Goal: Task Accomplishment & Management: Manage account settings

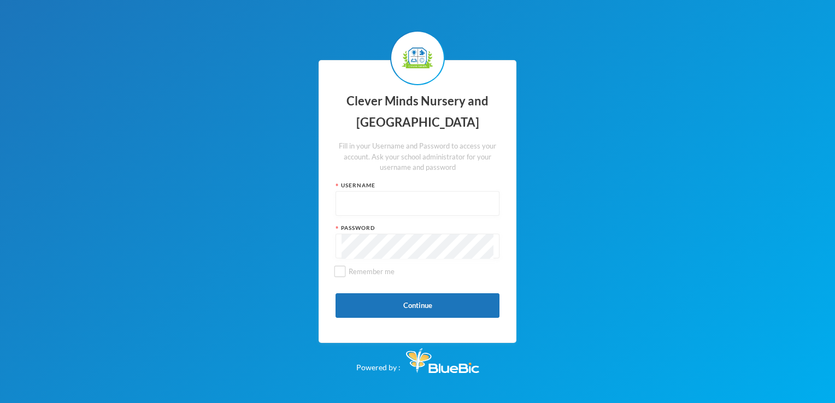
click at [448, 202] on input "text" at bounding box center [417, 204] width 152 height 25
type input "admin"
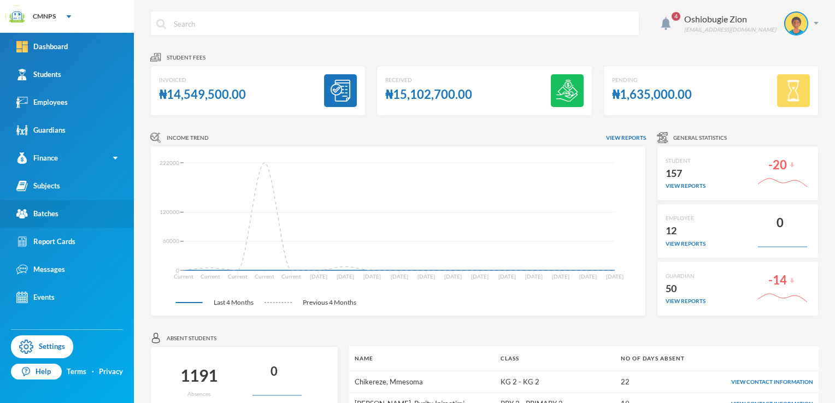
click at [85, 214] on link "Batches" at bounding box center [67, 214] width 134 height 28
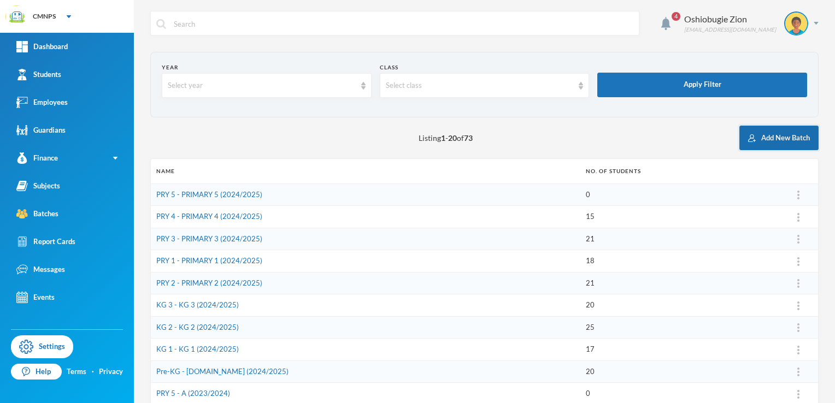
click at [790, 139] on button "Add New Batch" at bounding box center [778, 138] width 79 height 25
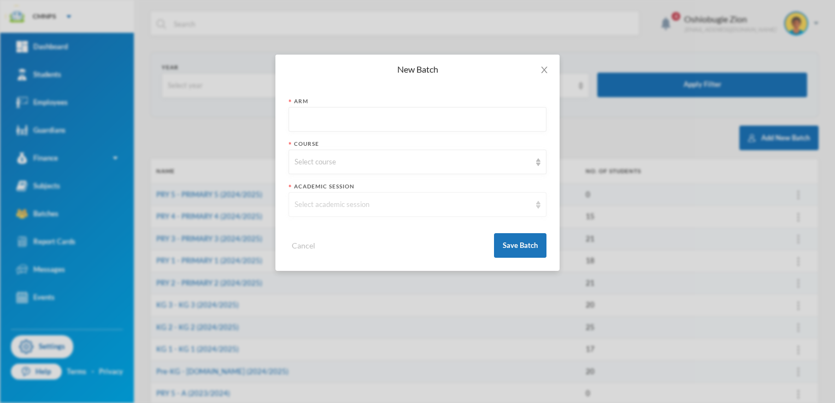
click at [426, 210] on div "Select academic session" at bounding box center [417, 204] width 258 height 25
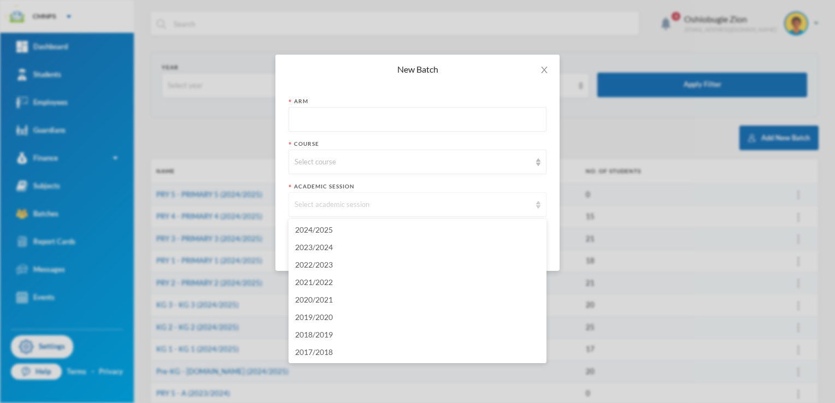
click at [417, 202] on div "Select academic session" at bounding box center [412, 204] width 236 height 11
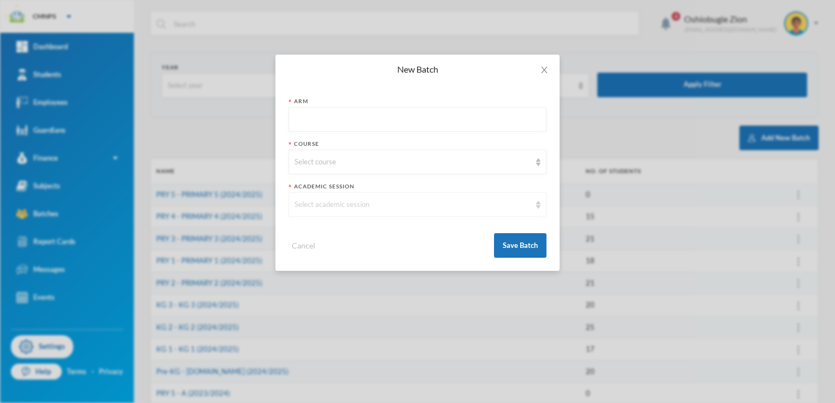
click at [417, 202] on div "Select academic session" at bounding box center [412, 204] width 236 height 11
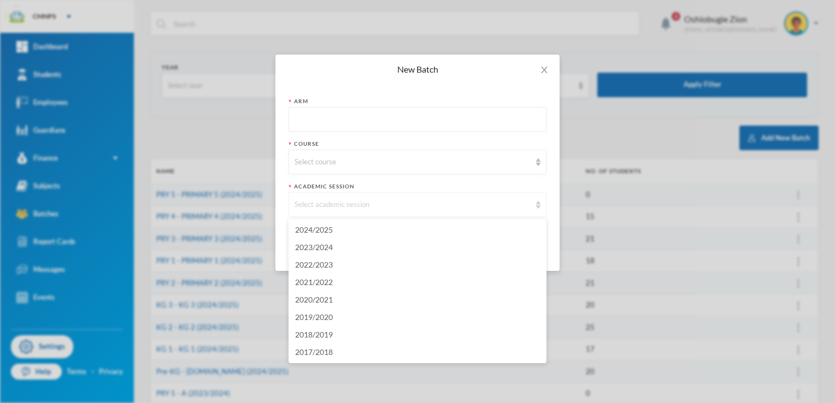
click at [537, 201] on img at bounding box center [538, 205] width 4 height 8
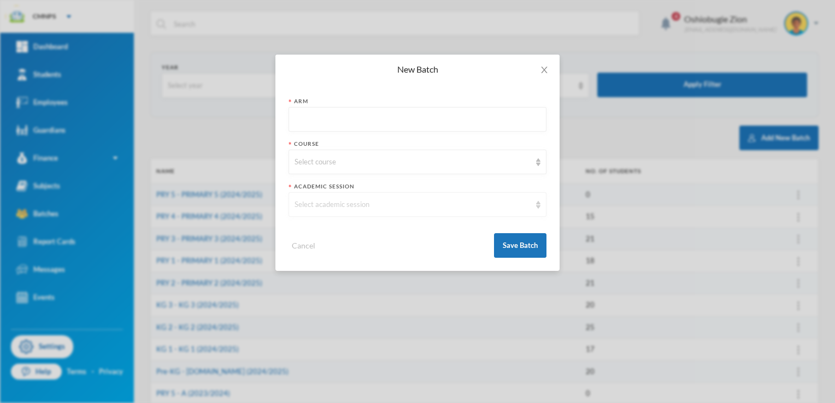
click at [537, 201] on img at bounding box center [538, 205] width 4 height 8
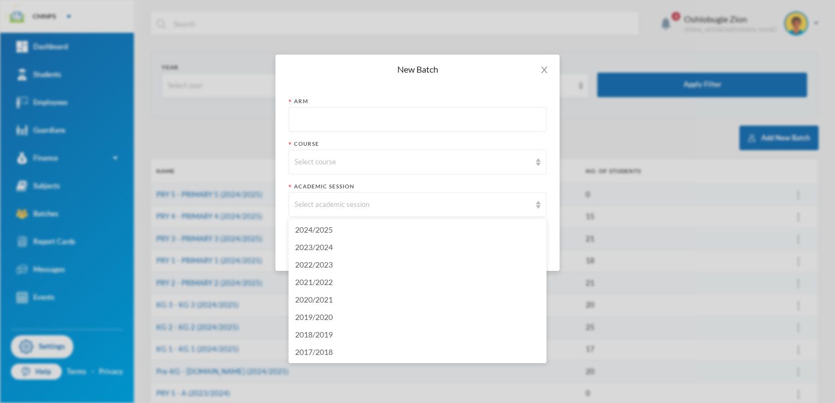
drag, startPoint x: 537, startPoint y: 200, endPoint x: 488, endPoint y: 179, distance: 53.6
click at [488, 179] on form "Arm Course Select course Academic Session Select academic session Cancel Save B…" at bounding box center [417, 177] width 258 height 161
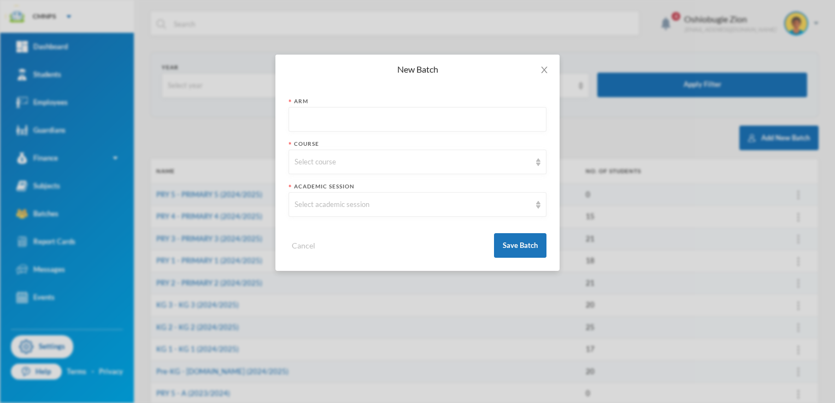
click at [488, 179] on form "Arm Course Select course Academic Session Select academic session Cancel Save B…" at bounding box center [417, 177] width 258 height 161
click at [542, 70] on icon "icon: close" at bounding box center [544, 70] width 9 height 9
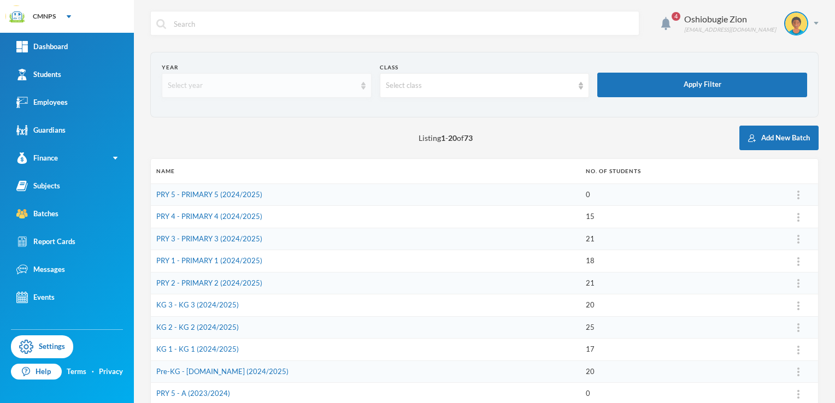
click at [252, 78] on div "Select year" at bounding box center [267, 85] width 210 height 25
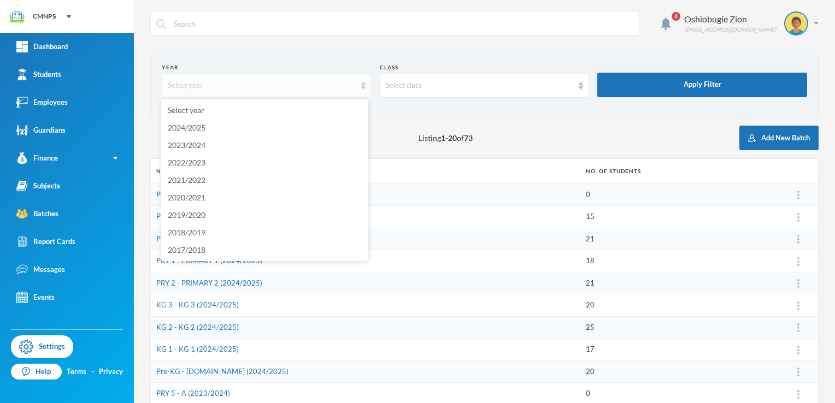
click at [252, 78] on div "Select year" at bounding box center [267, 85] width 210 height 25
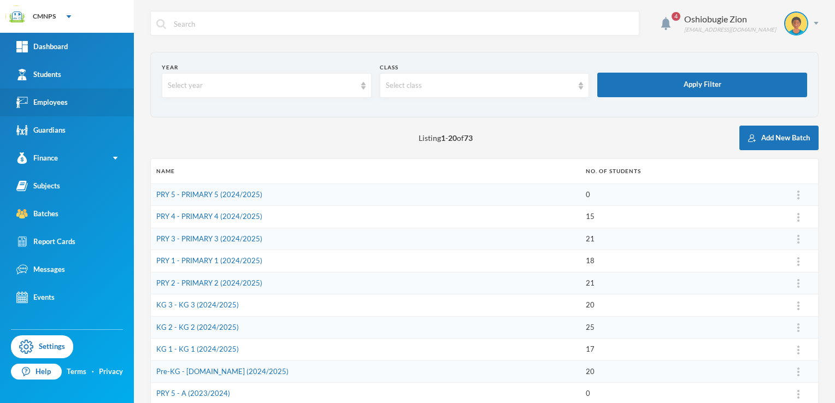
click at [56, 113] on link "Employees" at bounding box center [67, 102] width 134 height 28
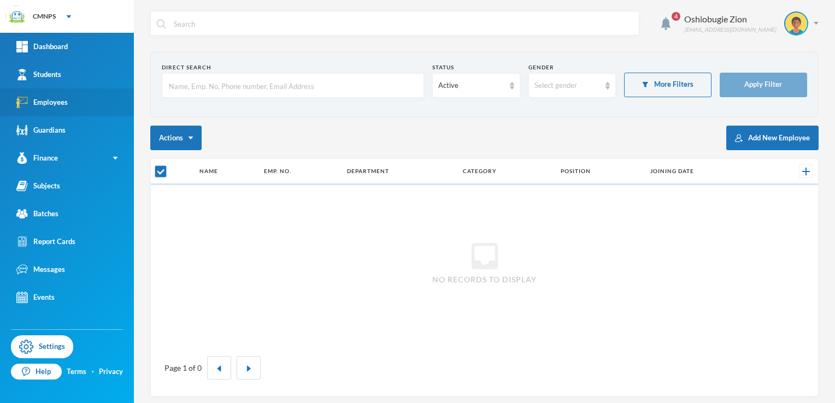
checkbox input "false"
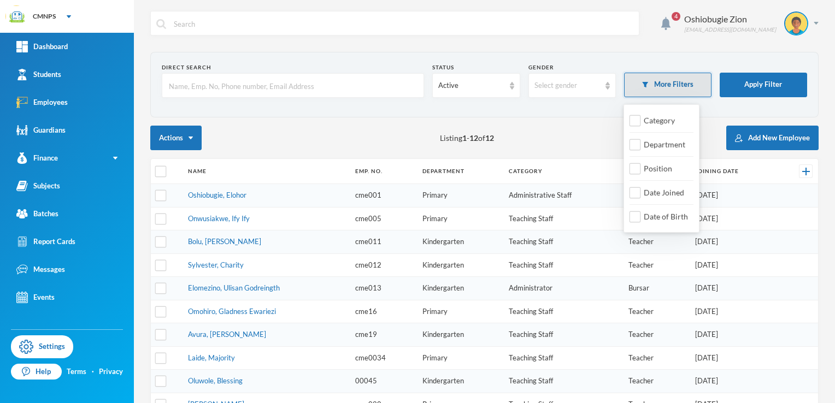
click at [668, 90] on button "More Filters" at bounding box center [667, 85] width 87 height 25
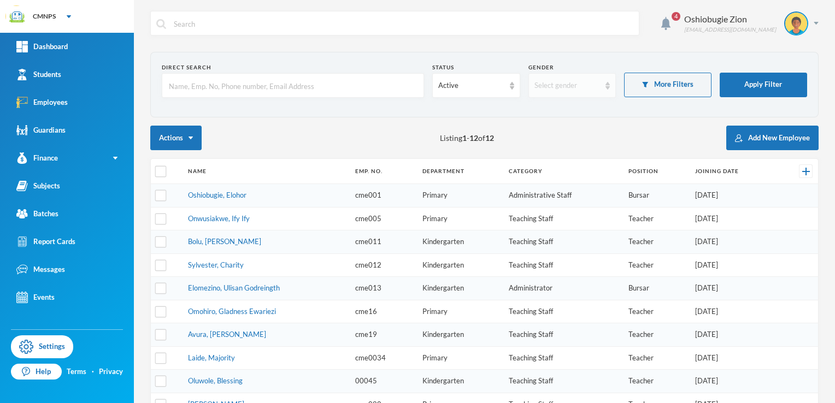
click at [543, 92] on div "Select gender" at bounding box center [571, 85] width 87 height 25
click at [479, 92] on div "Active" at bounding box center [475, 85] width 87 height 25
click at [269, 105] on form "Direct Search Status Active Gender Select gender More Filters Apply Filter" at bounding box center [484, 84] width 645 height 43
click at [302, 110] on section "Direct Search Status Active Gender Select gender More Filters Apply Filter" at bounding box center [484, 85] width 668 height 66
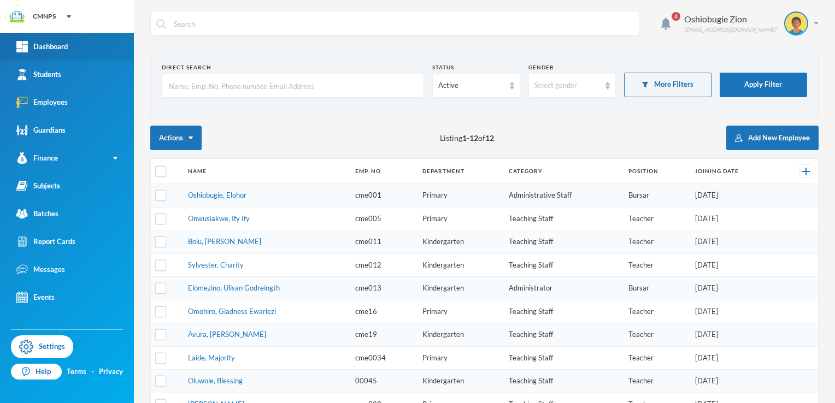
click at [68, 42] on link "Dashboard" at bounding box center [67, 47] width 134 height 28
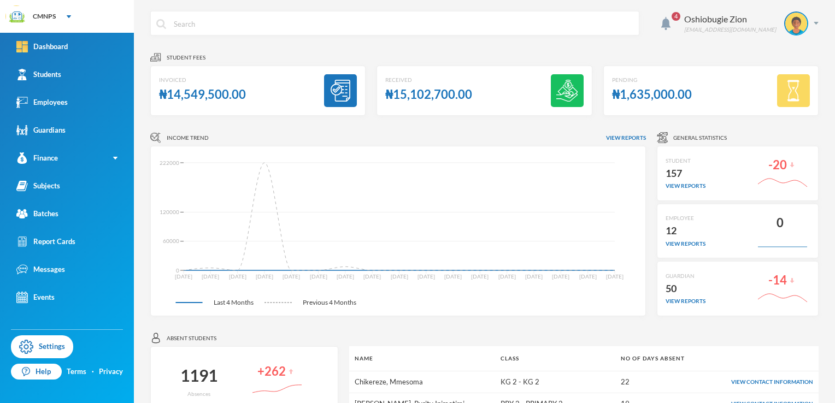
click at [562, 91] on img at bounding box center [567, 91] width 22 height 22
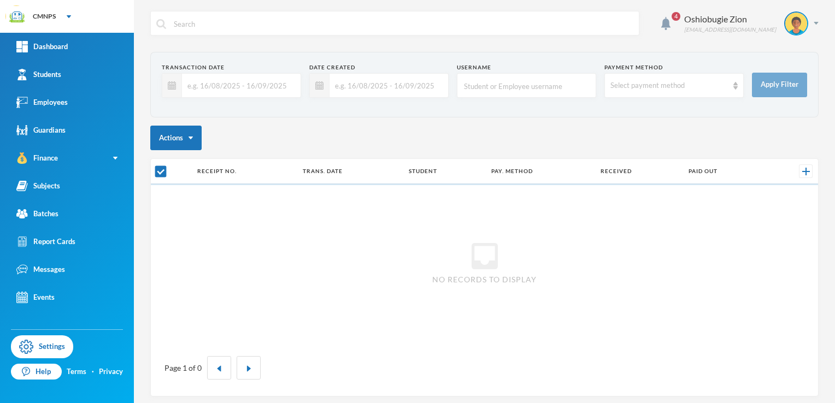
checkbox input "false"
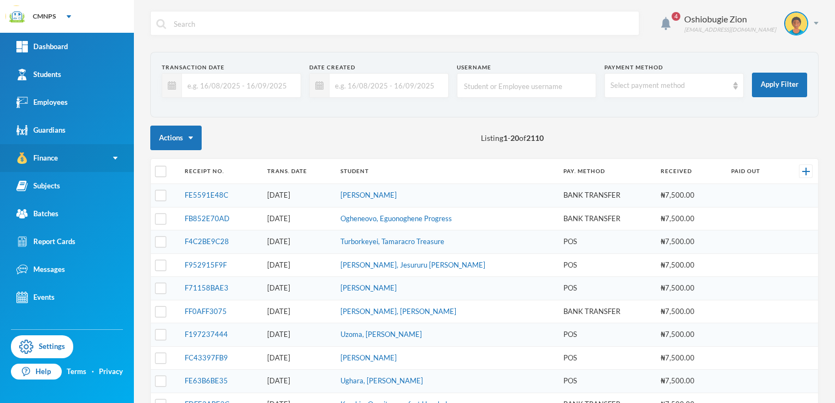
click at [110, 156] on link "Finance" at bounding box center [67, 158] width 134 height 28
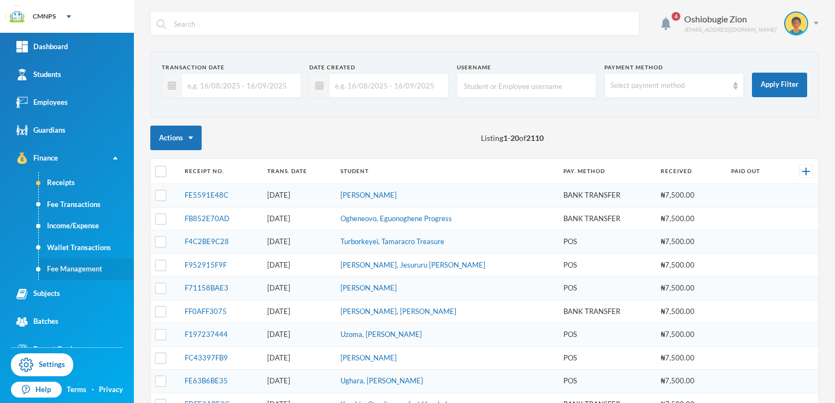
click at [54, 274] on link "Fee Management" at bounding box center [86, 269] width 95 height 22
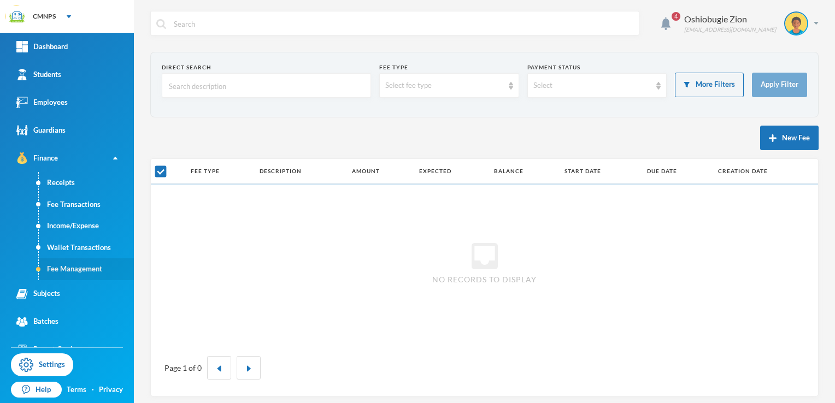
checkbox input "false"
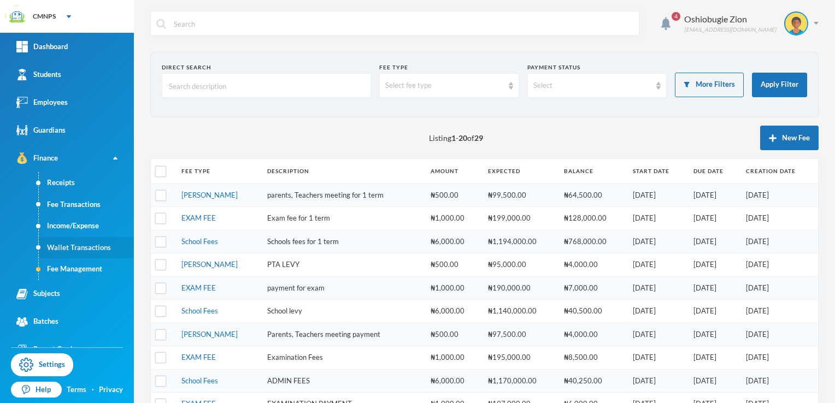
click at [68, 246] on link "Wallet Transactions" at bounding box center [86, 248] width 95 height 22
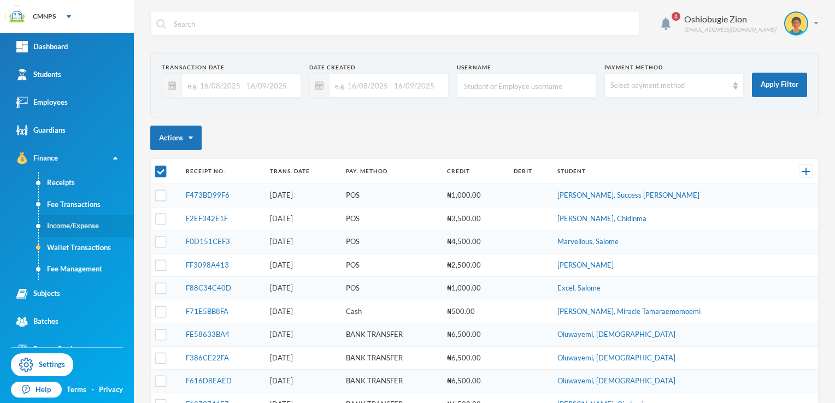
click at [74, 229] on link "Income/Expense" at bounding box center [86, 226] width 95 height 22
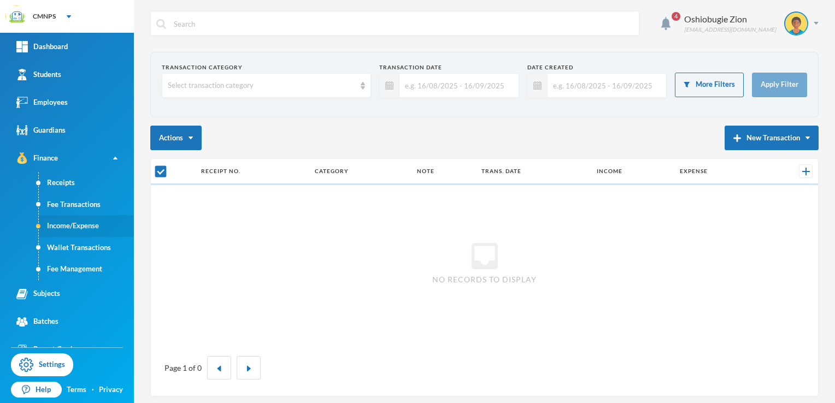
checkbox input "false"
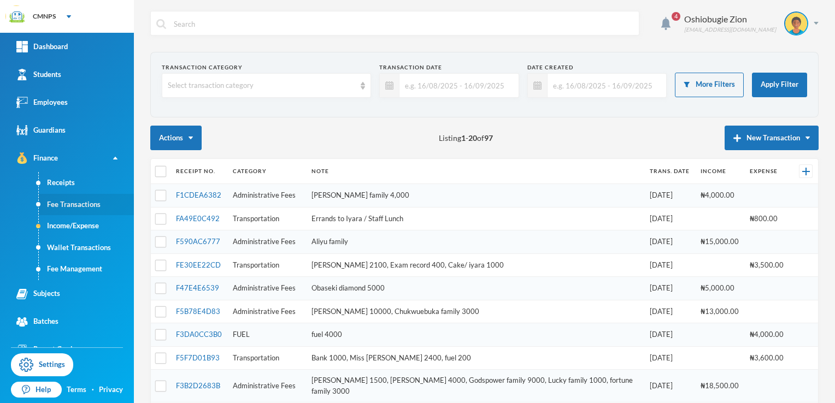
click at [61, 194] on link "Fee Transactions" at bounding box center [86, 205] width 95 height 22
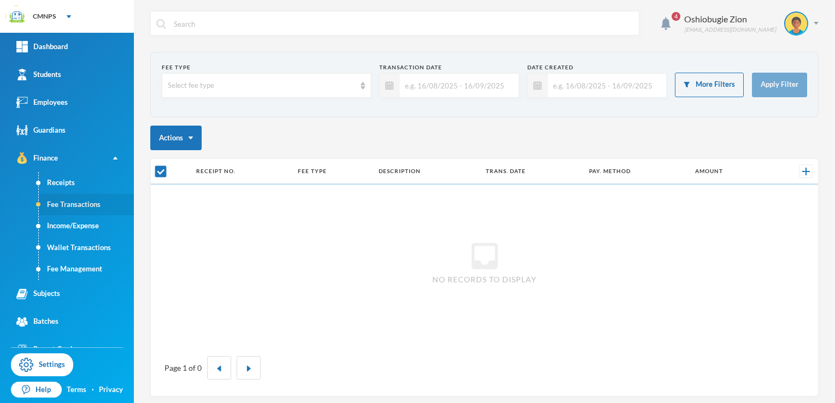
checkbox input "false"
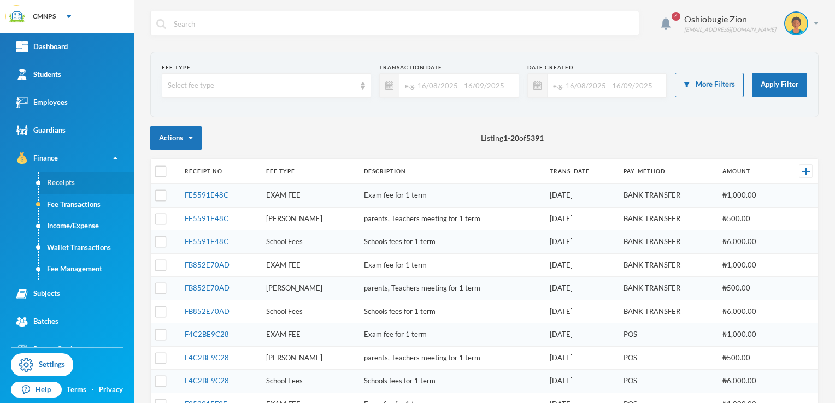
click at [66, 186] on link "Receipts" at bounding box center [86, 183] width 95 height 22
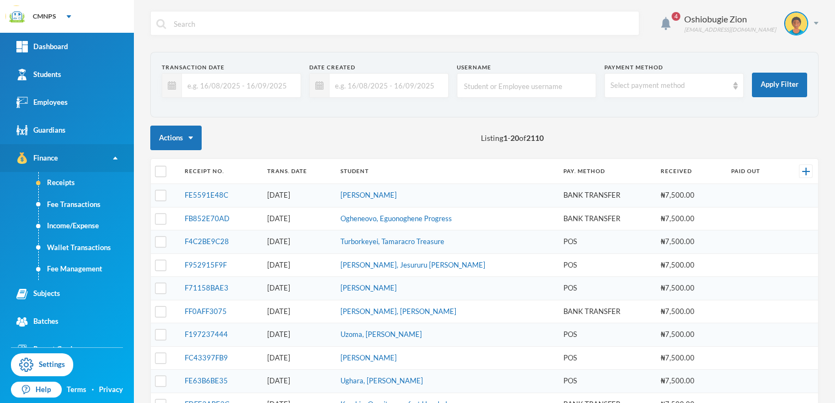
click at [103, 152] on link "Finance" at bounding box center [67, 158] width 134 height 28
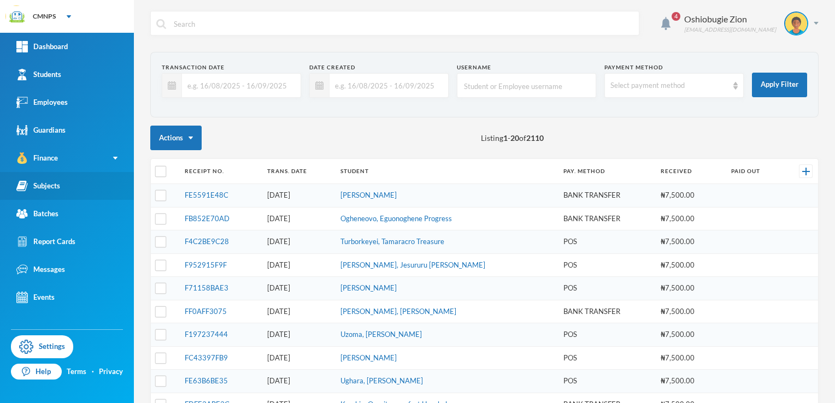
click at [101, 184] on link "Subjects" at bounding box center [67, 186] width 134 height 28
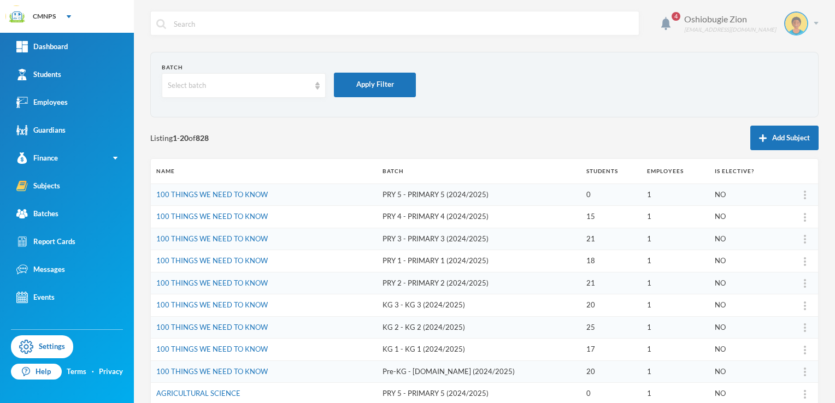
click at [801, 27] on div "Oshiobugie Zion [EMAIL_ADDRESS][DOMAIN_NAME]" at bounding box center [747, 23] width 143 height 24
click at [810, 16] on div "Oshiobugie Zion [EMAIL_ADDRESS][DOMAIN_NAME]" at bounding box center [747, 23] width 143 height 24
click at [813, 22] on img at bounding box center [815, 23] width 5 height 3
click at [680, 17] on span "4" at bounding box center [675, 16] width 9 height 9
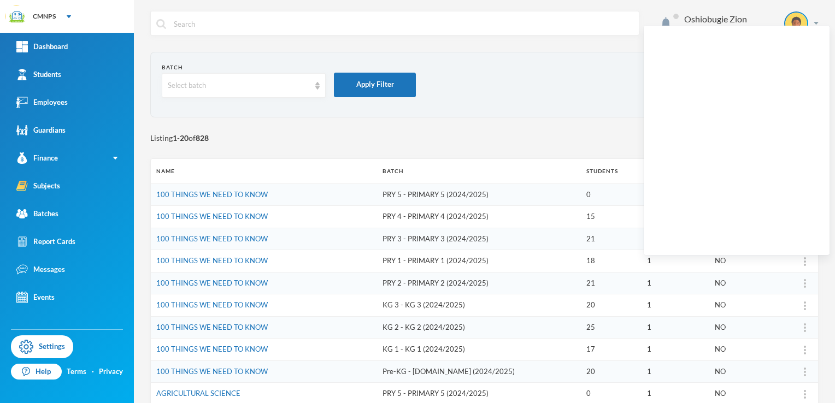
click at [475, 85] on form "Batch Select batch Apply Filter" at bounding box center [484, 84] width 645 height 43
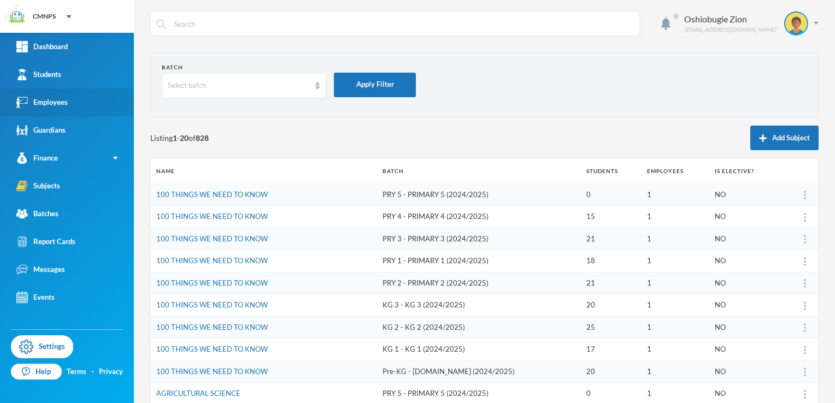
click at [55, 104] on div "Employees" at bounding box center [41, 102] width 51 height 11
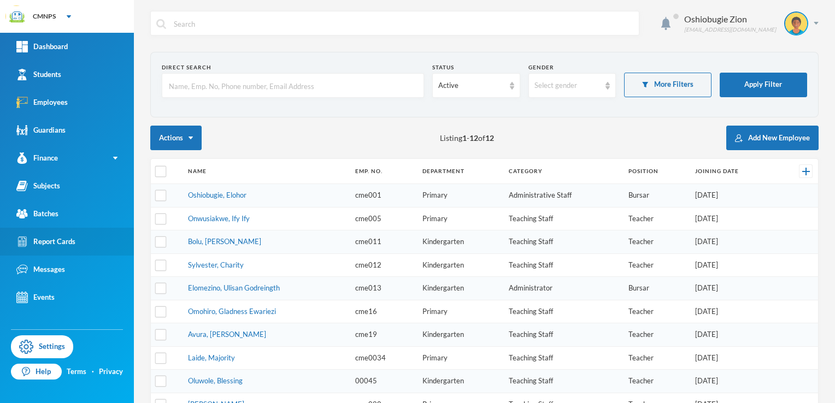
click at [39, 244] on div "Report Cards" at bounding box center [45, 241] width 59 height 11
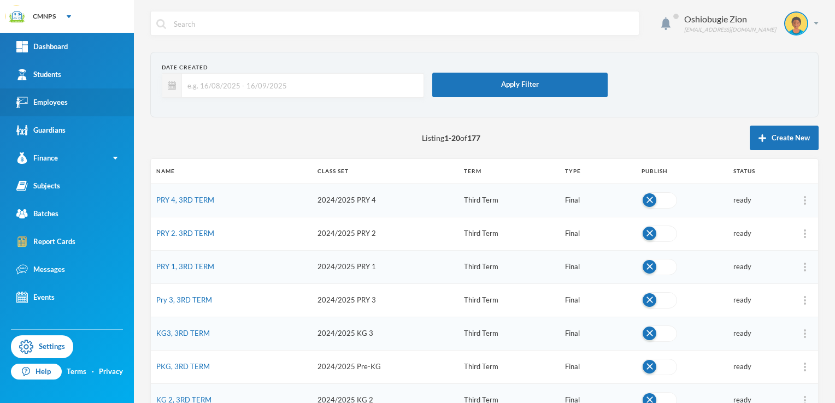
click at [59, 101] on div "Employees" at bounding box center [41, 102] width 51 height 11
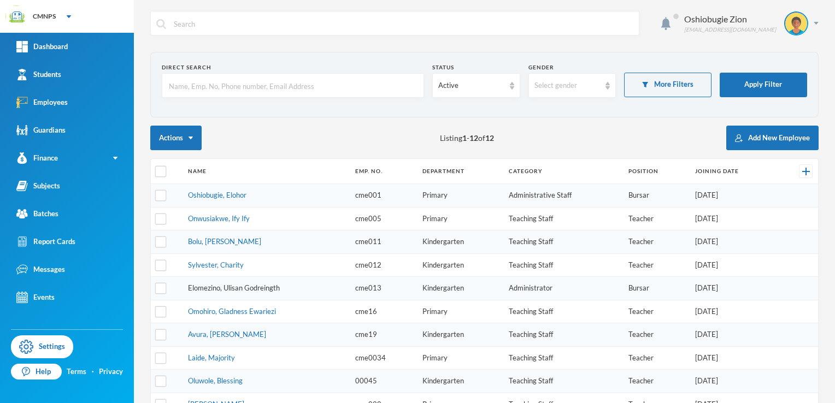
click at [193, 285] on link "Elomezino, Ulisan Godreingth" at bounding box center [234, 288] width 92 height 9
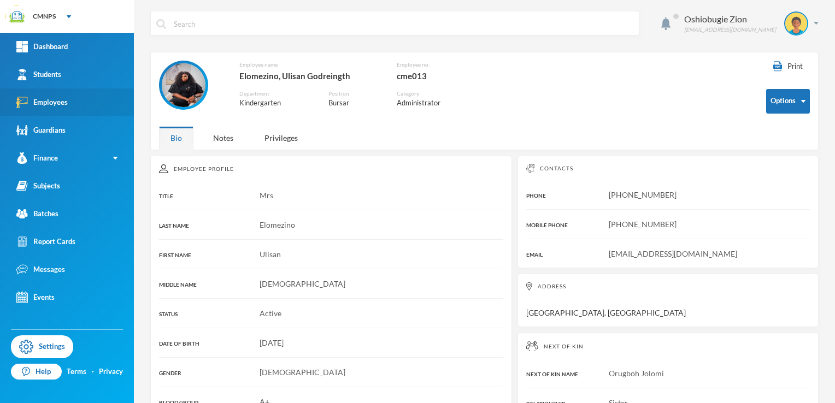
click at [87, 96] on link "Employees" at bounding box center [67, 102] width 134 height 28
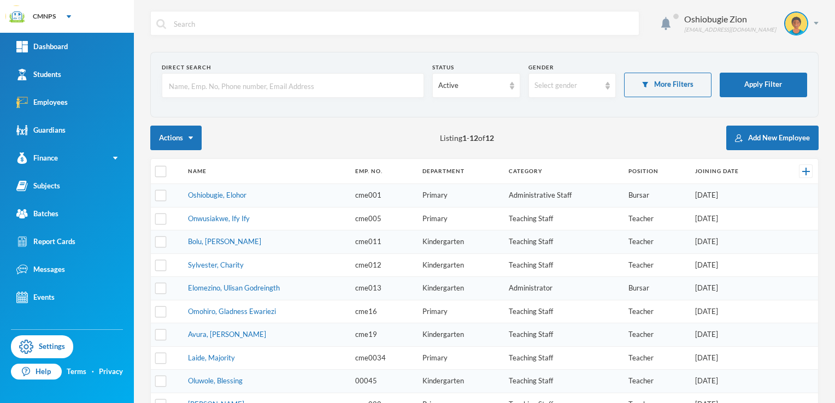
drag, startPoint x: 317, startPoint y: 315, endPoint x: 302, endPoint y: 306, distance: 17.4
click at [302, 306] on td "Omohiro, Gladness Ewariezi" at bounding box center [265, 311] width 167 height 23
click at [244, 302] on td "Omohiro, Gladness Ewariezi" at bounding box center [265, 311] width 167 height 23
click at [163, 312] on input "checkbox" at bounding box center [160, 311] width 11 height 11
checkbox input "true"
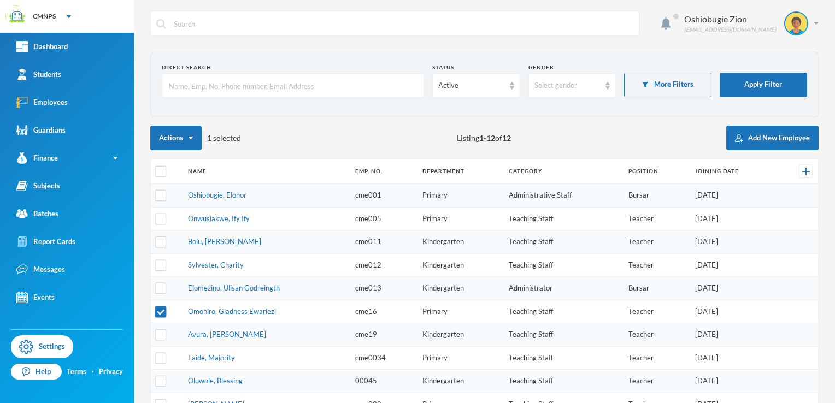
drag, startPoint x: 163, startPoint y: 312, endPoint x: 175, endPoint y: 312, distance: 11.5
click at [175, 312] on td at bounding box center [167, 311] width 32 height 23
click at [203, 309] on link "Omohiro, Gladness Ewariezi" at bounding box center [232, 311] width 88 height 9
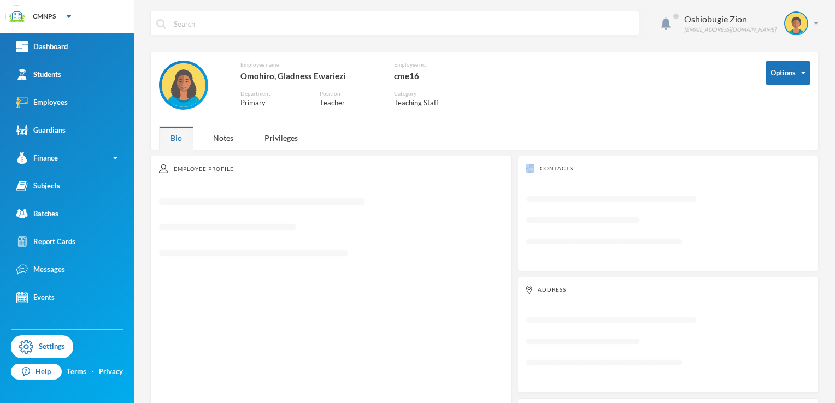
click at [203, 309] on div "Employee Profile Loading interface..." at bounding box center [331, 397] width 362 height 483
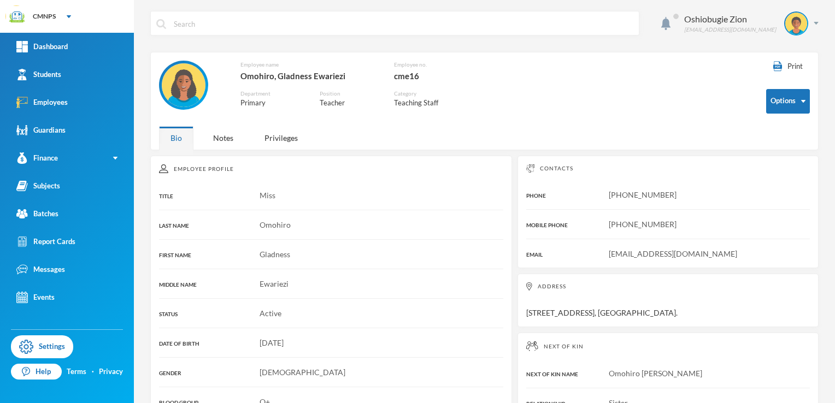
click at [315, 75] on div "Omohiro, Gladness Ewariezi" at bounding box center [308, 76] width 137 height 14
click at [317, 199] on div "Miss" at bounding box center [331, 195] width 344 height 11
click at [784, 110] on button "Options" at bounding box center [788, 101] width 44 height 25
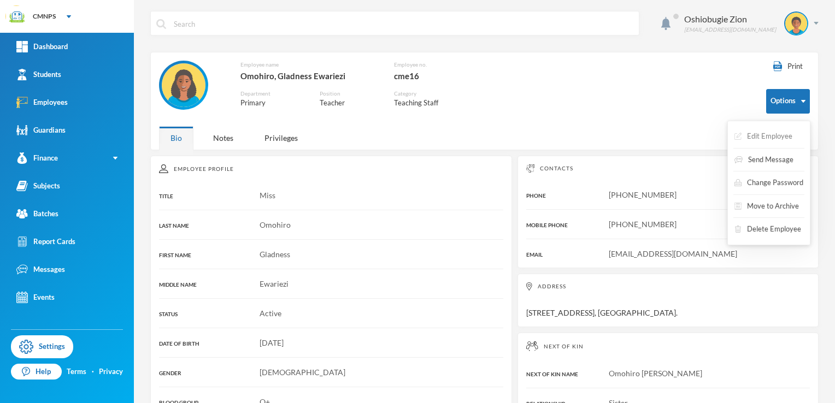
click at [763, 140] on button "Edit Employee" at bounding box center [763, 137] width 60 height 20
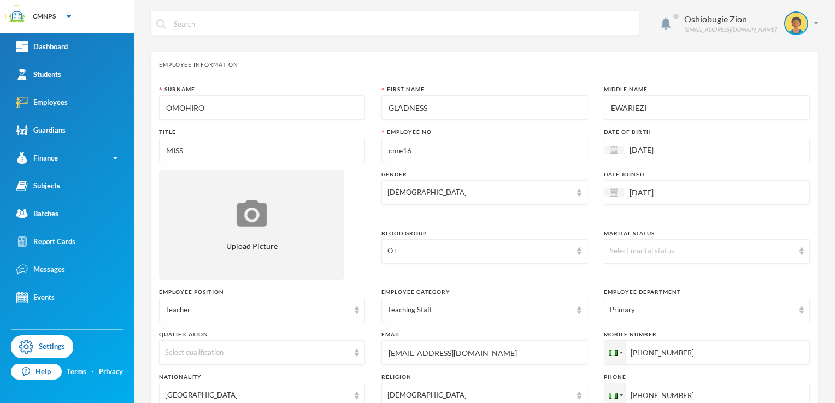
click at [309, 100] on input "OMOHIRO" at bounding box center [262, 108] width 194 height 25
type input "O"
type input "o"
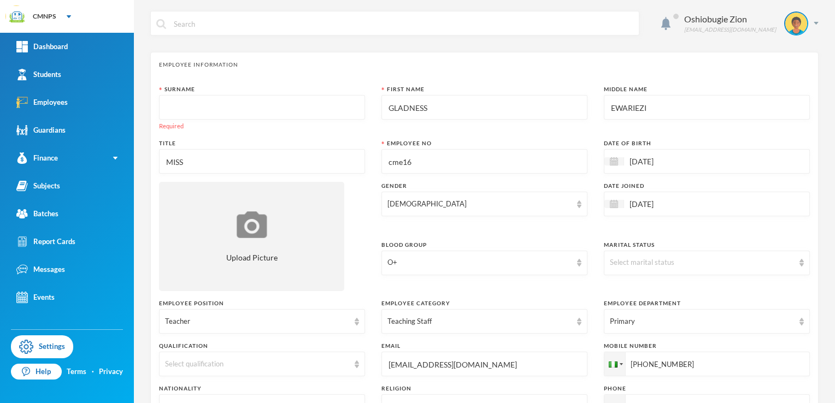
type input "o"
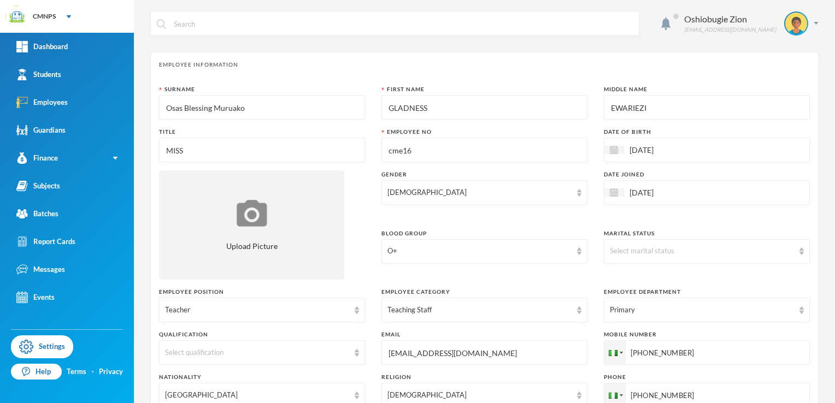
type input "Osas Blessing Muruako"
click at [240, 146] on input "MISS" at bounding box center [262, 150] width 194 height 25
type input "Mrs"
click at [239, 364] on div "Select qualification" at bounding box center [262, 352] width 206 height 25
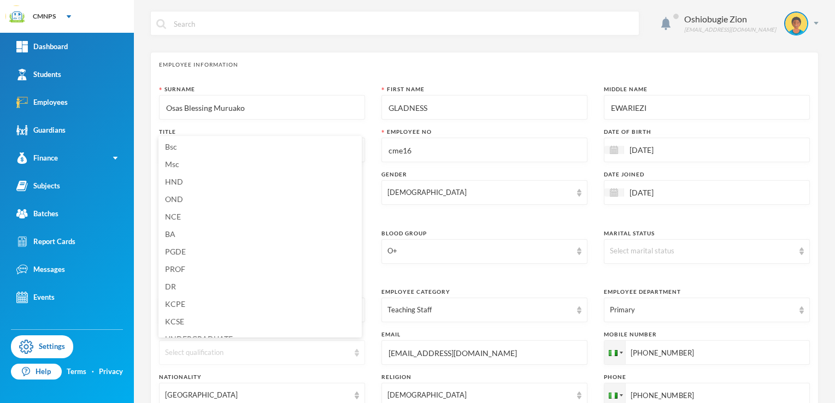
click at [234, 355] on div "Select qualification" at bounding box center [257, 352] width 184 height 11
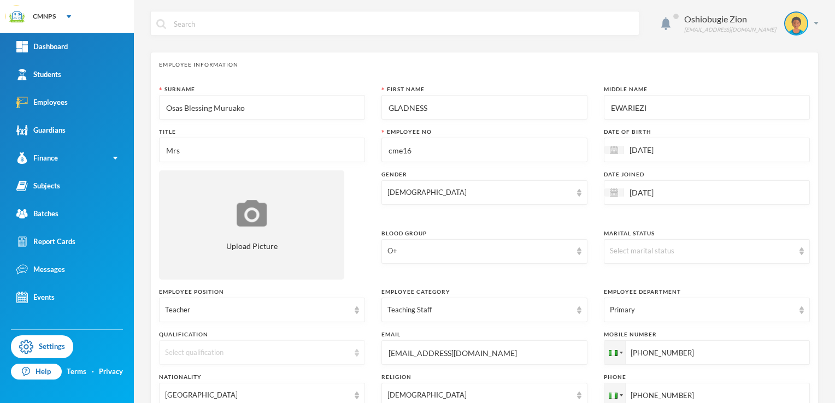
click at [234, 355] on div "Select qualification" at bounding box center [257, 352] width 184 height 11
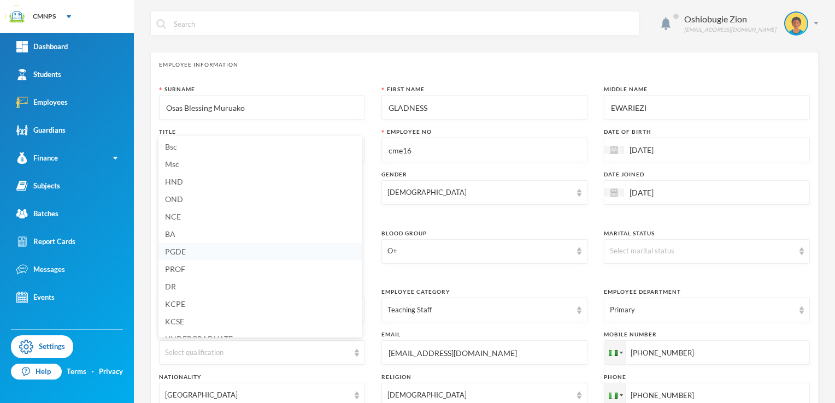
scroll to position [10, 0]
click at [214, 206] on li "NCE" at bounding box center [259, 206] width 203 height 17
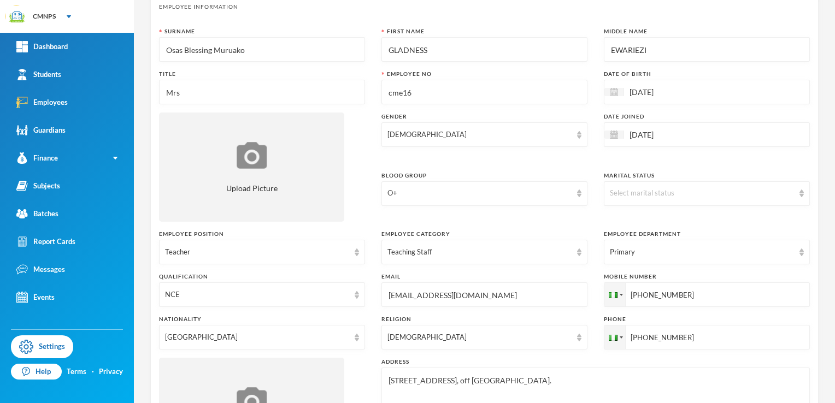
click at [824, 395] on div "Oshiobugie Zion [EMAIL_ADDRESS][DOMAIN_NAME] Employee Information Surname [PERS…" at bounding box center [484, 201] width 701 height 403
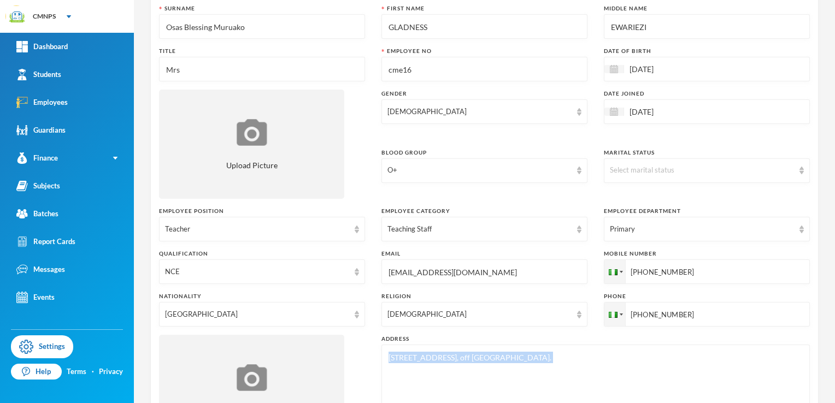
click at [824, 395] on div "Oshiobugie Zion [EMAIL_ADDRESS][DOMAIN_NAME] Employee Information Surname [PERS…" at bounding box center [484, 201] width 701 height 403
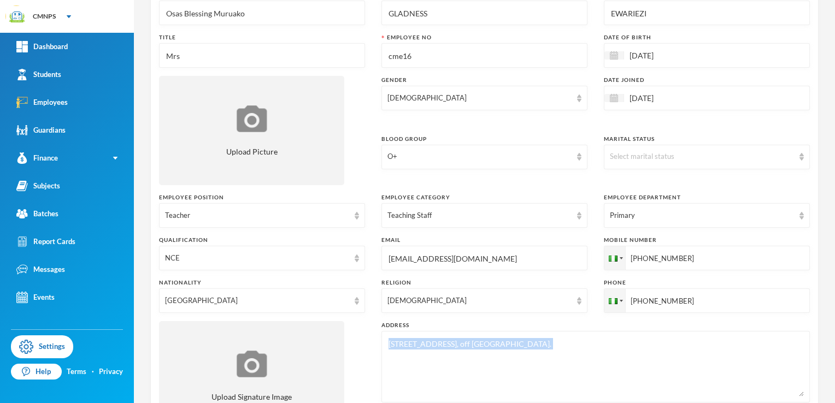
click at [824, 395] on div "Oshiobugie Zion [EMAIL_ADDRESS][DOMAIN_NAME] Employee Information Surname [PERS…" at bounding box center [484, 201] width 701 height 403
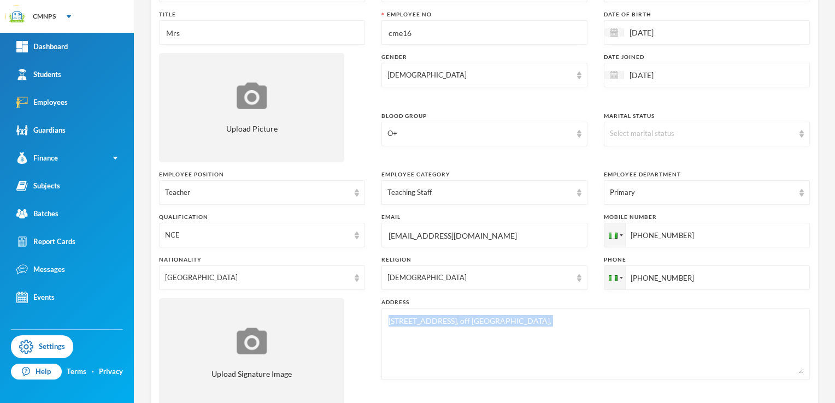
click at [824, 395] on div "Oshiobugie Zion [EMAIL_ADDRESS][DOMAIN_NAME] Employee Information Surname [PERS…" at bounding box center [484, 201] width 701 height 403
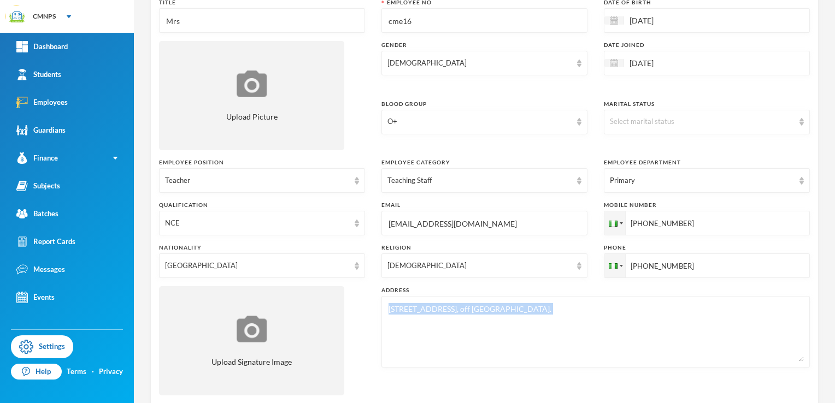
click at [824, 395] on div "Oshiobugie Zion [EMAIL_ADDRESS][DOMAIN_NAME] Employee Information Surname [PERS…" at bounding box center [484, 201] width 701 height 403
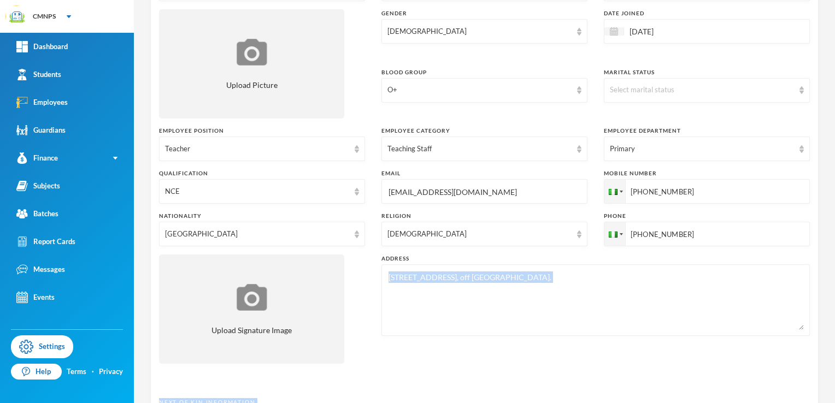
click at [824, 395] on div "Oshiobugie Zion [EMAIL_ADDRESS][DOMAIN_NAME] Employee Information Surname [PERS…" at bounding box center [484, 201] width 701 height 403
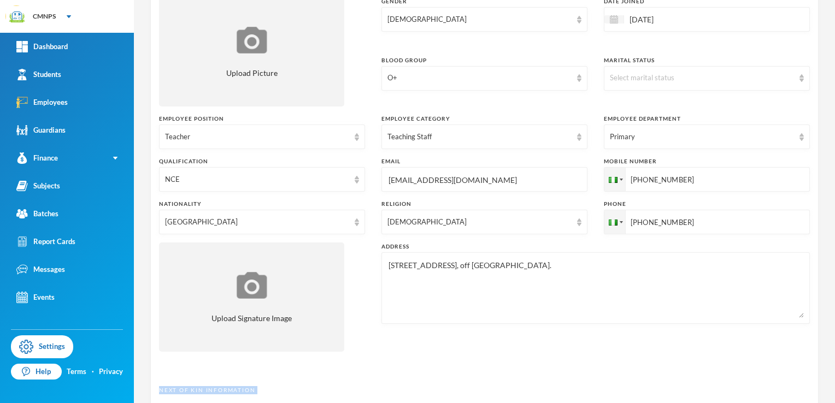
click at [824, 395] on div "Oshiobugie Zion [EMAIL_ADDRESS][DOMAIN_NAME] Employee Information Surname [PERS…" at bounding box center [484, 201] width 701 height 403
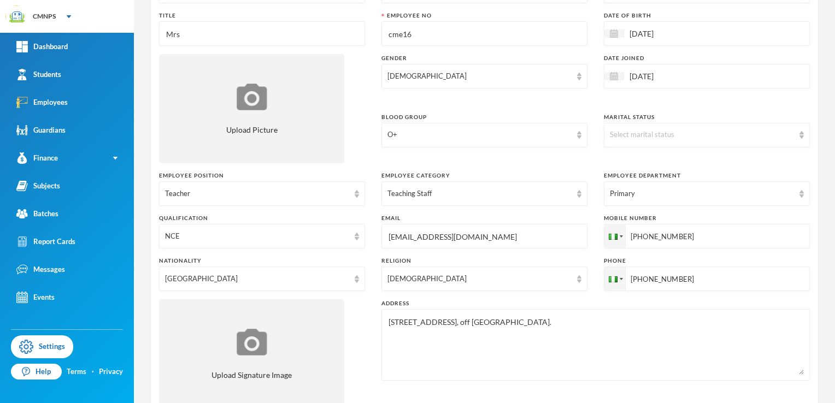
scroll to position [95, 0]
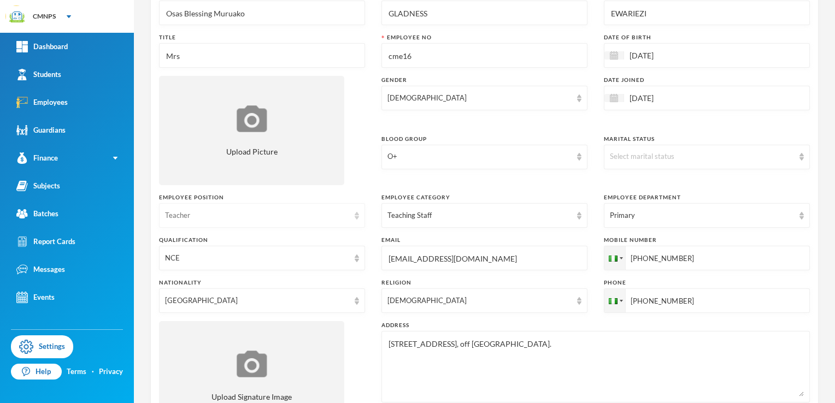
click at [250, 221] on div "Teacher" at bounding box center [262, 215] width 206 height 25
click at [238, 241] on li "Teacher" at bounding box center [259, 240] width 203 height 17
click at [229, 257] on div "NCE" at bounding box center [257, 258] width 184 height 11
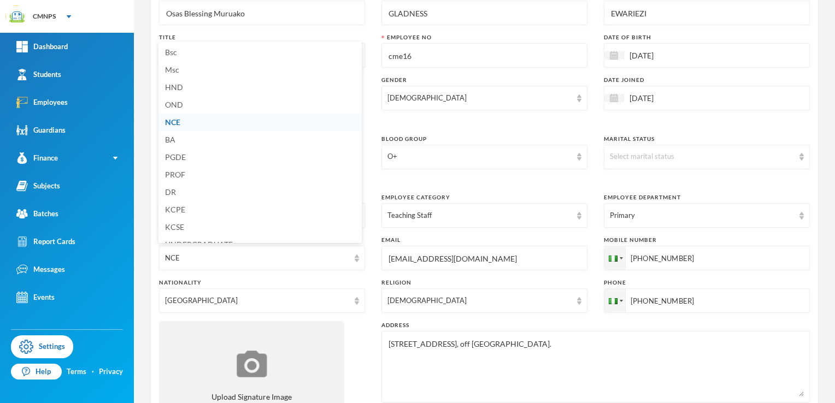
scroll to position [0, 0]
click at [281, 48] on li "Bsc" at bounding box center [259, 52] width 203 height 17
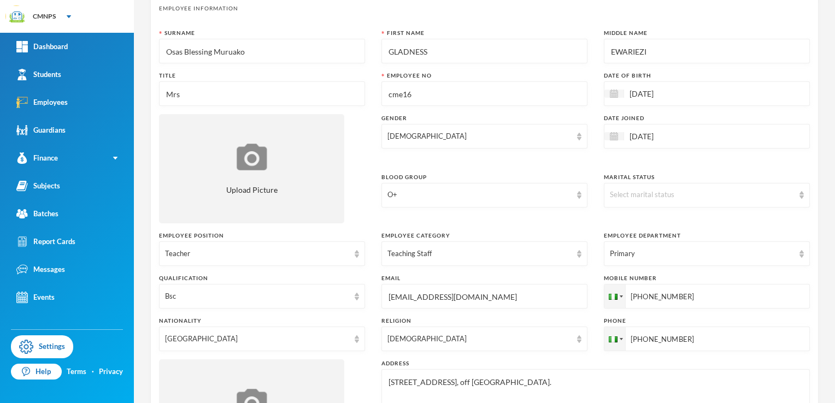
scroll to position [51, 0]
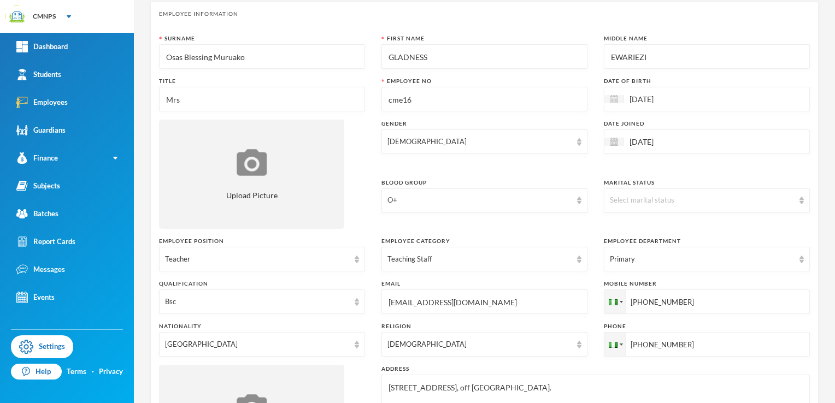
click at [454, 308] on input "[EMAIL_ADDRESS][DOMAIN_NAME]" at bounding box center [484, 302] width 194 height 25
type input "[EMAIL_ADDRESS][DOMAIN_NAME]"
click at [436, 204] on div "O+" at bounding box center [479, 200] width 184 height 11
click at [448, 56] on input "GLADNESS" at bounding box center [484, 57] width 194 height 25
type input "G"
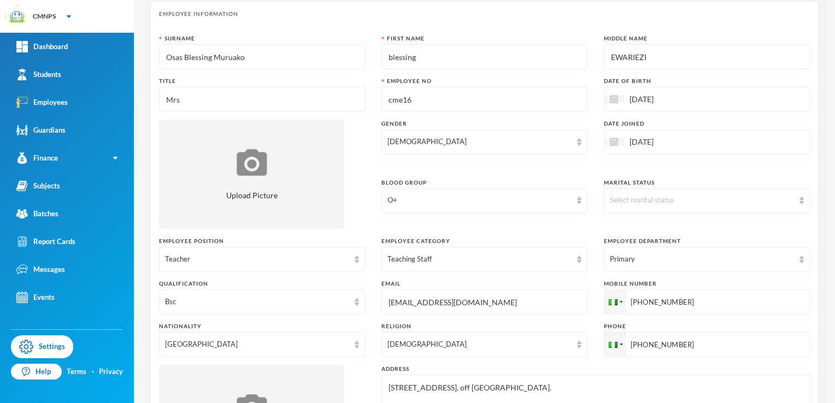
type input "blessing"
click at [646, 55] on input "EWARIEZI" at bounding box center [707, 57] width 194 height 25
type input "E"
type input "Osas"
click at [213, 58] on input "Osas Blessing Muruako" at bounding box center [262, 57] width 194 height 25
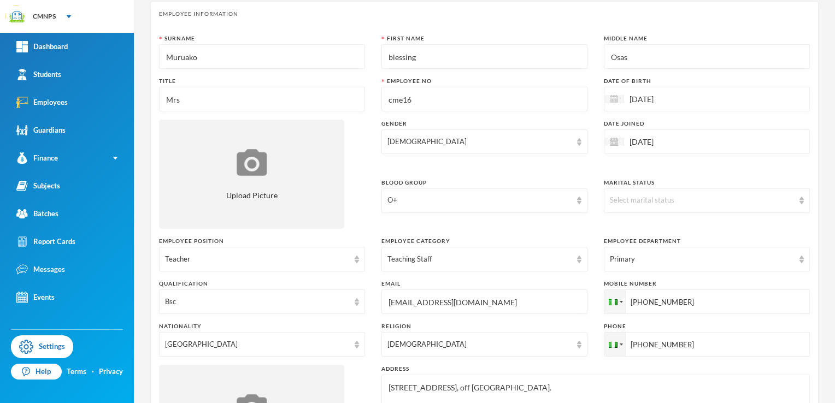
type input "Muruako"
click at [421, 59] on input "blessing" at bounding box center [484, 57] width 194 height 25
type input "b"
type input "Osas"
click at [623, 58] on input "Osas" at bounding box center [707, 57] width 194 height 25
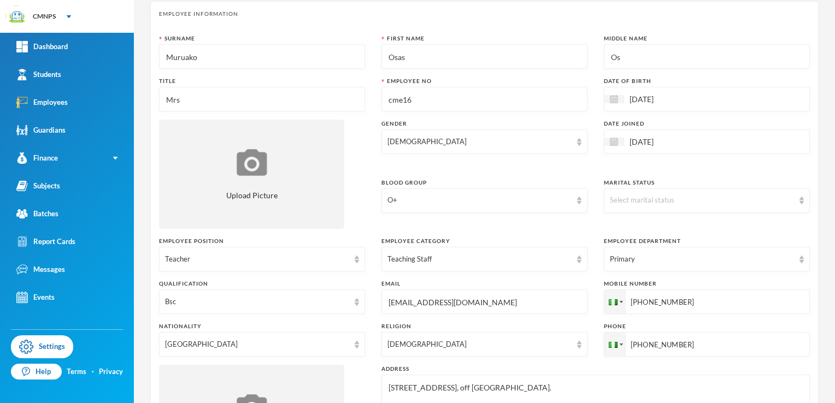
type input "O"
type input "Blessing"
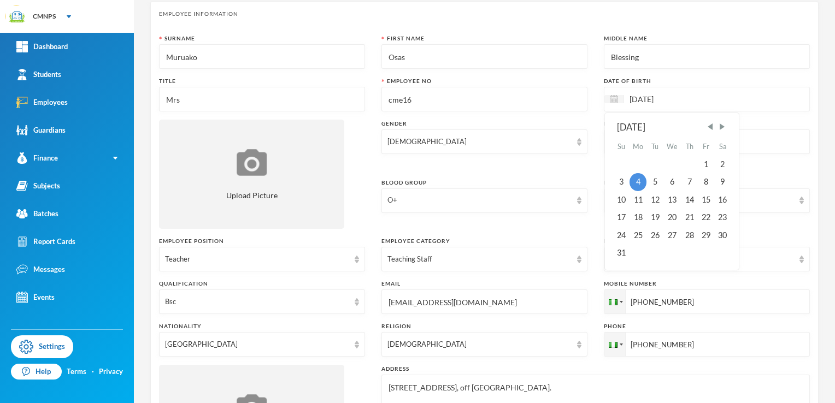
click at [633, 96] on input "[DATE]" at bounding box center [670, 99] width 92 height 13
type input "03/08/0001983"
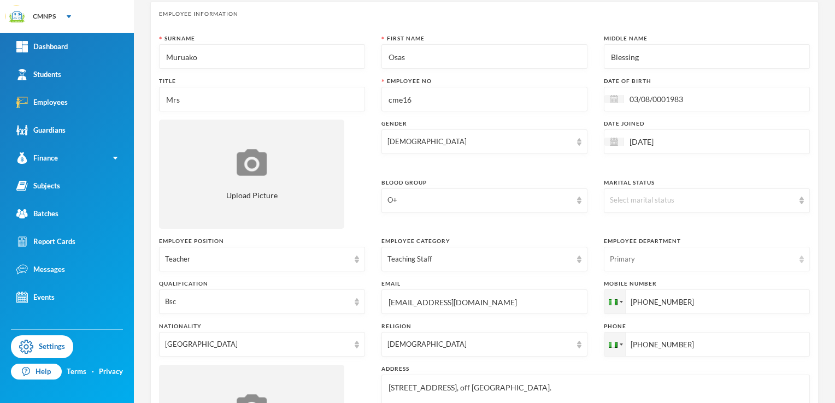
click at [741, 257] on div "Primary" at bounding box center [702, 259] width 184 height 11
drag, startPoint x: 741, startPoint y: 257, endPoint x: 723, endPoint y: 187, distance: 72.2
click at [723, 187] on div "Surname [PERSON_NAME] First Name [PERSON_NAME] Middle Name Blessing Title Mrs […" at bounding box center [484, 258] width 651 height 448
click at [712, 203] on div "Select marital status" at bounding box center [702, 200] width 184 height 11
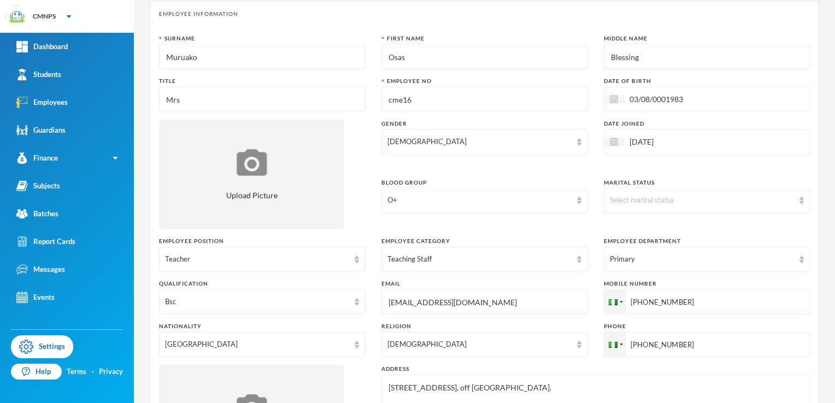
click at [658, 280] on div "Mobile Number" at bounding box center [707, 284] width 206 height 8
click at [678, 201] on div "Select marital status" at bounding box center [702, 200] width 184 height 11
click at [479, 392] on textarea "[STREET_ADDRESS], off [GEOGRAPHIC_DATA]." at bounding box center [595, 411] width 416 height 60
type textarea "."
type textarea "[STREET_ADDRESS] off [GEOGRAPHIC_DATA], [GEOGRAPHIC_DATA]"
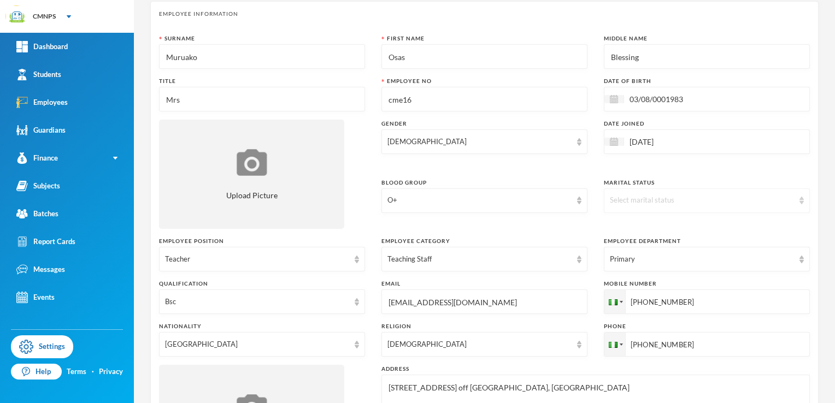
click at [799, 201] on img at bounding box center [801, 201] width 4 height 8
click at [729, 246] on li "Married" at bounding box center [699, 242] width 203 height 17
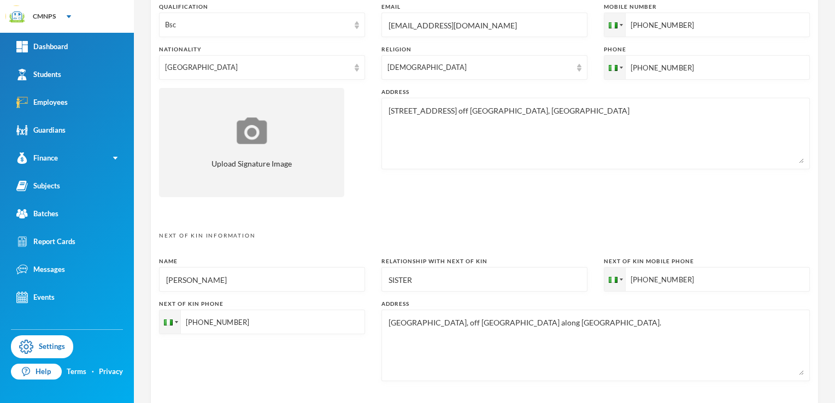
scroll to position [357, 0]
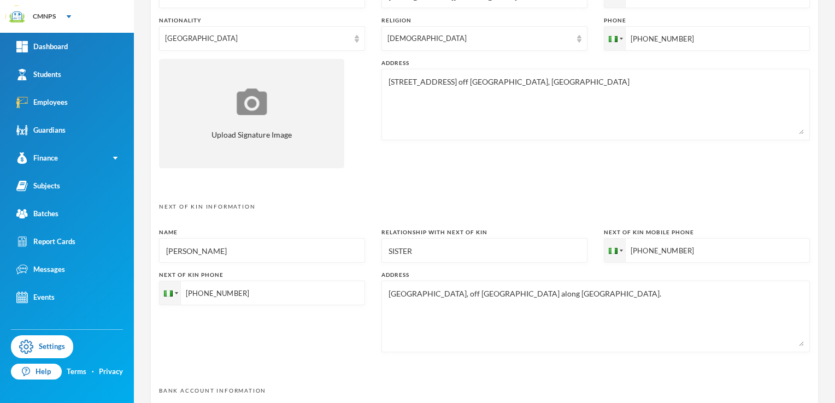
click at [240, 252] on input "[PERSON_NAME]" at bounding box center [262, 251] width 194 height 25
type input "O"
type input "[PERSON_NAME]"
click at [435, 259] on input "SISTER" at bounding box center [484, 251] width 194 height 25
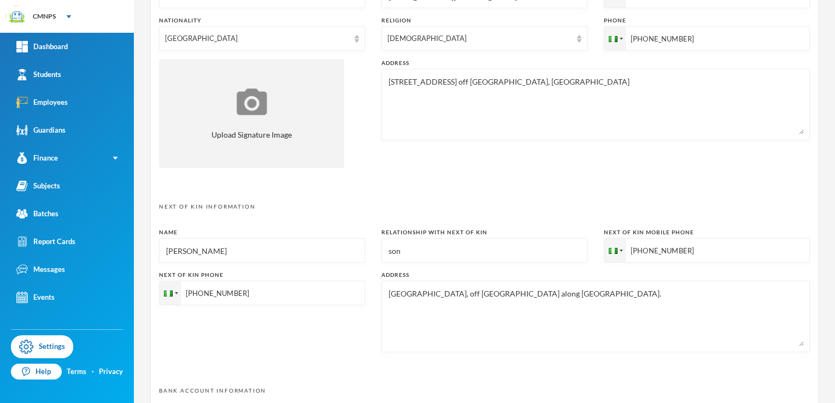
type input "son"
click at [600, 293] on textarea "[GEOGRAPHIC_DATA], off [GEOGRAPHIC_DATA] along [GEOGRAPHIC_DATA]." at bounding box center [595, 317] width 416 height 60
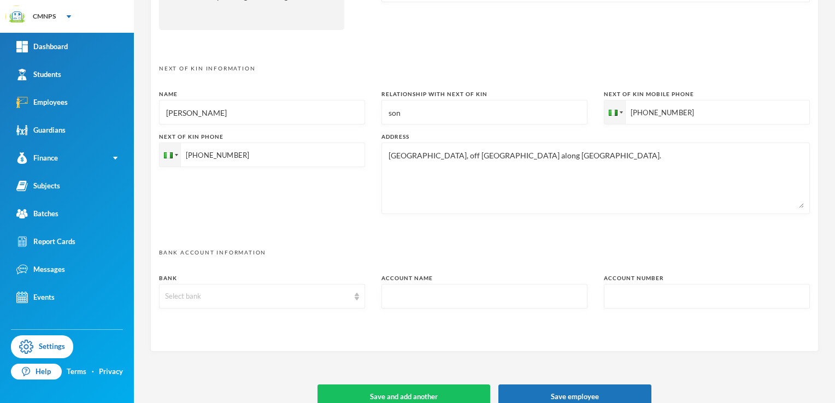
scroll to position [511, 0]
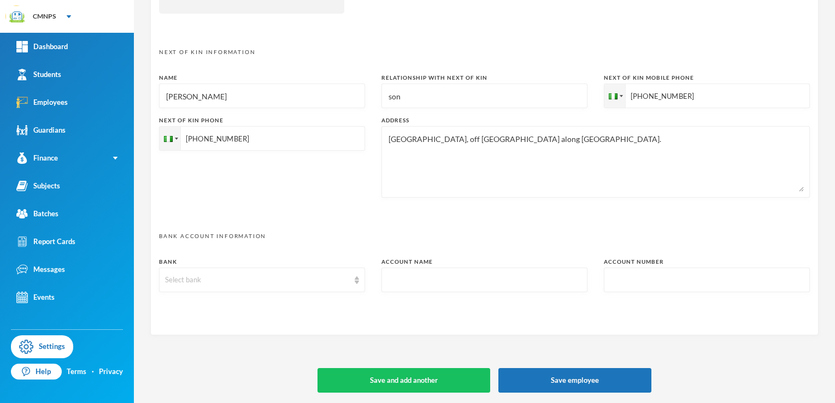
click at [684, 102] on input "[PHONE_NUMBER]" at bounding box center [707, 96] width 206 height 25
type input "+23480"
click at [339, 292] on div "Bank Select bank Account Name Account Number" at bounding box center [484, 279] width 651 height 43
click at [344, 283] on div "Select bank" at bounding box center [257, 280] width 184 height 11
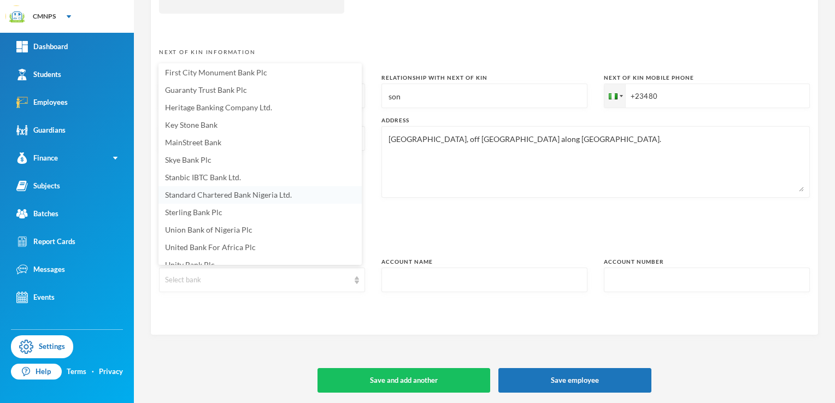
scroll to position [133, 0]
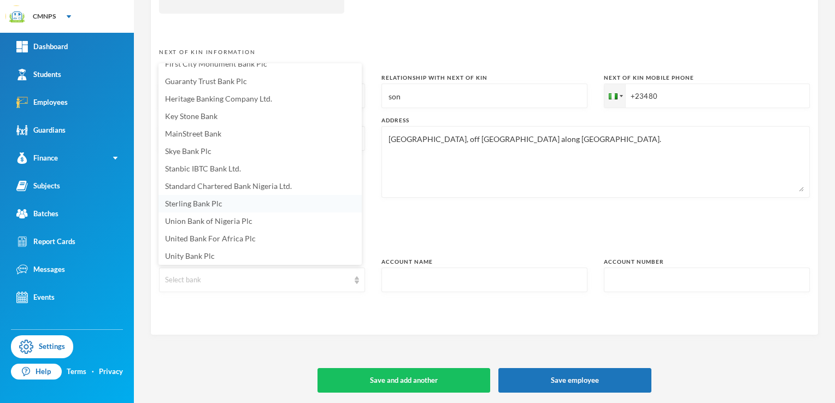
click at [221, 198] on li "Sterling Bank Plc" at bounding box center [259, 203] width 203 height 17
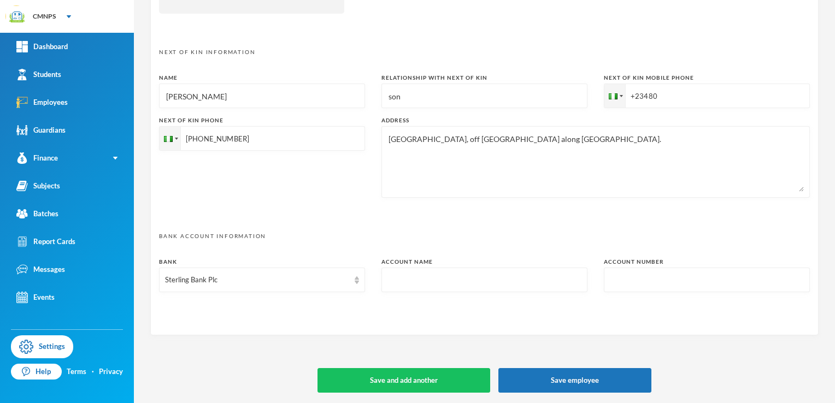
click at [408, 288] on input "text" at bounding box center [484, 280] width 194 height 25
click at [609, 143] on textarea "[GEOGRAPHIC_DATA], off [GEOGRAPHIC_DATA] along [GEOGRAPHIC_DATA]." at bounding box center [595, 162] width 416 height 60
type textarea "N"
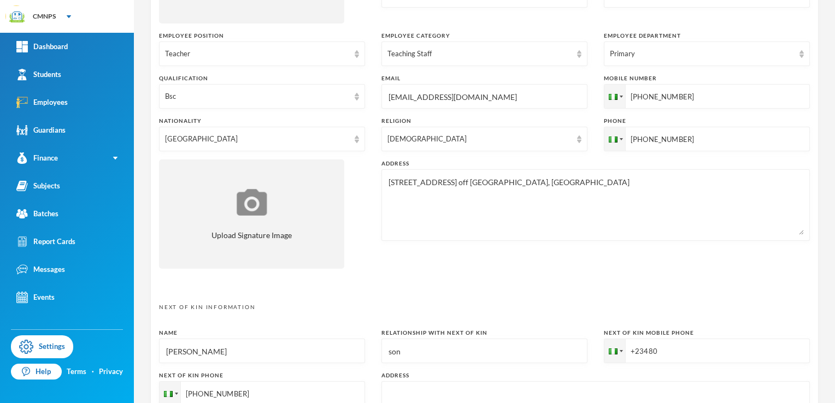
scroll to position [205, 0]
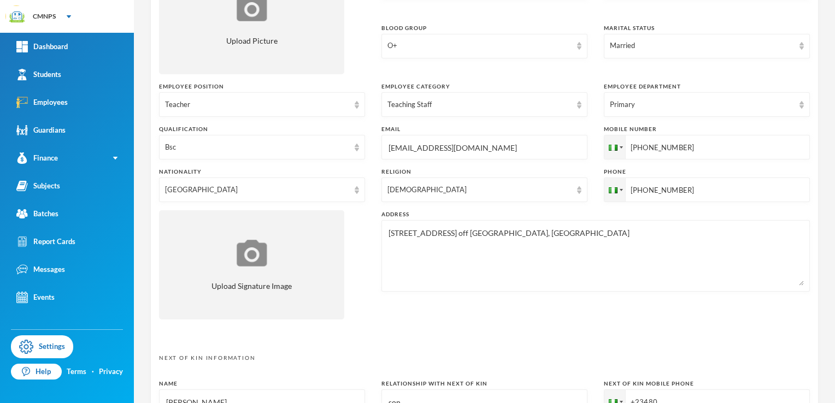
click at [400, 259] on textarea "[STREET_ADDRESS] off [GEOGRAPHIC_DATA], [GEOGRAPHIC_DATA]" at bounding box center [595, 256] width 416 height 60
click at [387, 235] on textarea "[STREET_ADDRESS] off [GEOGRAPHIC_DATA], [GEOGRAPHIC_DATA]" at bounding box center [595, 256] width 416 height 60
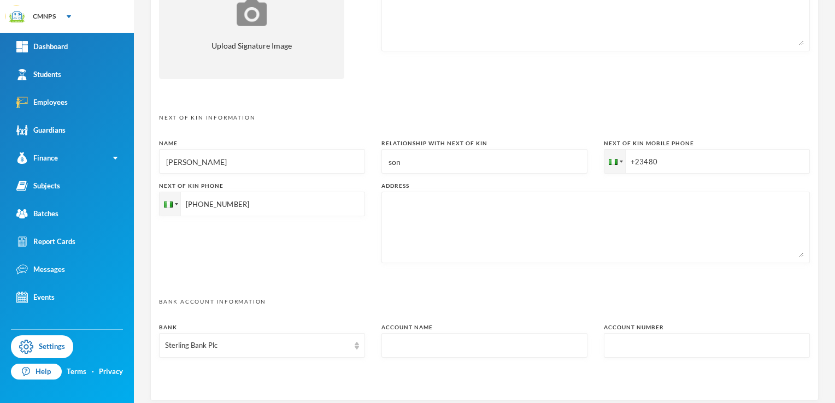
scroll to position [468, 0]
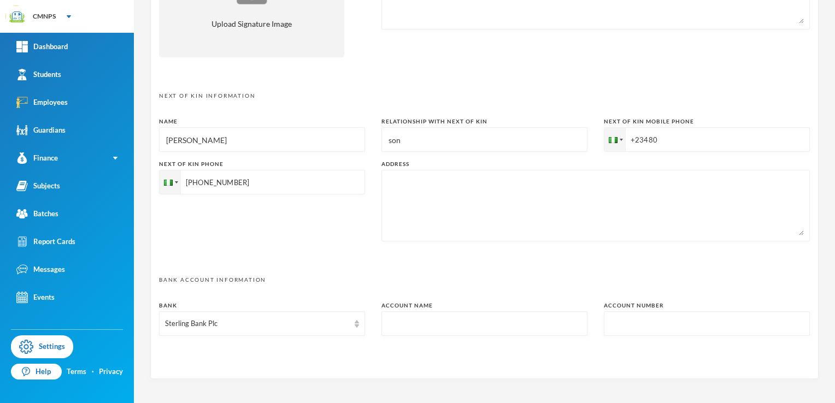
paste textarea "[STREET_ADDRESS] off [GEOGRAPHIC_DATA], [GEOGRAPHIC_DATA]"
type textarea "[STREET_ADDRESS] off [GEOGRAPHIC_DATA], [GEOGRAPHIC_DATA]"
click at [660, 147] on input "+23480" at bounding box center [707, 139] width 206 height 25
type input "[PHONE_NUMBER]"
click at [265, 182] on input "[PHONE_NUMBER]" at bounding box center [262, 182] width 206 height 25
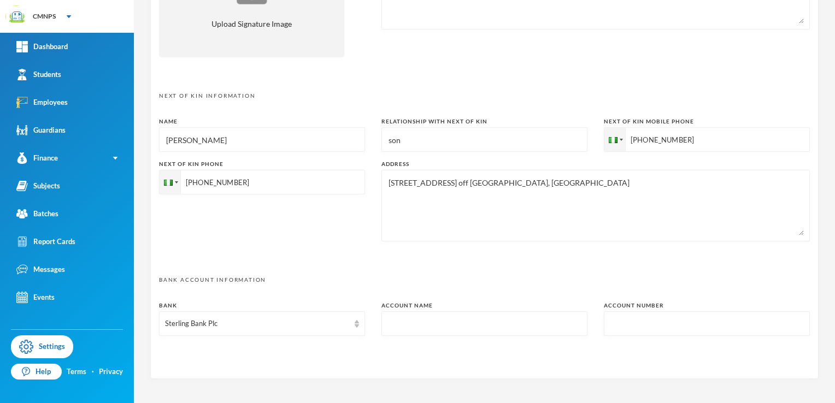
type input "[PHONE_NUMBER]"
click at [439, 109] on div "Next Of Kin Information Name [PERSON_NAME] Relationship with next of kin son Ne…" at bounding box center [484, 171] width 651 height 158
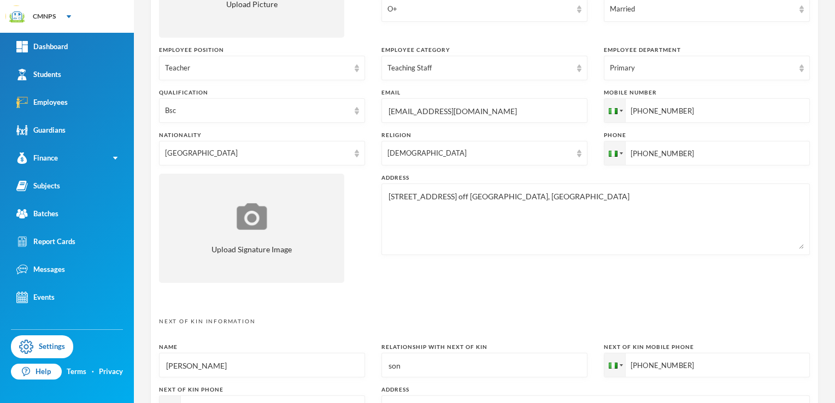
scroll to position [191, 0]
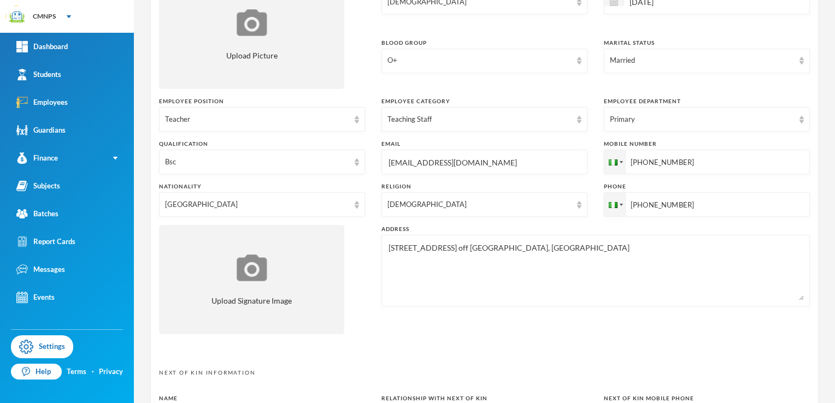
click at [706, 164] on input "[PHONE_NUMBER]" at bounding box center [707, 162] width 206 height 25
paste input "2348106248542"
type input "[PHONE_NUMBER]"
click at [700, 201] on input "[PHONE_NUMBER]" at bounding box center [707, 204] width 206 height 25
paste input "2348106248542"
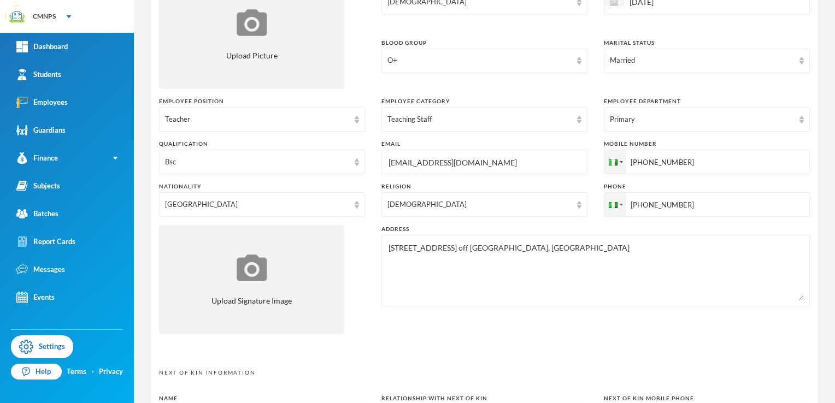
scroll to position [0, 0]
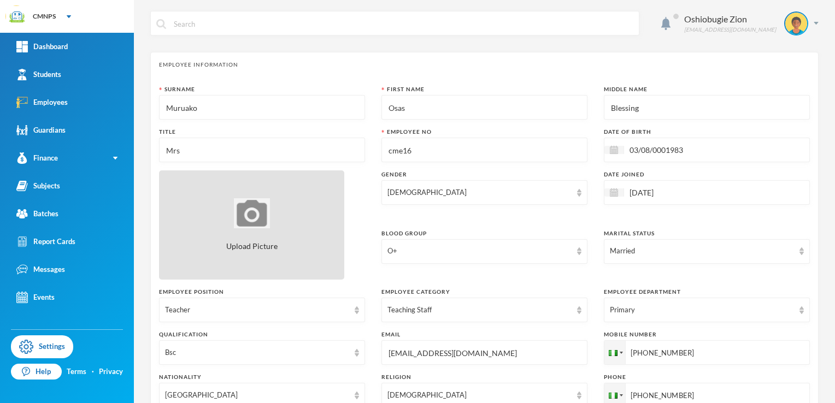
type input "[PHONE_NUMBER]"
click at [293, 253] on div "Upload Picture" at bounding box center [251, 224] width 185 height 109
drag, startPoint x: 307, startPoint y: 206, endPoint x: 268, endPoint y: 200, distance: 39.9
click at [268, 200] on img at bounding box center [252, 213] width 36 height 30
type input "C:\fakepath\mrs [PERSON_NAME].jpg"
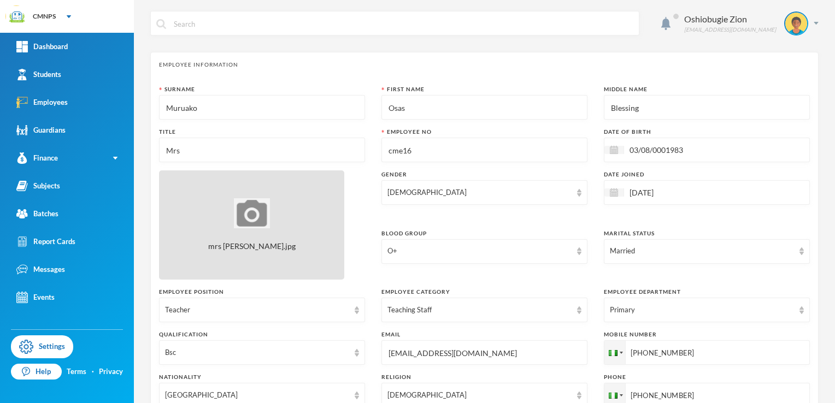
click at [276, 222] on div "mrs [PERSON_NAME].jpg" at bounding box center [251, 224] width 185 height 109
type input "C:\fakepath\mrs [PERSON_NAME].jpg"
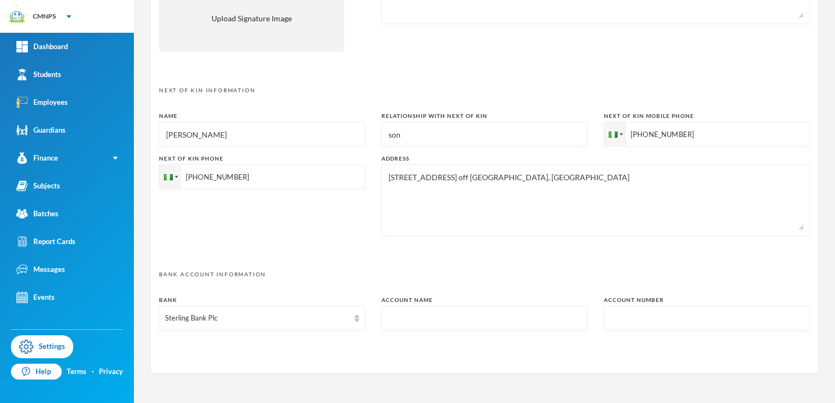
scroll to position [511, 0]
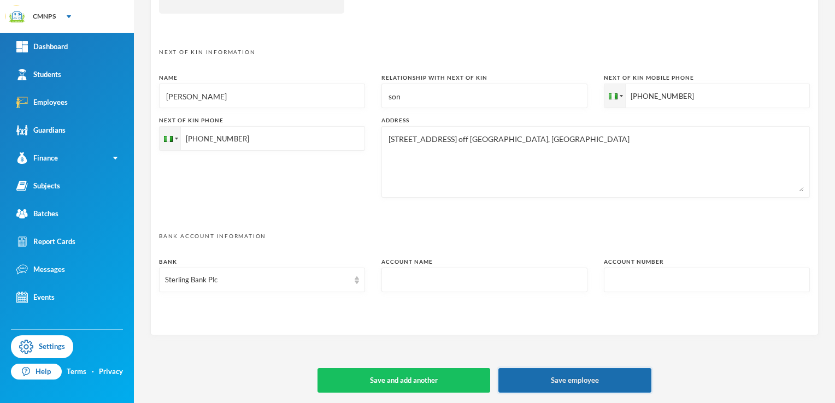
click at [600, 387] on button "Save employee" at bounding box center [574, 380] width 153 height 25
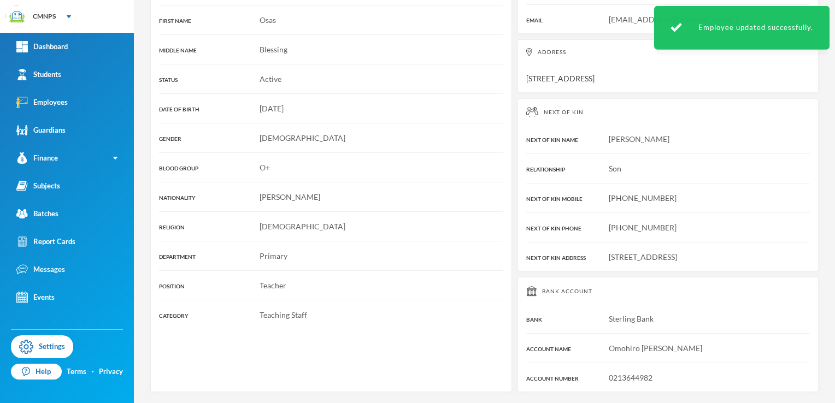
scroll to position [233, 0]
click at [680, 352] on span "Omohiro [PERSON_NAME]" at bounding box center [655, 349] width 93 height 9
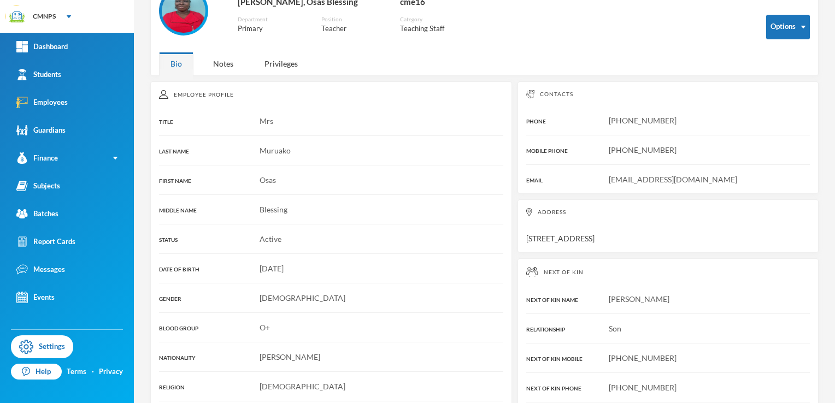
scroll to position [0, 0]
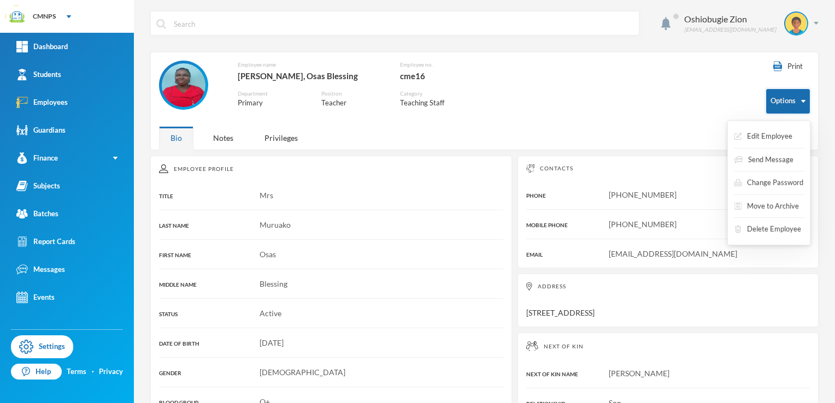
click at [778, 97] on button "Options" at bounding box center [788, 101] width 44 height 25
click at [763, 135] on button "Edit Employee" at bounding box center [763, 137] width 60 height 20
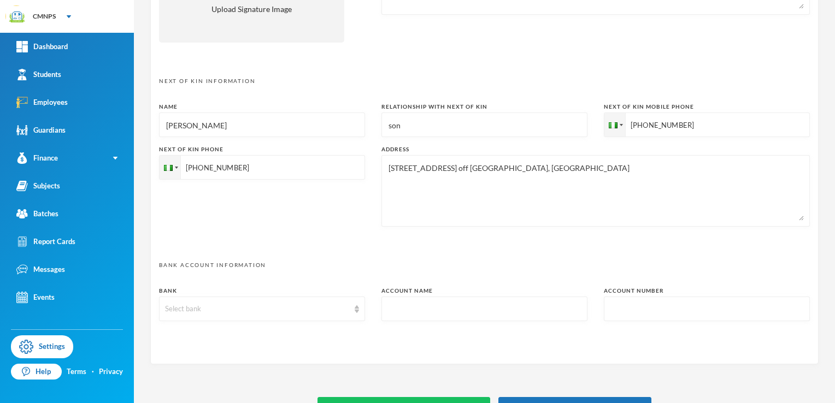
scroll to position [511, 0]
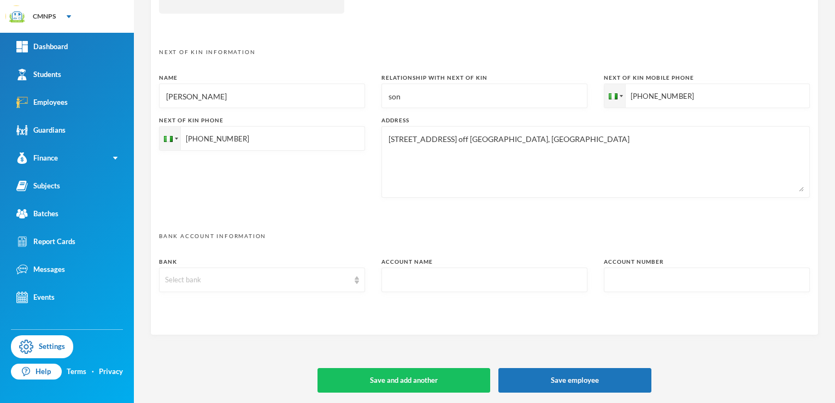
click at [529, 273] on input "text" at bounding box center [484, 280] width 194 height 25
click at [50, 97] on div "Employees" at bounding box center [41, 102] width 51 height 11
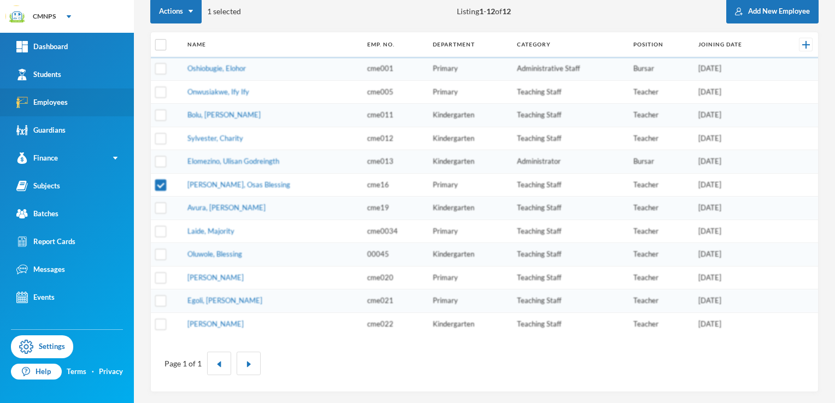
scroll to position [121, 0]
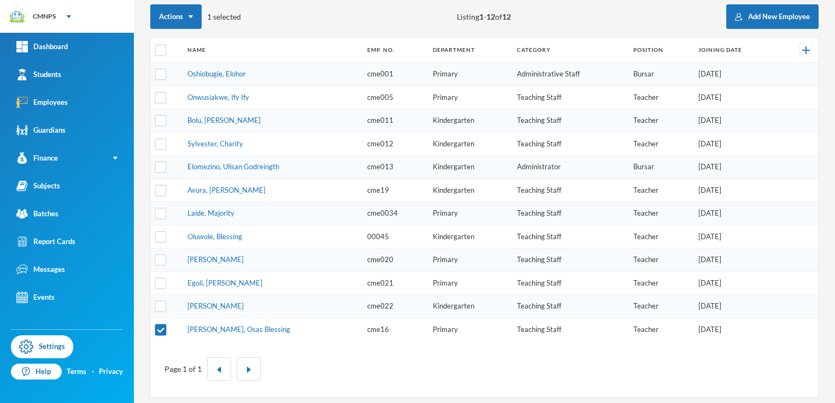
click at [268, 215] on td "Laide, Majority" at bounding box center [272, 213] width 180 height 23
click at [264, 208] on td "Laide, Majority" at bounding box center [272, 213] width 180 height 23
click at [168, 211] on td at bounding box center [166, 213] width 31 height 23
click at [155, 213] on input "checkbox" at bounding box center [160, 213] width 11 height 11
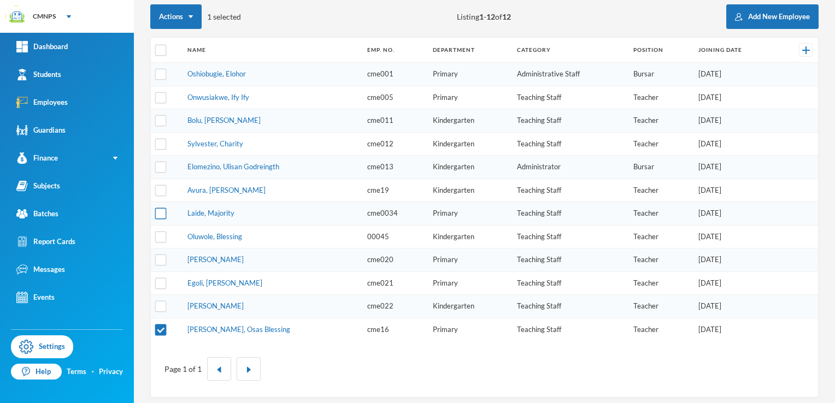
checkbox input "true"
click at [164, 328] on input "checkbox" at bounding box center [160, 329] width 11 height 11
checkbox input "false"
click at [160, 212] on input "checkbox" at bounding box center [160, 213] width 11 height 11
click at [212, 217] on td "Laide, Majority" at bounding box center [272, 213] width 180 height 23
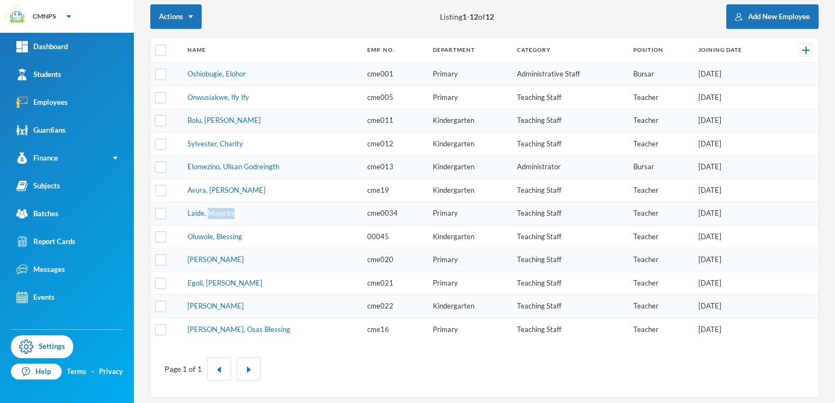
click at [212, 217] on td "Laide, Majority" at bounding box center [272, 213] width 180 height 23
drag, startPoint x: 212, startPoint y: 217, endPoint x: 280, endPoint y: 225, distance: 67.6
click at [280, 225] on td "Oluwole, Blessing" at bounding box center [272, 236] width 180 height 23
click at [281, 209] on td "Laide, Majority" at bounding box center [272, 213] width 180 height 23
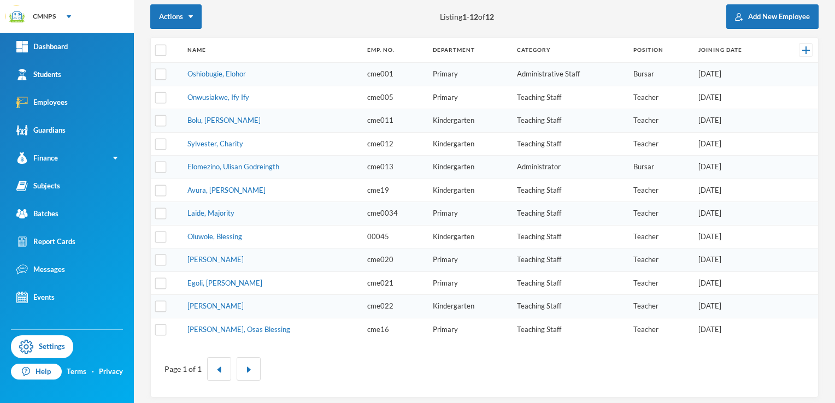
click at [281, 209] on td "Laide, Majority" at bounding box center [272, 213] width 180 height 23
click at [162, 208] on input "checkbox" at bounding box center [160, 213] width 11 height 11
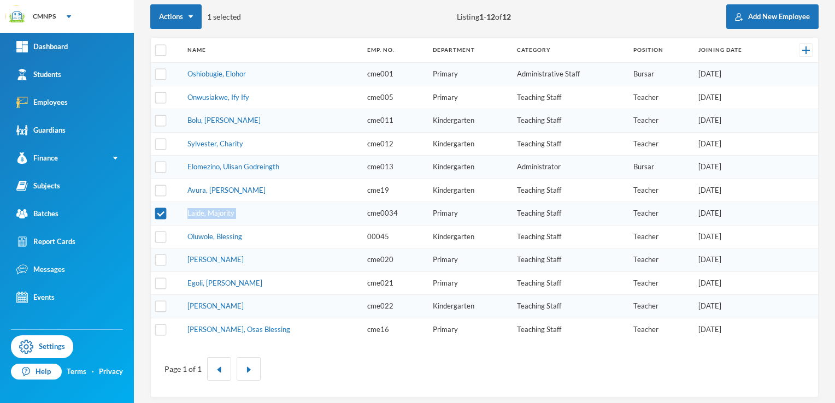
click at [257, 214] on td "Laide, Majority" at bounding box center [272, 213] width 180 height 23
drag, startPoint x: 375, startPoint y: 222, endPoint x: 364, endPoint y: 207, distance: 18.5
click at [364, 207] on tbody "Oshiobugie, [PERSON_NAME] cme001 Primary Administrative Staff Bursar [DATE] Onw…" at bounding box center [484, 202] width 667 height 279
click at [363, 208] on td "cme0034" at bounding box center [395, 213] width 66 height 23
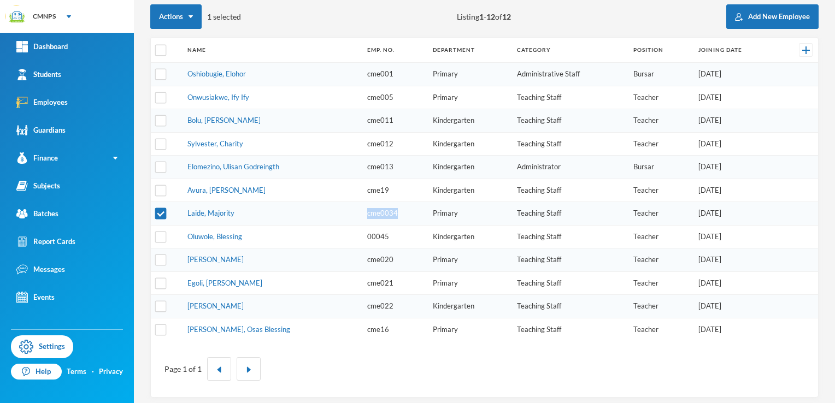
click at [363, 208] on td "cme0034" at bounding box center [395, 213] width 66 height 23
drag, startPoint x: 363, startPoint y: 208, endPoint x: 336, endPoint y: 207, distance: 26.2
click at [336, 207] on td "Laide, Majority" at bounding box center [272, 213] width 180 height 23
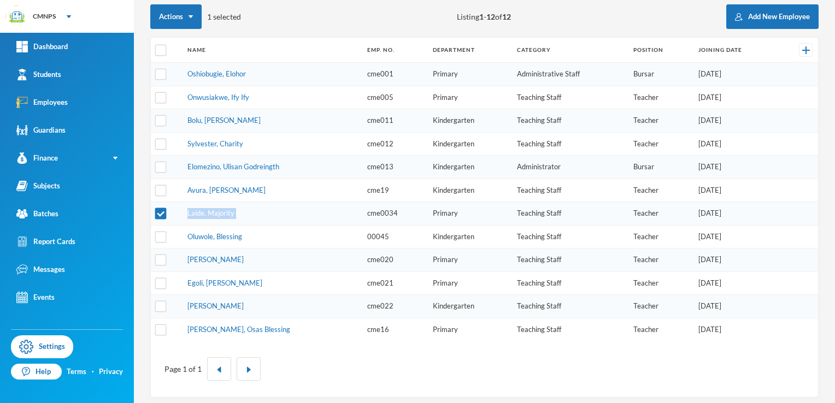
click at [336, 207] on td "Laide, Majority" at bounding box center [272, 213] width 180 height 23
drag, startPoint x: 336, startPoint y: 207, endPoint x: 305, endPoint y: 220, distance: 34.1
click at [305, 220] on td "Laide, Majority" at bounding box center [272, 213] width 180 height 23
click at [279, 205] on td "Laide, Majority" at bounding box center [272, 213] width 180 height 23
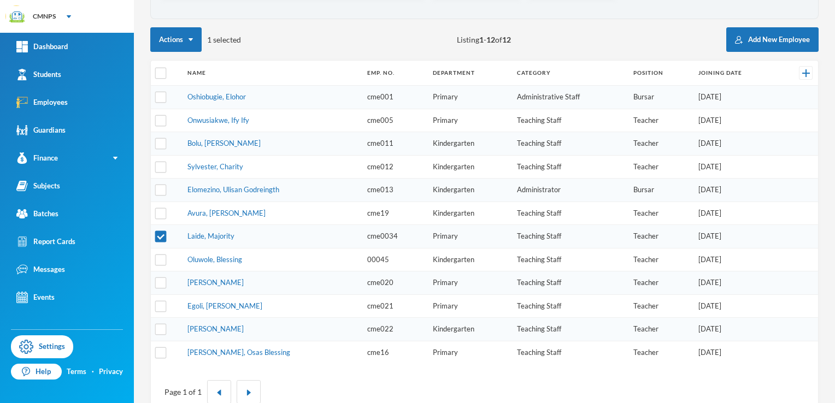
scroll to position [96, 0]
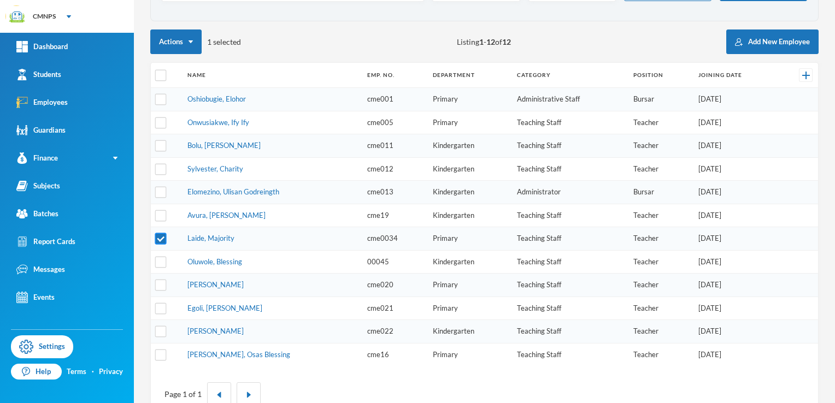
click at [162, 233] on input "checkbox" at bounding box center [160, 238] width 11 height 11
checkbox input "false"
click at [179, 234] on td at bounding box center [166, 238] width 31 height 23
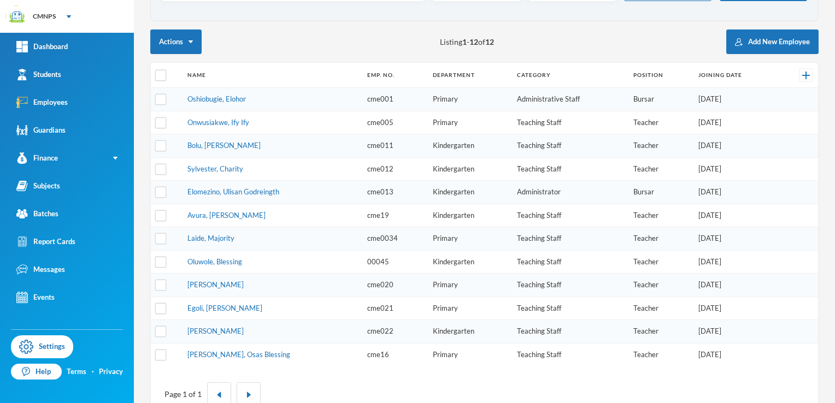
click at [179, 234] on td at bounding box center [166, 238] width 31 height 23
click at [197, 239] on link "Laide, Majority" at bounding box center [210, 238] width 47 height 9
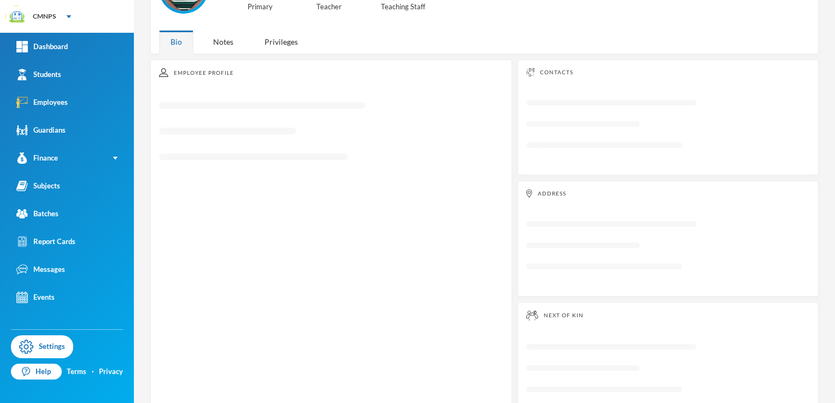
click at [197, 239] on div "Employee Profile Loading interface..." at bounding box center [331, 301] width 362 height 483
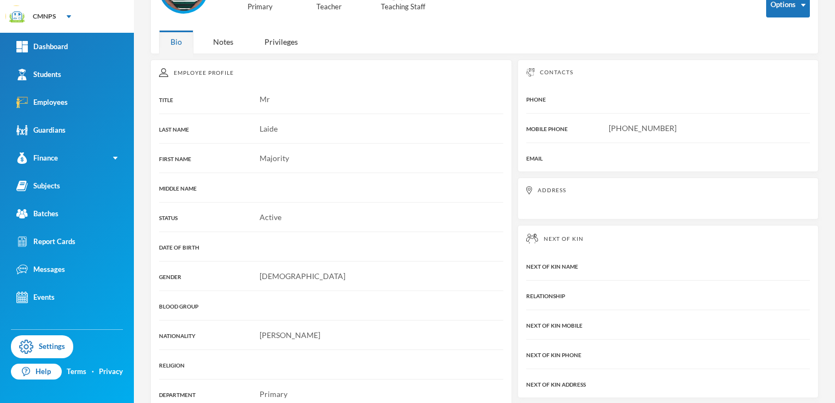
click at [609, 123] on span "[PHONE_NUMBER]" at bounding box center [643, 127] width 68 height 9
click at [790, 12] on button "Options" at bounding box center [788, 5] width 44 height 25
click at [782, 39] on button "Edit Employee" at bounding box center [763, 40] width 60 height 20
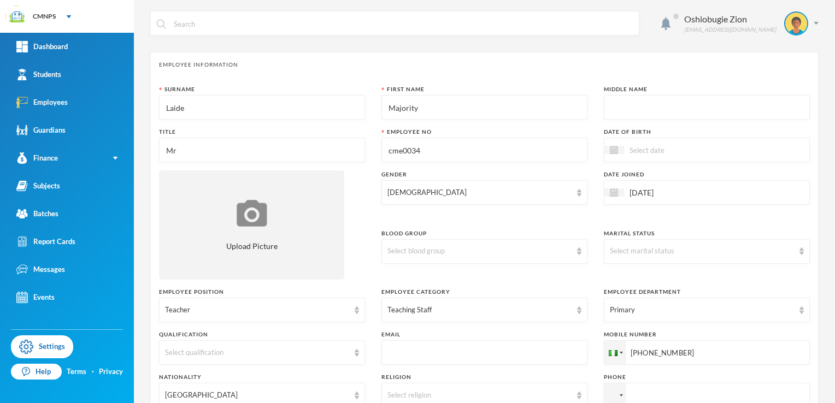
click at [192, 117] on input "Laide" at bounding box center [262, 108] width 194 height 25
type input "L"
type input "p"
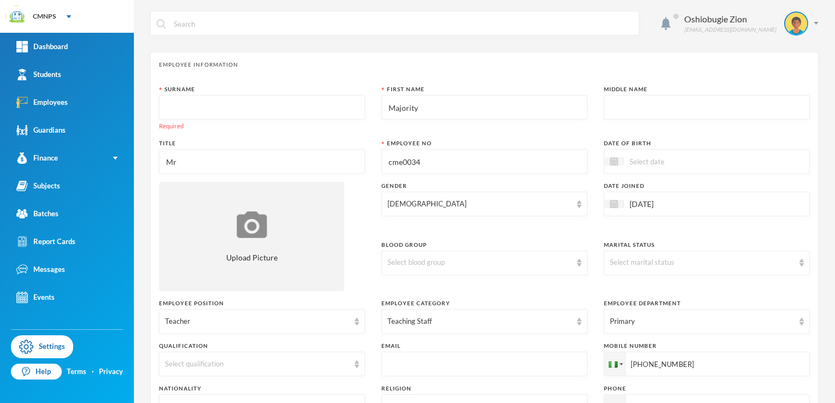
click at [471, 109] on input "Majority" at bounding box center [484, 108] width 194 height 25
click at [336, 166] on input "Mr" at bounding box center [262, 162] width 194 height 25
type input "Miss"
click at [86, 93] on link "Employees" at bounding box center [67, 102] width 134 height 28
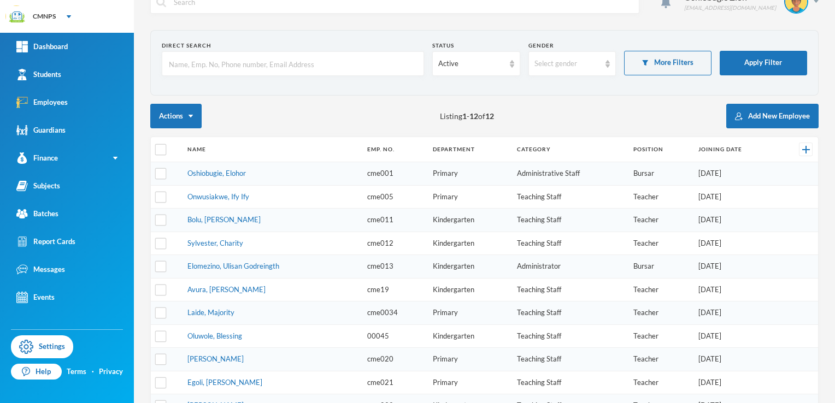
scroll to position [121, 0]
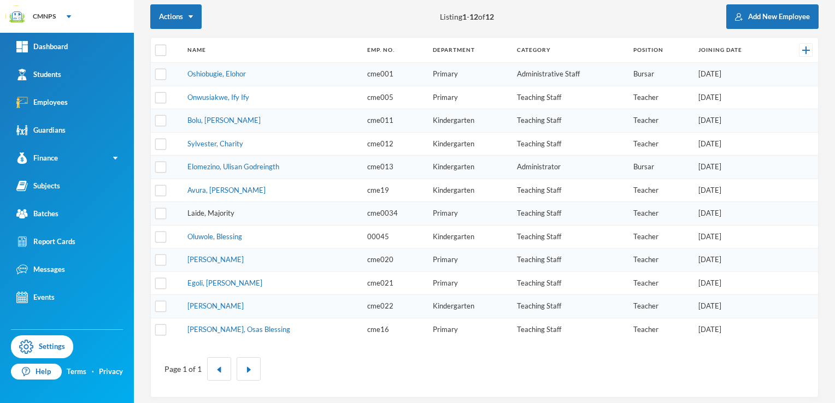
click at [205, 211] on link "Laide, Majority" at bounding box center [210, 213] width 47 height 9
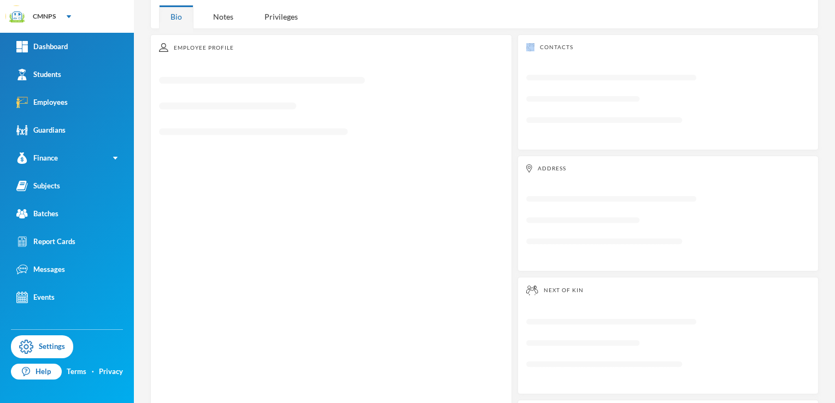
click at [205, 211] on div "Employee Profile Loading interface..." at bounding box center [331, 275] width 362 height 483
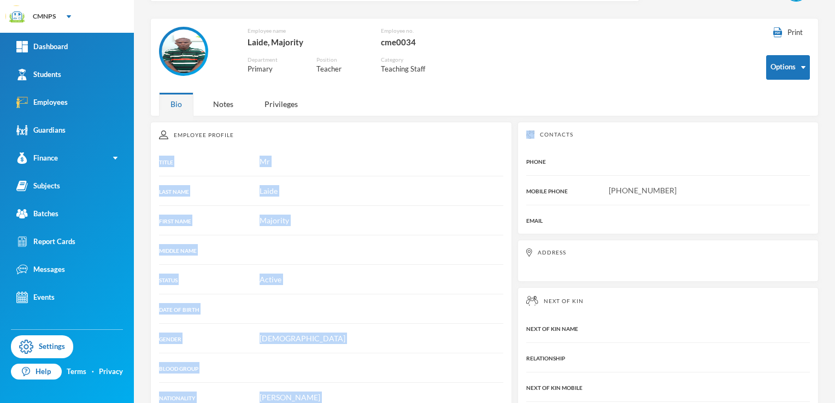
scroll to position [4, 0]
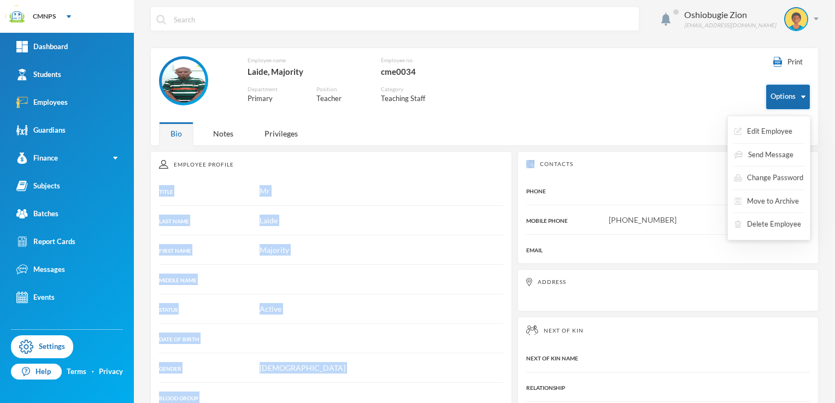
click at [781, 91] on button "Options" at bounding box center [788, 97] width 44 height 25
click at [760, 140] on button "Edit Employee" at bounding box center [763, 132] width 60 height 20
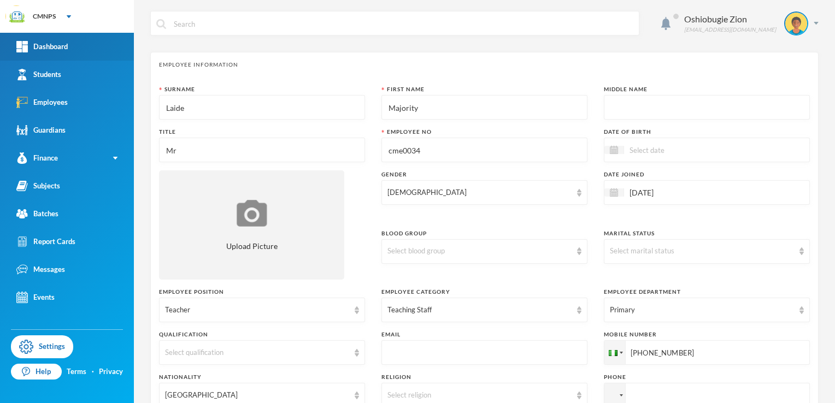
click at [78, 52] on link "Dashboard" at bounding box center [67, 47] width 134 height 28
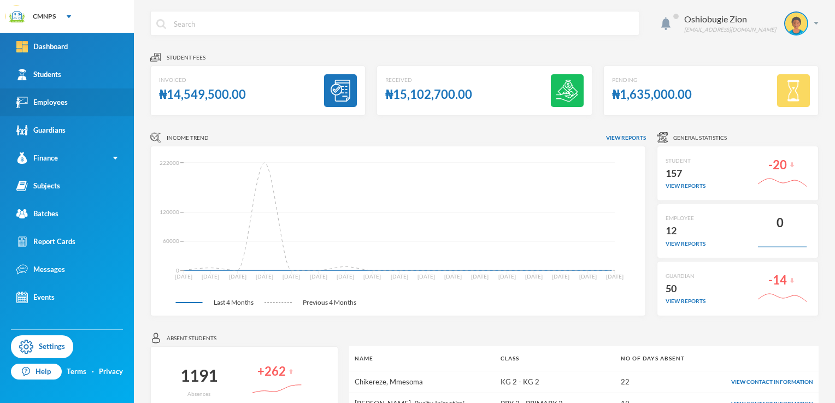
click at [79, 90] on link "Employees" at bounding box center [67, 102] width 134 height 28
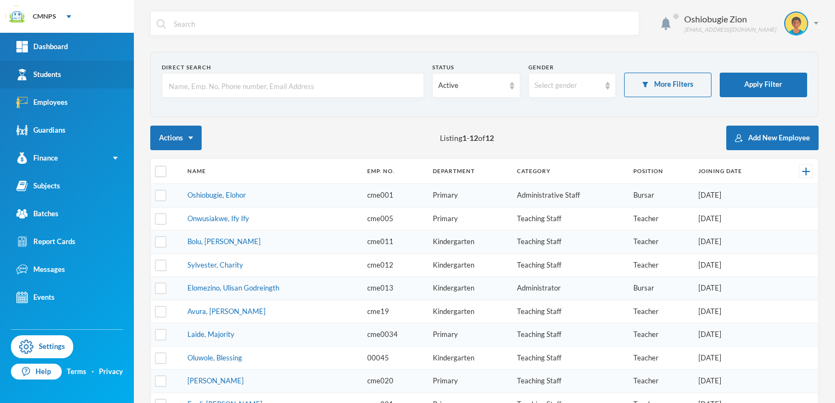
click at [76, 82] on link "Students" at bounding box center [67, 75] width 134 height 28
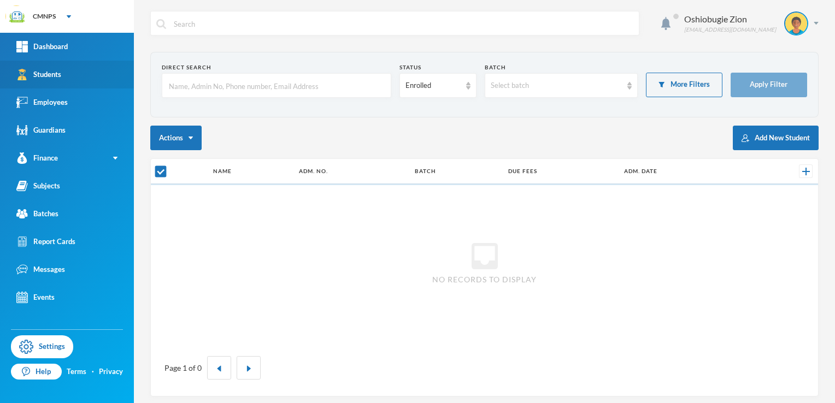
checkbox input "false"
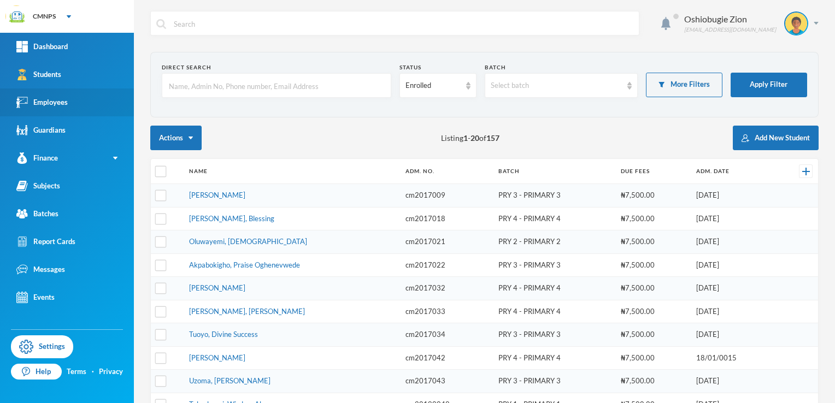
click at [44, 106] on div "Employees" at bounding box center [41, 102] width 51 height 11
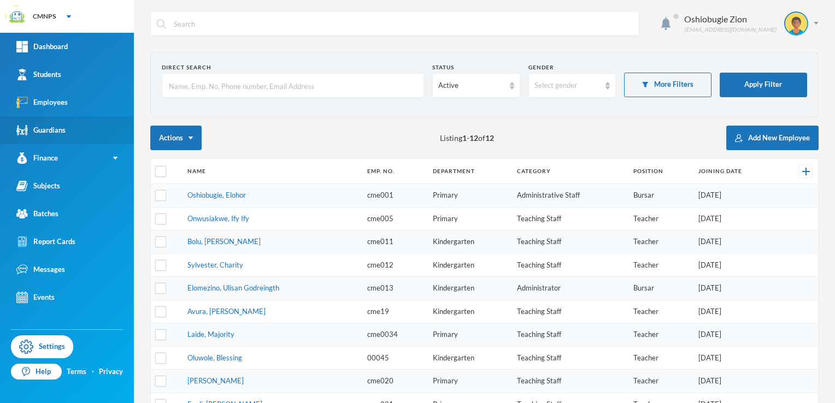
click at [44, 123] on link "Guardians" at bounding box center [67, 130] width 134 height 28
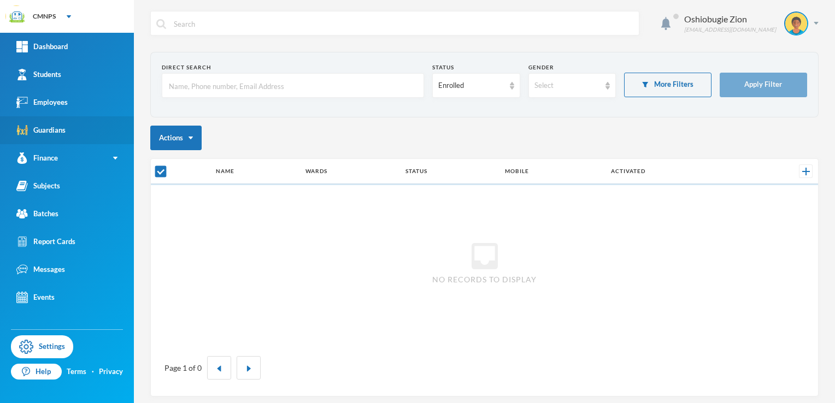
checkbox input "false"
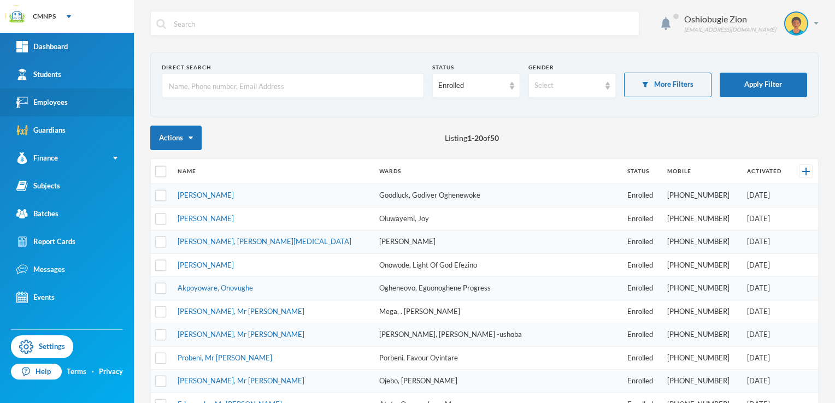
click at [92, 108] on link "Employees" at bounding box center [67, 102] width 134 height 28
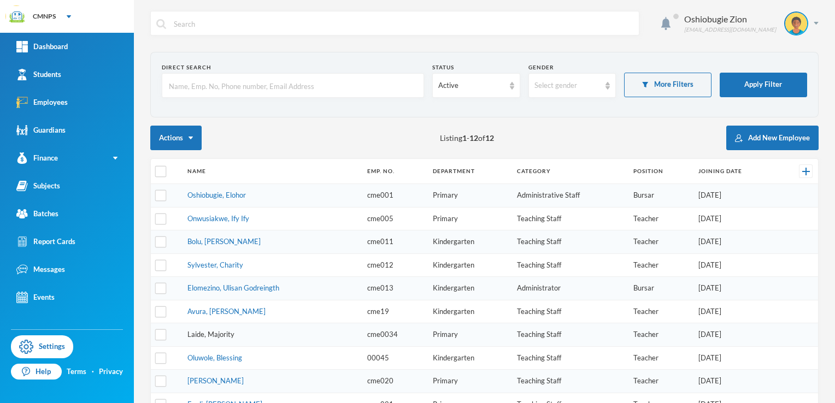
click at [215, 330] on link "Laide, Majority" at bounding box center [210, 334] width 47 height 9
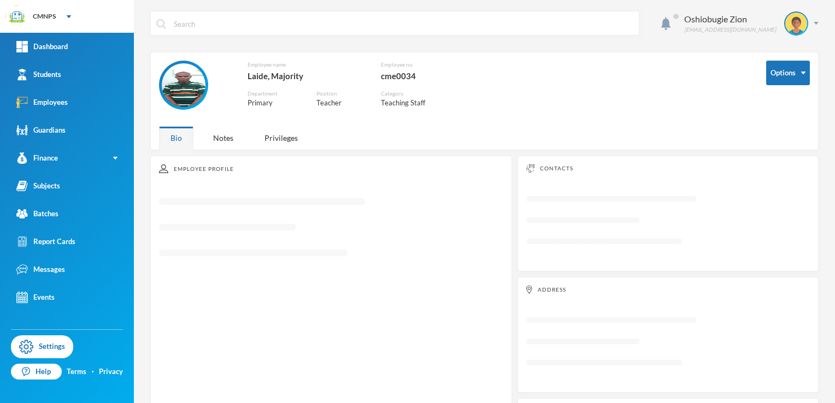
click at [215, 329] on div "Employee Profile Loading interface..." at bounding box center [331, 397] width 362 height 483
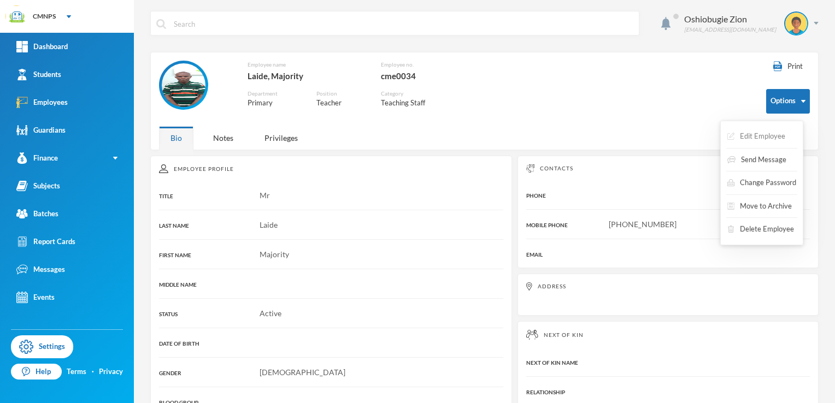
click at [763, 132] on button "Edit Employee" at bounding box center [756, 137] width 60 height 20
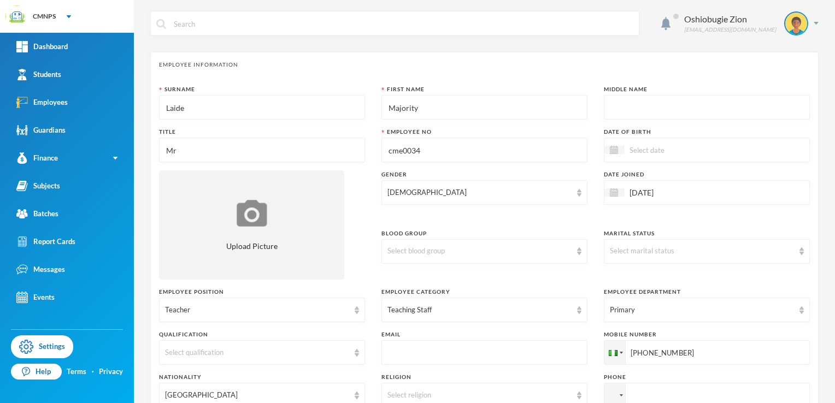
click at [426, 113] on input "Majority" at bounding box center [484, 108] width 194 height 25
type input "M"
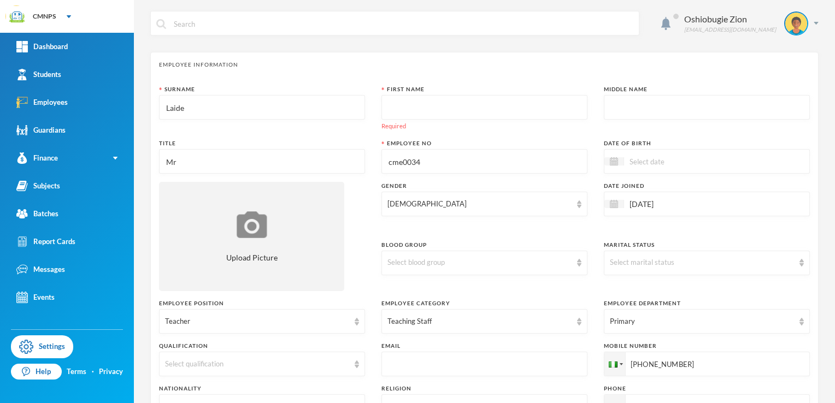
type input "p"
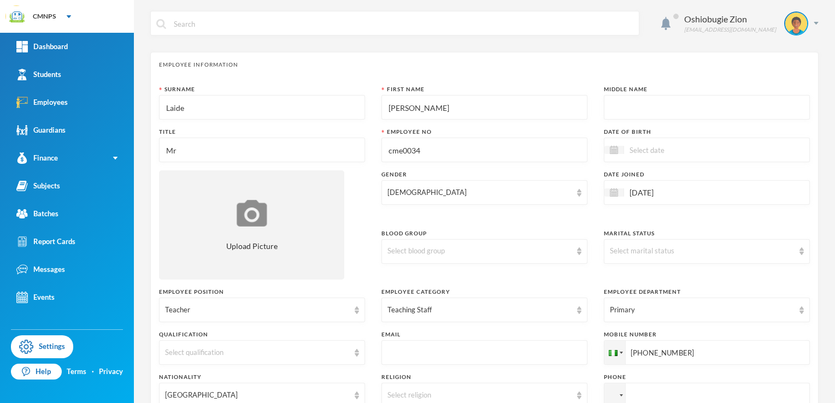
type input "[PERSON_NAME]"
click at [323, 115] on input "Laide" at bounding box center [262, 108] width 194 height 25
type input "L"
type input "Nsa"
click at [610, 107] on input "text" at bounding box center [707, 108] width 194 height 25
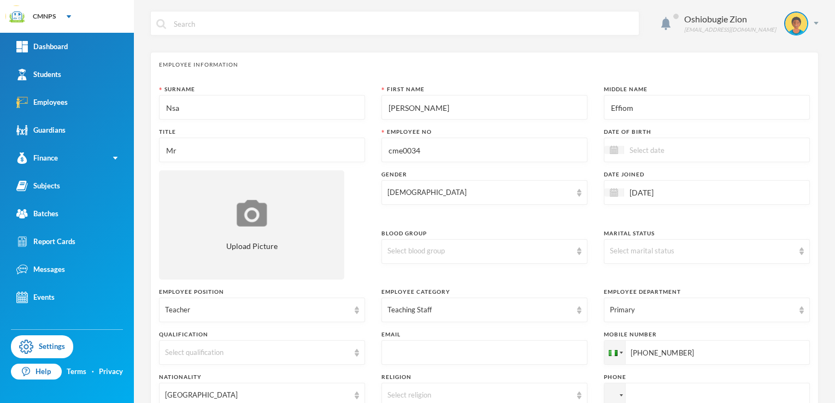
type input "Effiom"
click at [287, 140] on input "Mr" at bounding box center [262, 150] width 194 height 25
type input "Miss"
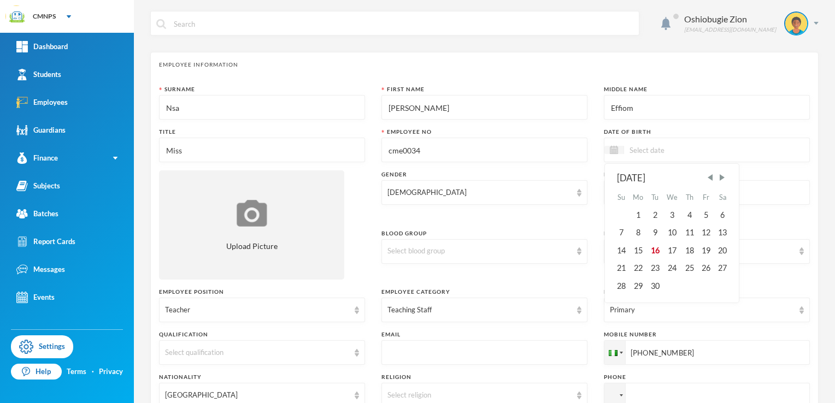
click at [645, 149] on input at bounding box center [670, 150] width 92 height 13
type input "[DATE]"
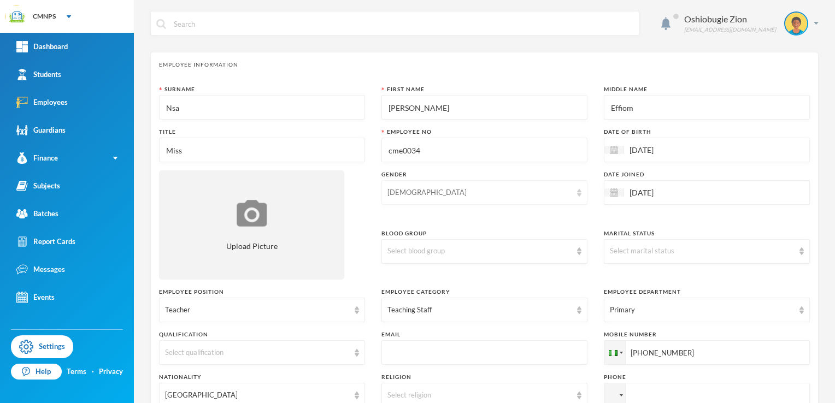
click at [512, 200] on div "[DEMOGRAPHIC_DATA]" at bounding box center [484, 192] width 206 height 25
click at [489, 234] on li "[DEMOGRAPHIC_DATA]" at bounding box center [479, 234] width 203 height 17
click at [481, 252] on div "Select blood group" at bounding box center [479, 251] width 184 height 11
click at [456, 197] on li "B-" at bounding box center [479, 190] width 203 height 17
click at [426, 252] on div "B-" at bounding box center [479, 251] width 184 height 11
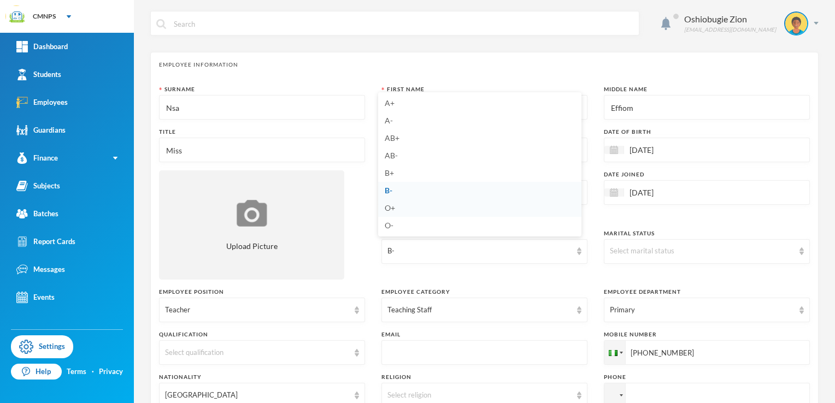
click at [434, 210] on li "O+" at bounding box center [479, 207] width 203 height 17
click at [636, 247] on div "Select marital status" at bounding box center [702, 251] width 184 height 11
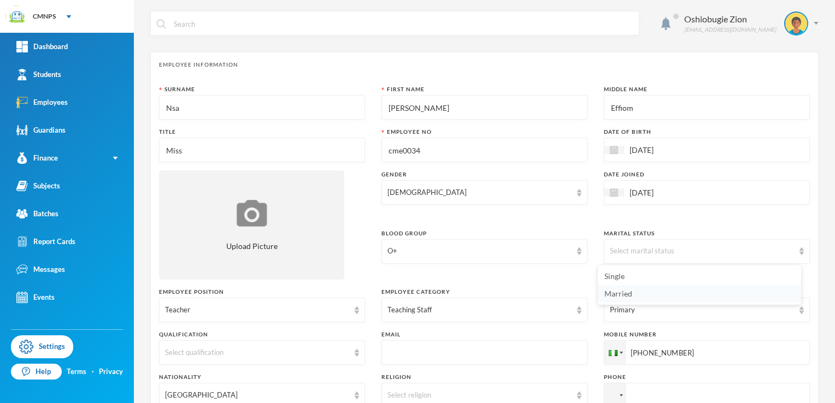
click at [680, 293] on li "Married" at bounding box center [699, 293] width 203 height 17
click at [294, 349] on div "Select qualification" at bounding box center [257, 352] width 184 height 11
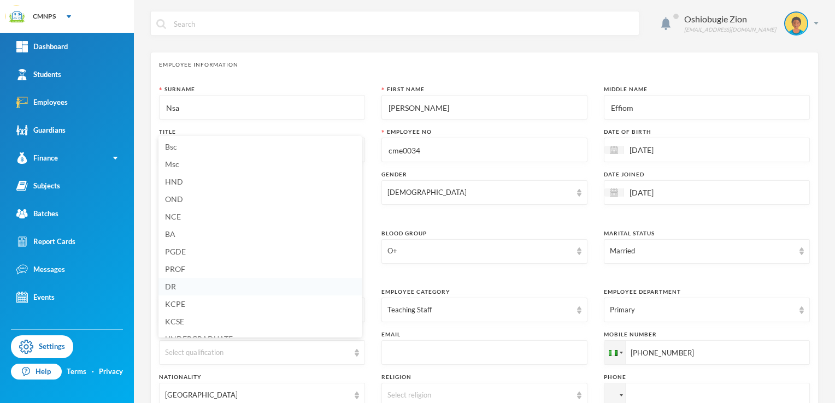
scroll to position [28, 0]
click at [257, 187] on li "NCE" at bounding box center [259, 188] width 203 height 17
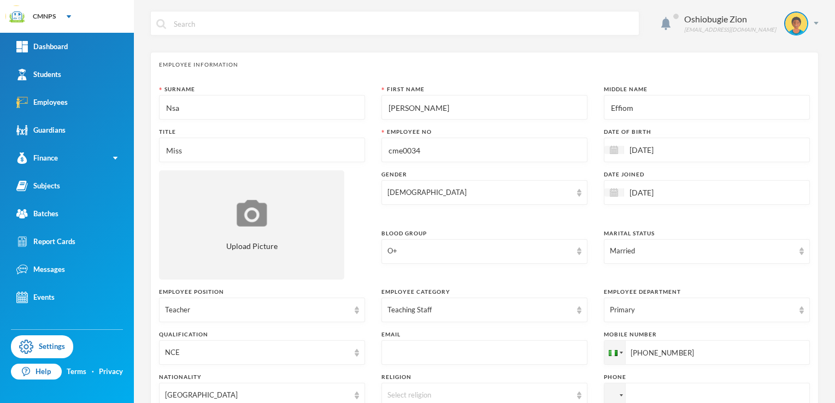
click at [411, 349] on input "text" at bounding box center [484, 353] width 194 height 25
click at [825, 396] on div "Oshiobugie Zion [EMAIL_ADDRESS][DOMAIN_NAME] Employee Information Surname Nsa F…" at bounding box center [484, 201] width 701 height 403
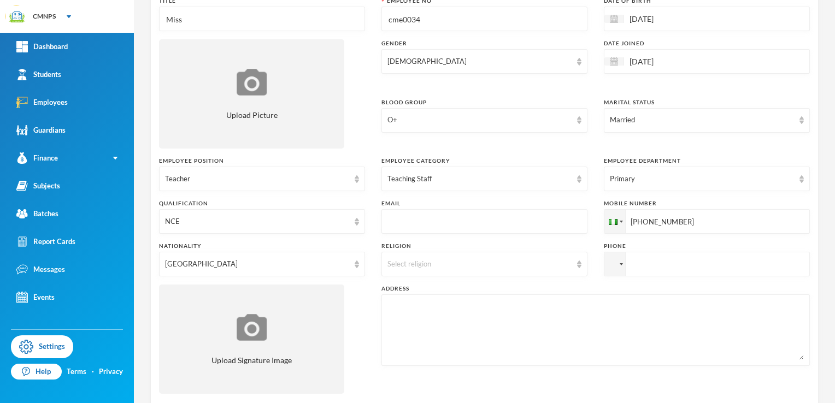
scroll to position [153, 0]
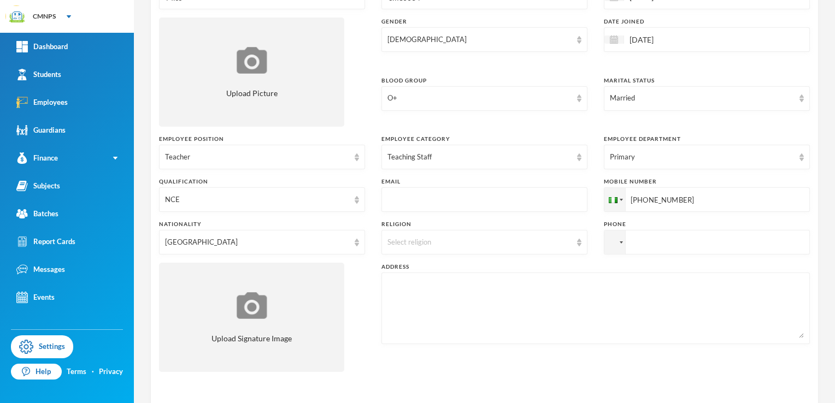
click at [517, 198] on input "text" at bounding box center [484, 200] width 194 height 25
type input "[EMAIL_ADDRESS][DOMAIN_NAME]"
click at [416, 243] on div "Select religion" at bounding box center [479, 242] width 184 height 11
click at [412, 261] on li "[DEMOGRAPHIC_DATA]" at bounding box center [479, 266] width 203 height 17
click at [708, 199] on input "[PHONE_NUMBER]" at bounding box center [707, 199] width 206 height 25
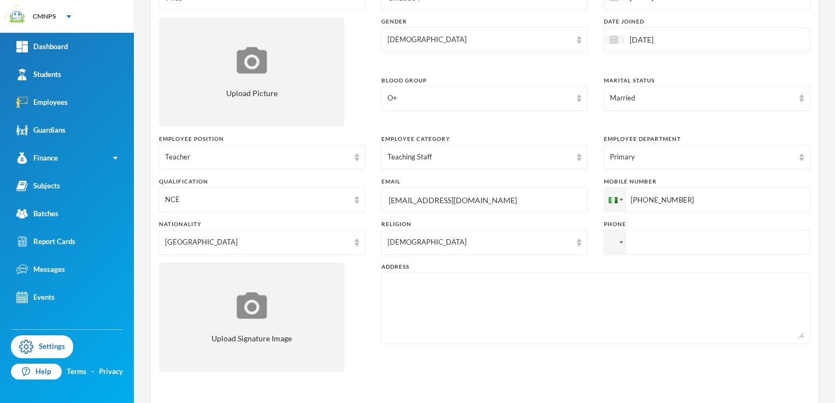
type input "[PHONE_NUMBER]"
click at [691, 252] on input "tel" at bounding box center [707, 242] width 206 height 25
type input "[PHONE_NUMBER]"
click at [645, 285] on textarea at bounding box center [595, 309] width 416 height 60
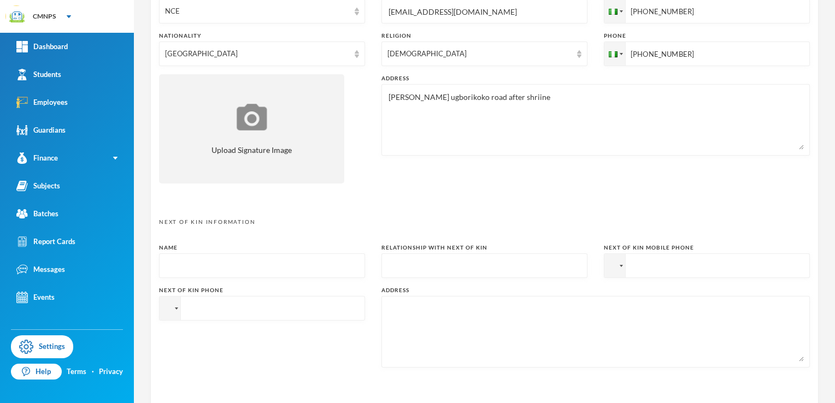
scroll to position [349, 0]
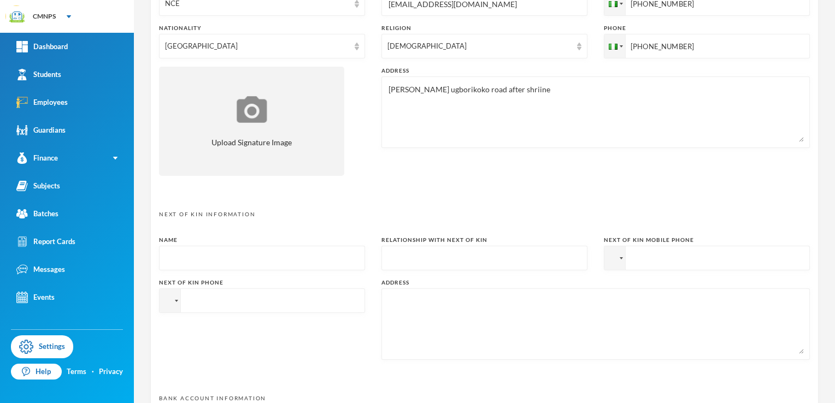
type textarea "[PERSON_NAME] ugborikoko road after shriine"
click at [209, 263] on input "text" at bounding box center [262, 258] width 194 height 25
type input "n"
type input "[PERSON_NAME]"
click at [391, 258] on input "text" at bounding box center [484, 258] width 194 height 25
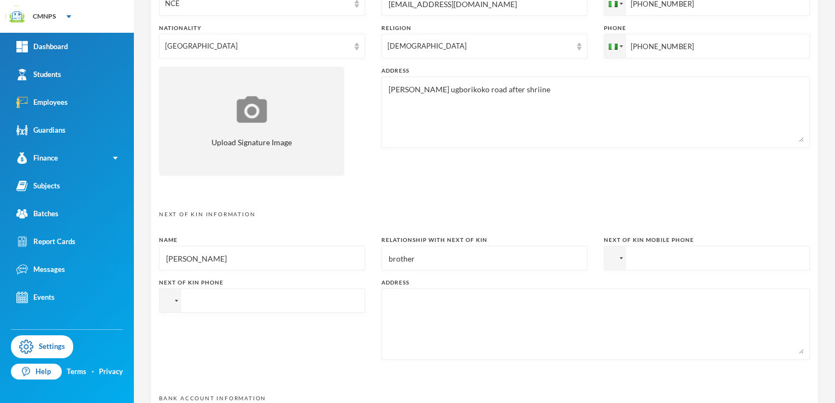
type input "brother"
click at [634, 256] on input "tel" at bounding box center [707, 258] width 206 height 25
click at [653, 44] on input "[PHONE_NUMBER]" at bounding box center [707, 46] width 206 height 25
click at [687, 244] on div "Next of Kin Mobile Phone" at bounding box center [707, 240] width 206 height 8
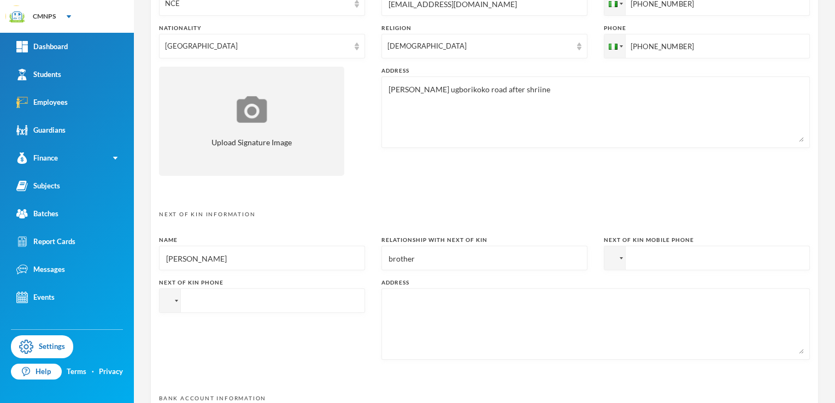
click at [682, 253] on input "tel" at bounding box center [707, 258] width 206 height 25
paste input "[PHONE_NUMBER]"
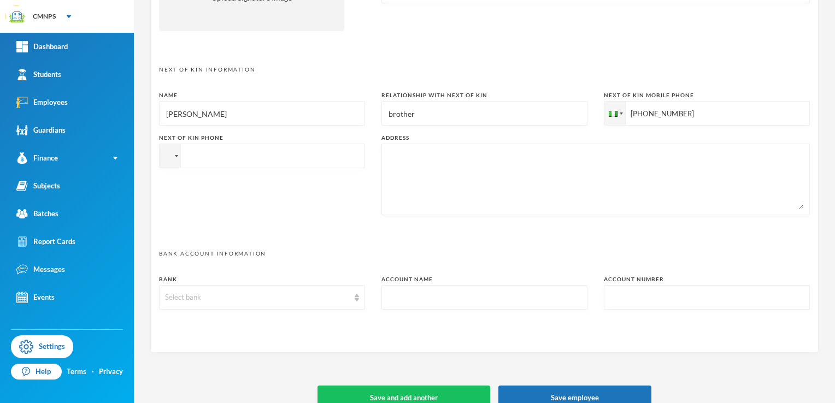
scroll to position [509, 0]
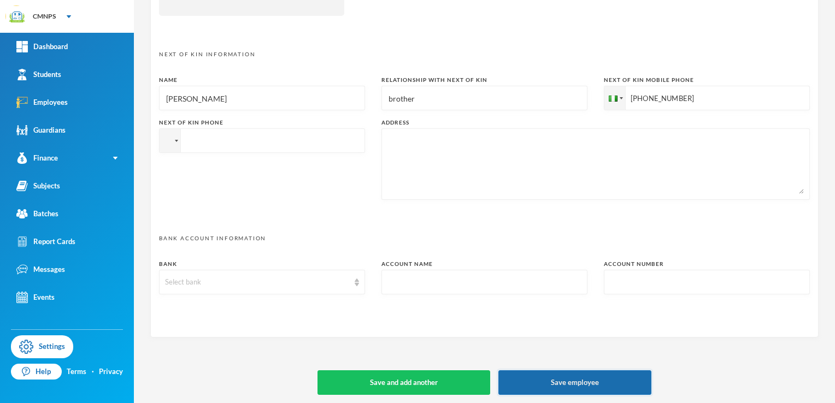
type input "[PHONE_NUMBER]"
click at [553, 392] on button "Save employee" at bounding box center [574, 382] width 153 height 25
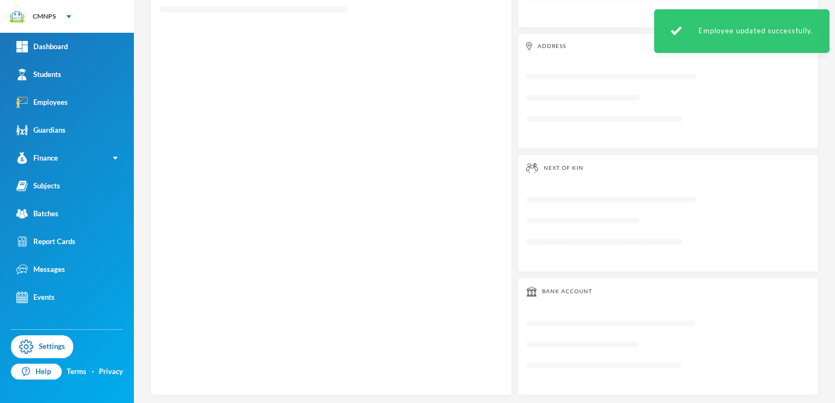
scroll to position [233, 0]
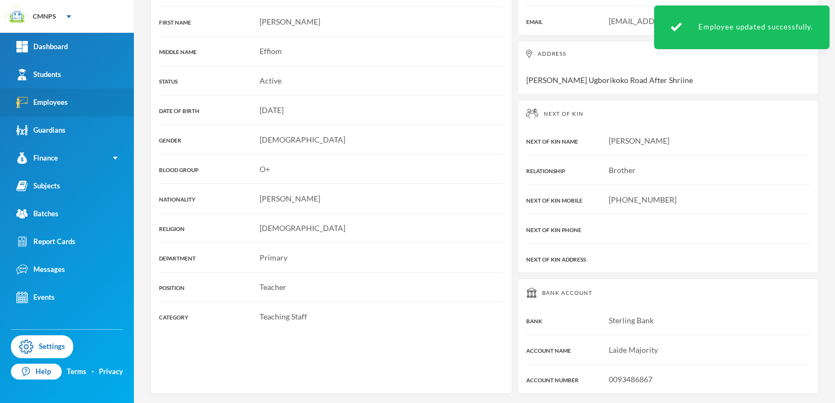
click at [87, 98] on link "Employees" at bounding box center [67, 102] width 134 height 28
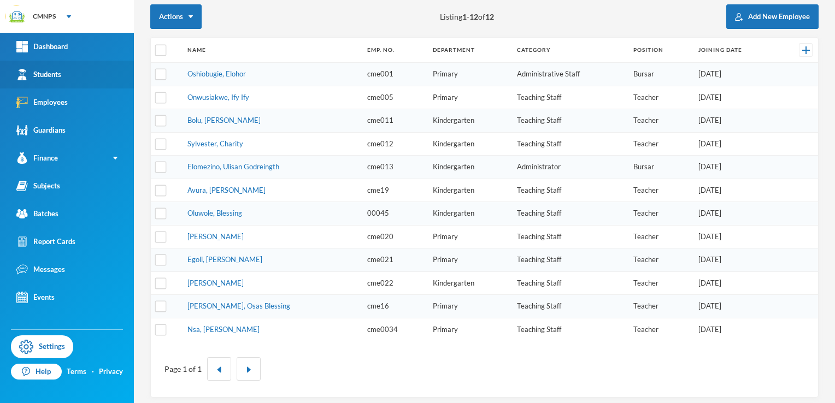
click at [76, 74] on link "Students" at bounding box center [67, 75] width 134 height 28
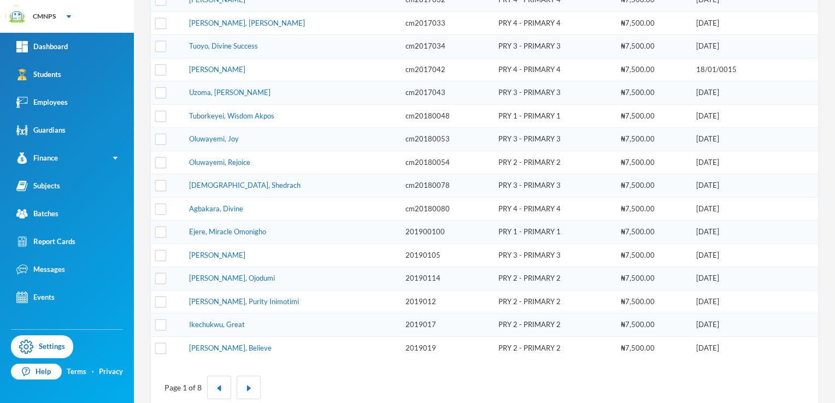
scroll to position [304, 0]
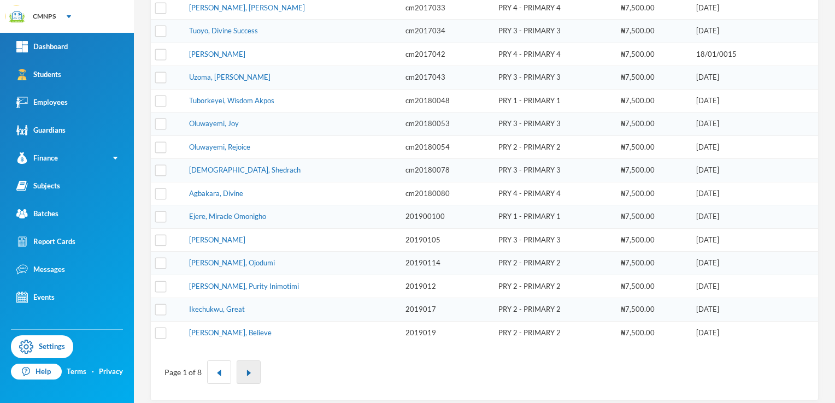
click at [252, 361] on button "button" at bounding box center [249, 372] width 24 height 23
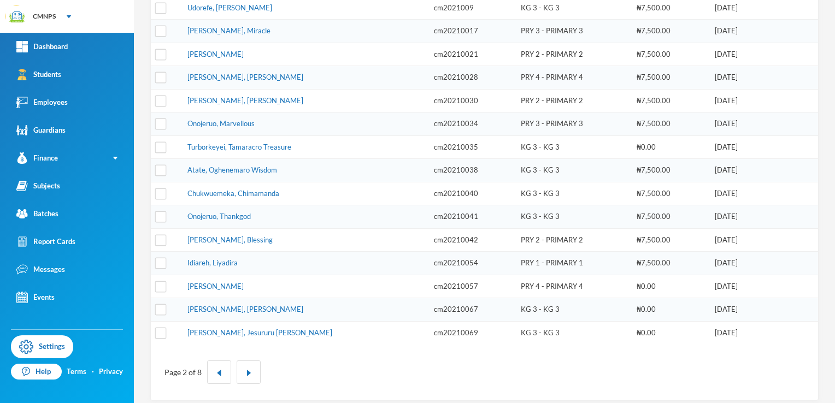
click at [631, 140] on td "₦0.00" at bounding box center [670, 146] width 78 height 23
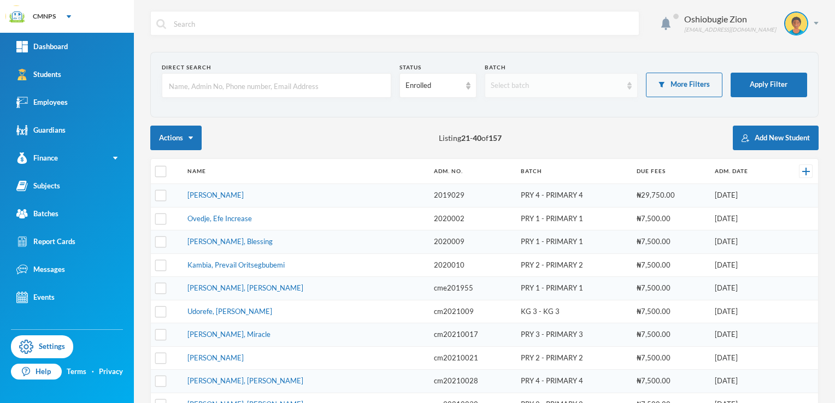
click at [612, 84] on div "Select batch" at bounding box center [556, 85] width 131 height 11
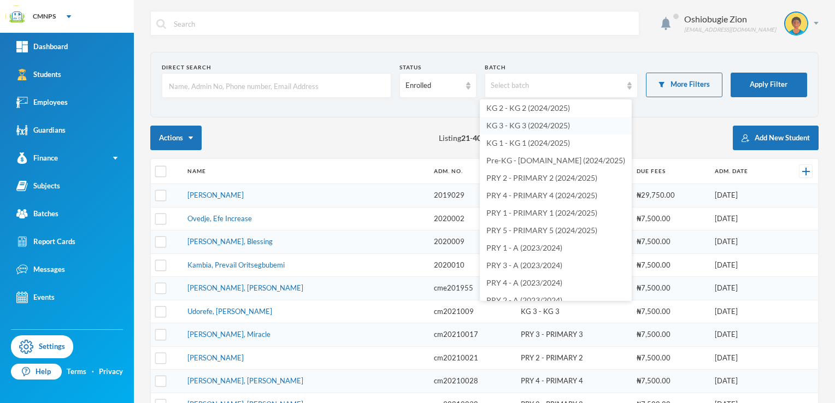
scroll to position [37, 0]
click at [581, 156] on li "Pre-KG - [DOMAIN_NAME] (2024/2025)" at bounding box center [556, 160] width 152 height 17
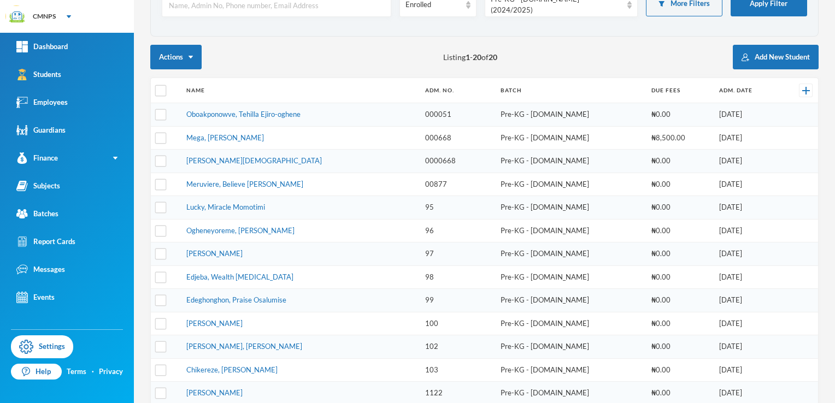
scroll to position [0, 0]
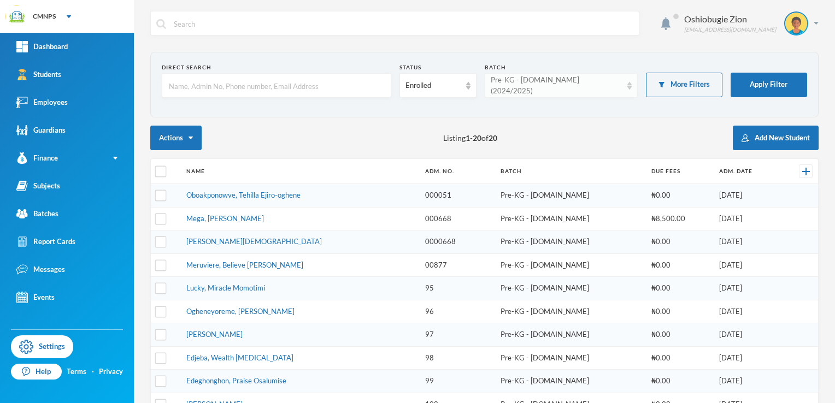
click at [627, 87] on div "Pre-KG - [DOMAIN_NAME] (2024/2025)" at bounding box center [561, 85] width 153 height 25
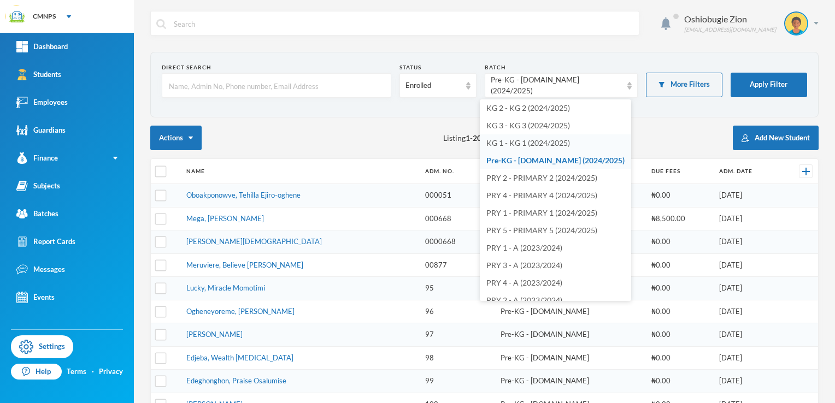
click at [588, 145] on li "KG 1 - KG 1 (2024/2025)" at bounding box center [555, 142] width 151 height 17
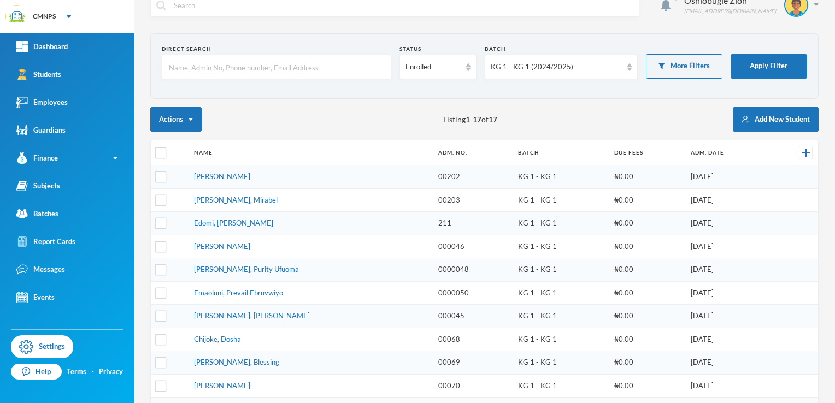
scroll to position [12, 0]
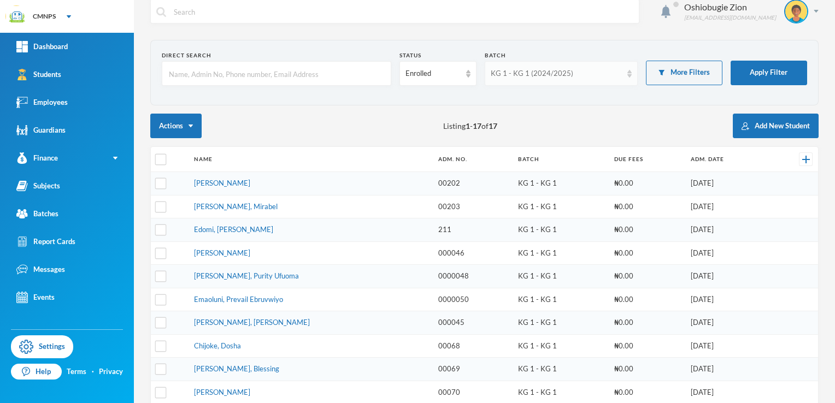
click at [619, 75] on div "KG 1 - KG 1 (2024/2025)" at bounding box center [561, 73] width 153 height 25
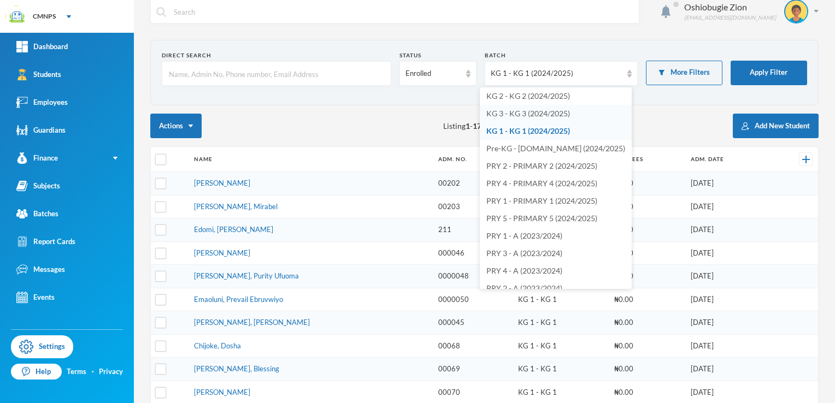
click at [576, 111] on li "KG 3 - KG 3 (2024/2025)" at bounding box center [556, 113] width 152 height 17
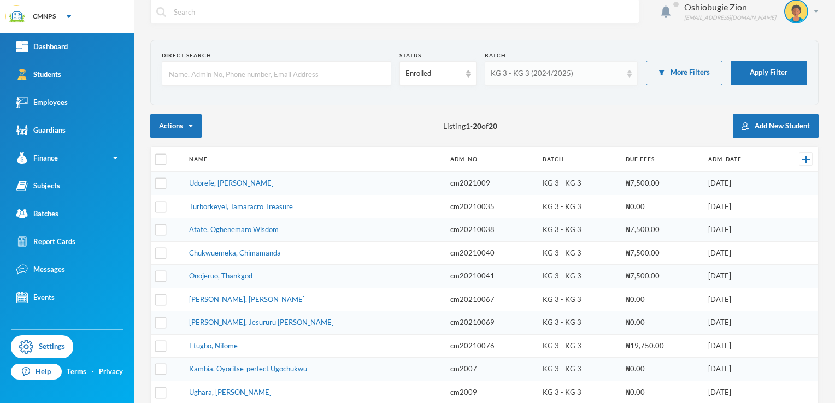
click at [627, 72] on img at bounding box center [629, 74] width 4 height 8
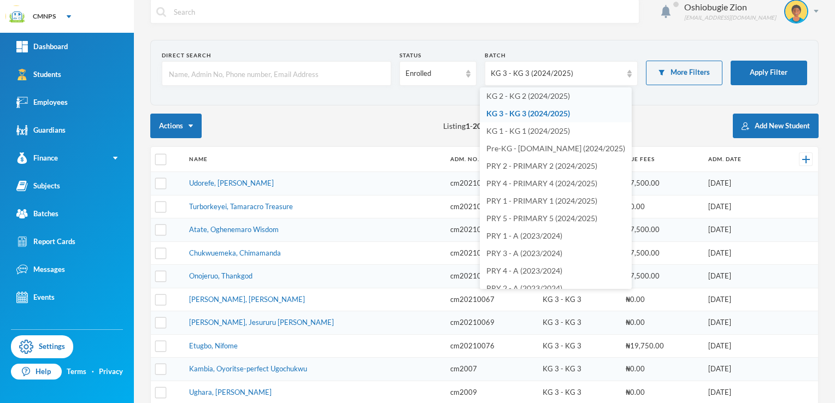
click at [566, 96] on span "KG 2 - KG 2 (2024/2025)" at bounding box center [528, 95] width 84 height 9
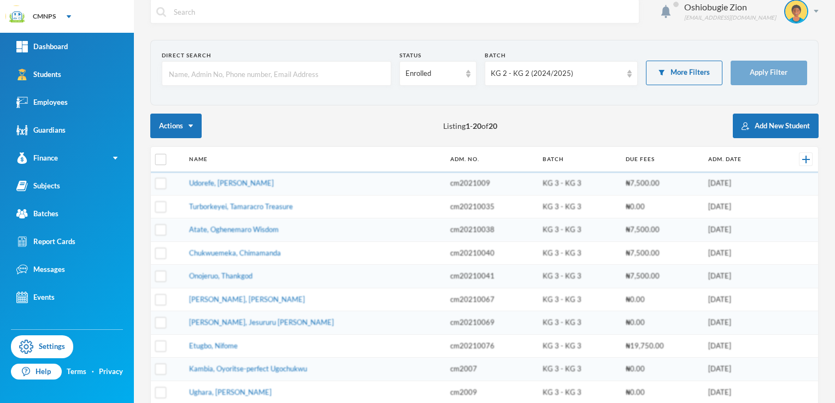
click at [566, 96] on section "Direct Search Status Enrolled Batch KG 2 - KG 2 (2024/2025) More Filters Apply …" at bounding box center [484, 73] width 668 height 66
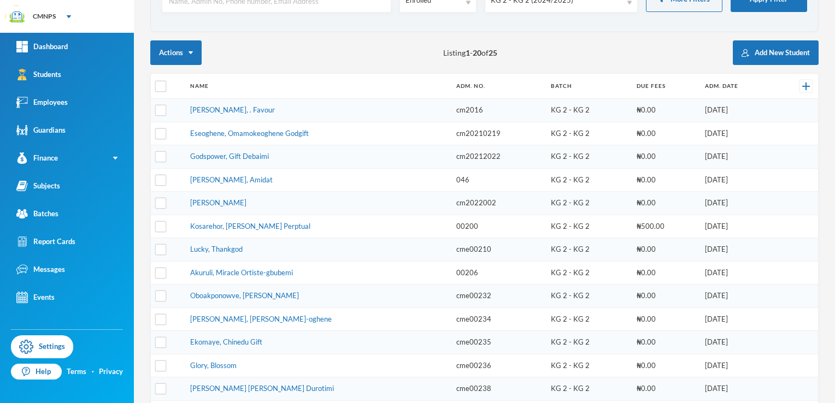
scroll to position [88, 0]
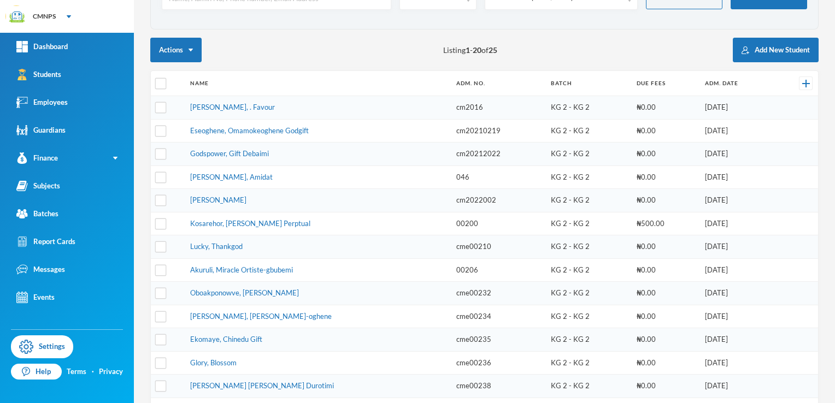
click at [665, 218] on td "₦500.00" at bounding box center [665, 223] width 69 height 23
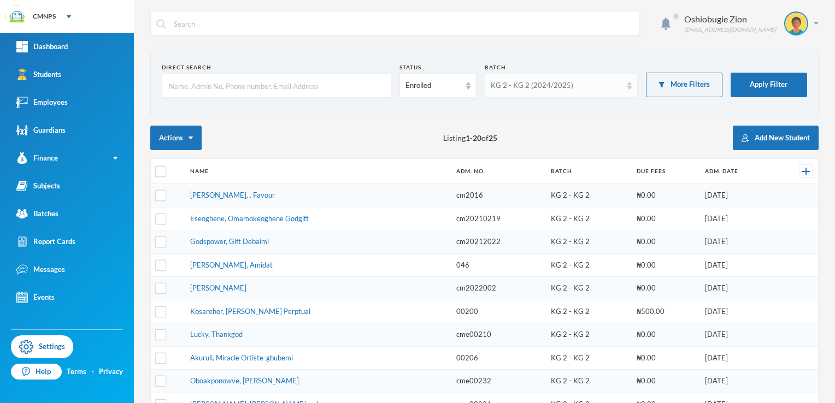
click at [629, 84] on div "KG 2 - KG 2 (2024/2025)" at bounding box center [561, 85] width 153 height 25
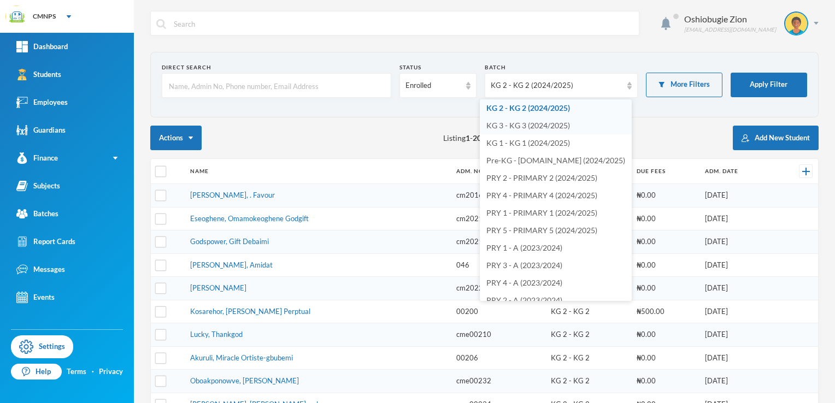
click at [597, 123] on li "KG 3 - KG 3 (2024/2025)" at bounding box center [556, 125] width 152 height 17
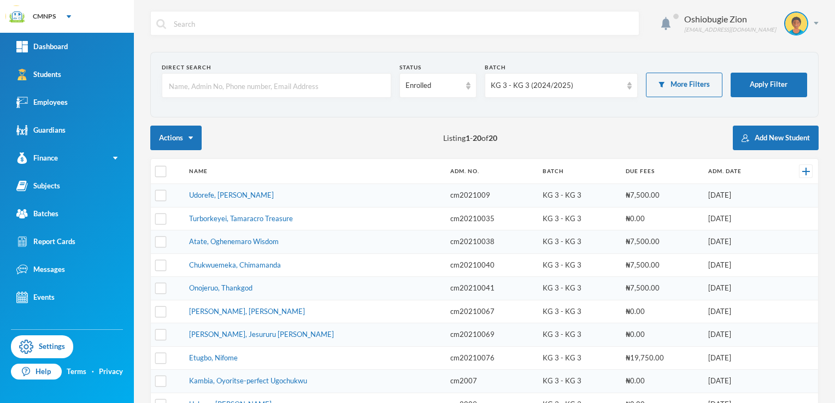
click at [652, 272] on td "₦7,500.00" at bounding box center [661, 264] width 82 height 23
click at [631, 269] on td "₦7,500.00" at bounding box center [661, 264] width 82 height 23
click at [246, 261] on link "Chukwuemeka, Chimamanda" at bounding box center [235, 265] width 92 height 9
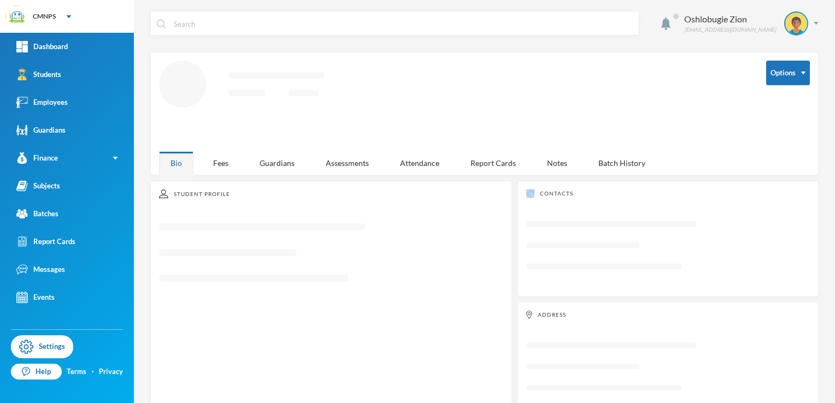
click at [246, 261] on icon "Loading interface..." at bounding box center [331, 258] width 344 height 86
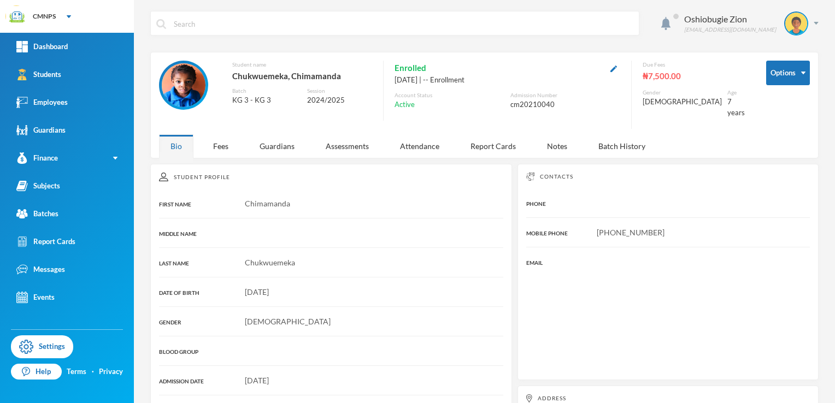
click at [657, 72] on div "₦7,500.00" at bounding box center [695, 76] width 107 height 14
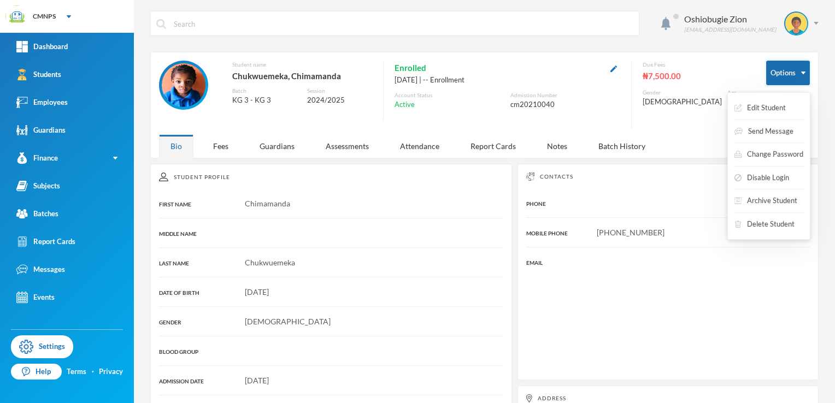
click at [792, 67] on button "Options" at bounding box center [788, 73] width 44 height 25
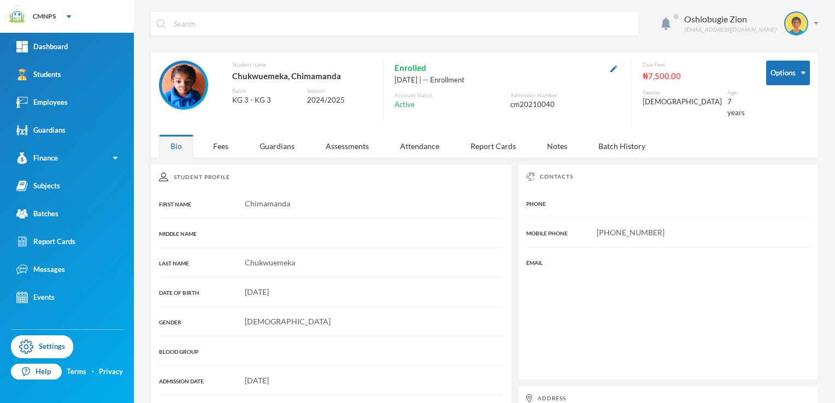
click at [671, 93] on div "Gender" at bounding box center [681, 92] width 79 height 8
click at [84, 87] on link "Students" at bounding box center [67, 75] width 134 height 28
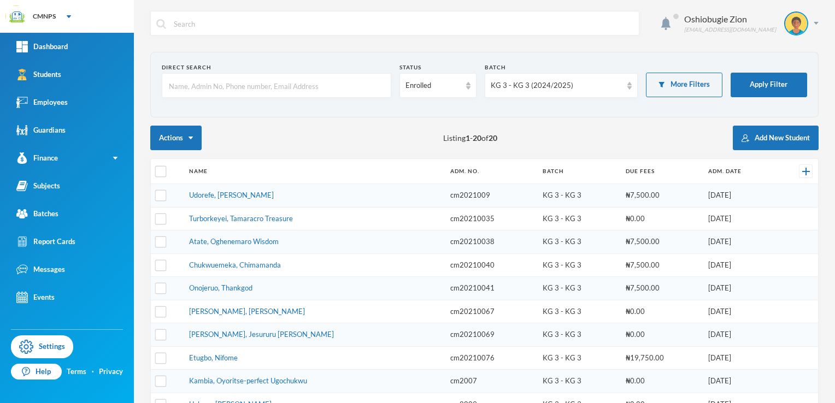
click at [288, 198] on td "Udorefe, [PERSON_NAME]" at bounding box center [314, 195] width 261 height 23
click at [268, 199] on td "Udorefe, [PERSON_NAME]" at bounding box center [314, 195] width 261 height 23
drag, startPoint x: 268, startPoint y: 199, endPoint x: 230, endPoint y: 200, distance: 38.3
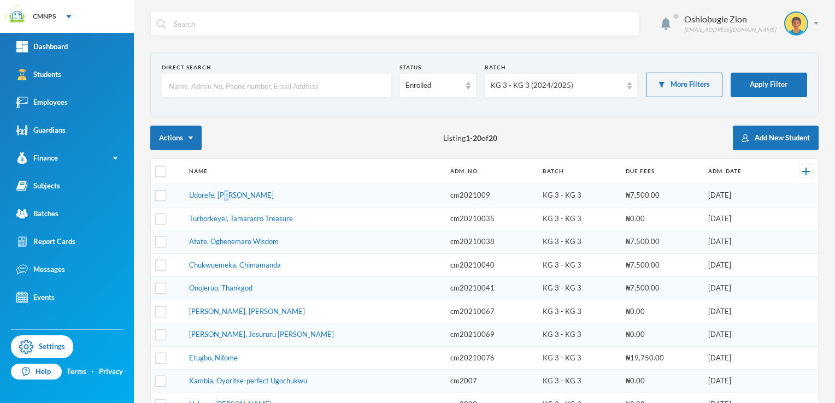
click at [230, 200] on td "Udorefe, [PERSON_NAME]" at bounding box center [314, 195] width 261 height 23
drag, startPoint x: 230, startPoint y: 200, endPoint x: 181, endPoint y: 198, distance: 48.7
click at [181, 198] on td at bounding box center [167, 195] width 33 height 23
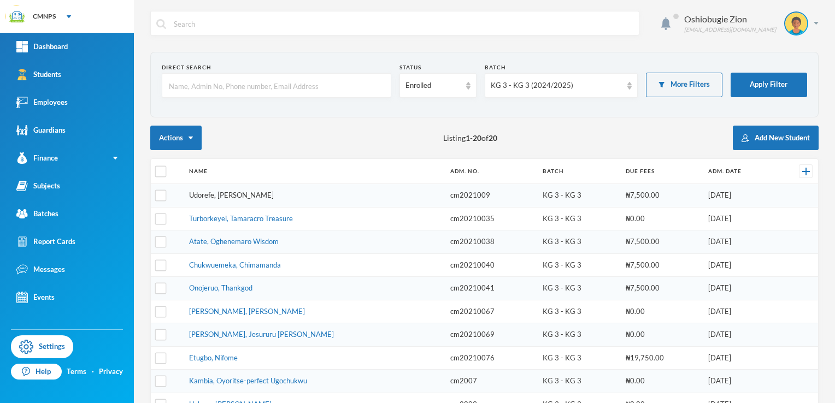
click at [201, 193] on link "Udorefe, [PERSON_NAME]" at bounding box center [231, 195] width 85 height 9
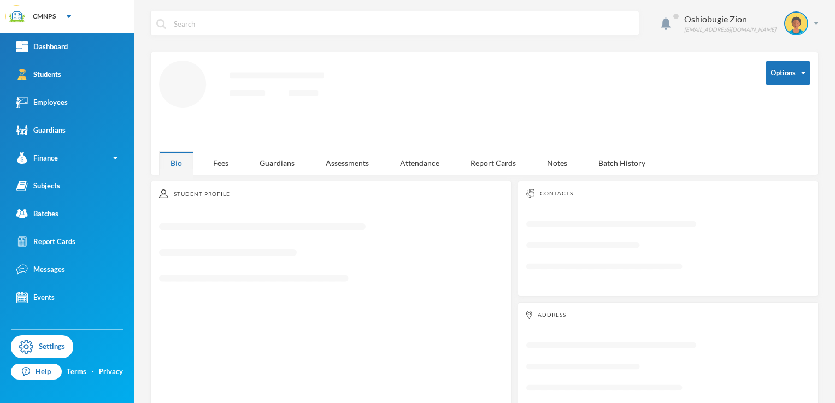
click at [201, 193] on div "Student Profile" at bounding box center [331, 194] width 344 height 9
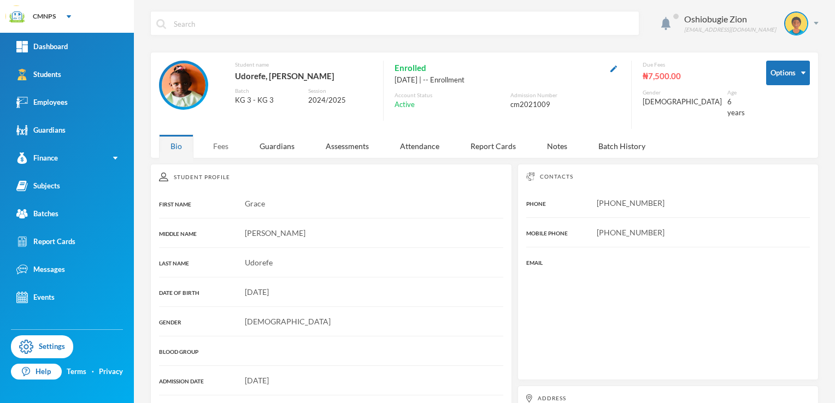
click at [216, 134] on div "Fees" at bounding box center [221, 145] width 38 height 23
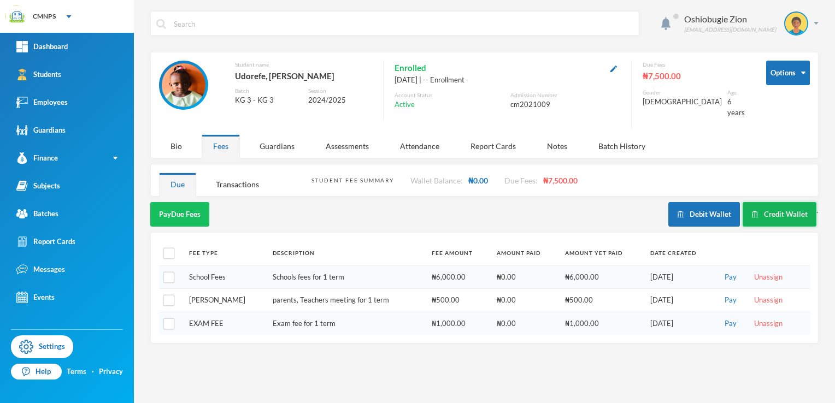
click at [765, 215] on button "Credit Wallet" at bounding box center [779, 214] width 74 height 25
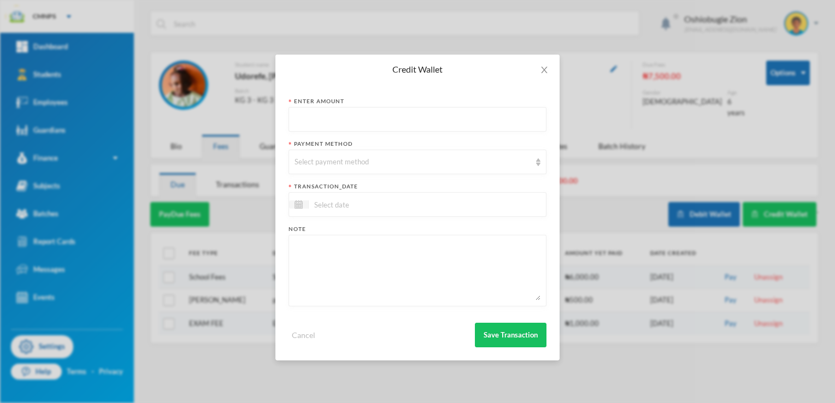
click at [475, 102] on div "Enter Amount" at bounding box center [417, 101] width 258 height 8
click at [469, 111] on input "text" at bounding box center [417, 120] width 246 height 25
type input "7500"
click at [457, 163] on div "Select payment method" at bounding box center [412, 162] width 236 height 11
click at [550, 67] on span "Close" at bounding box center [544, 70] width 31 height 31
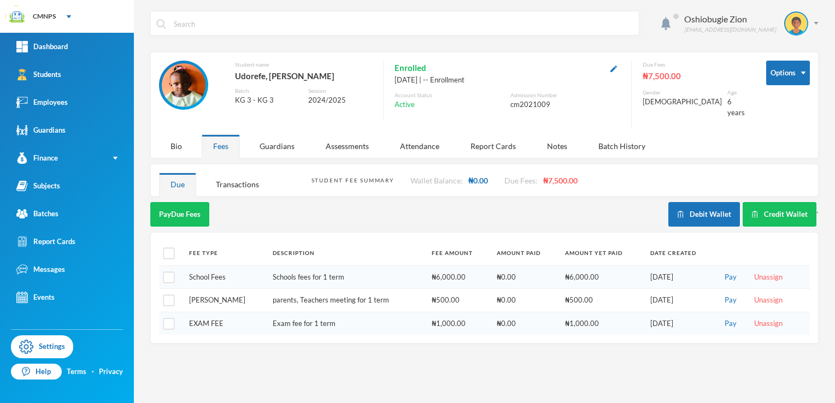
click at [169, 251] on th at bounding box center [171, 253] width 25 height 25
click at [170, 250] on th at bounding box center [171, 253] width 25 height 25
click at [170, 248] on input "checkbox" at bounding box center [168, 253] width 11 height 11
checkbox input "true"
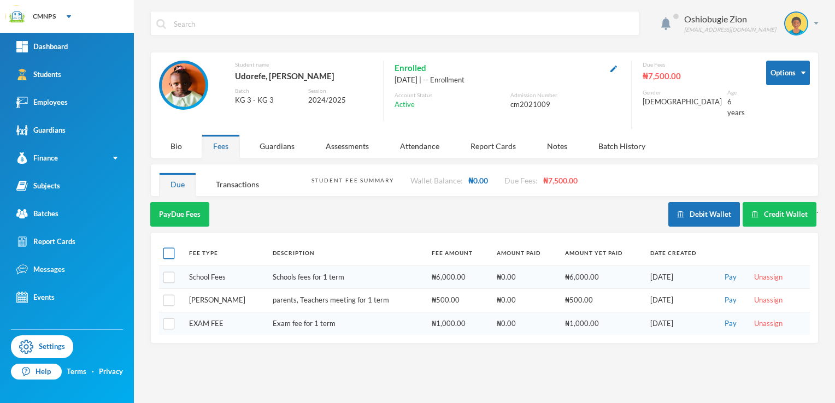
checkbox input "true"
click at [204, 202] on button "Pay Selected (3)" at bounding box center [183, 214] width 67 height 25
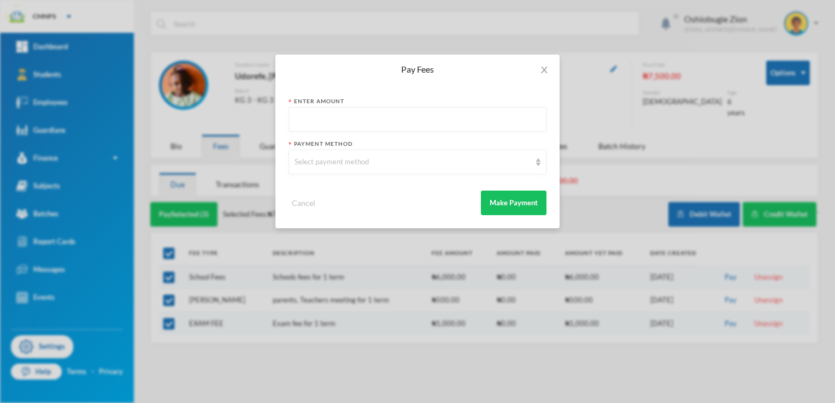
click at [420, 122] on input "text" at bounding box center [417, 120] width 246 height 25
type input "7500"
click at [418, 152] on div "Select payment method" at bounding box center [417, 162] width 258 height 25
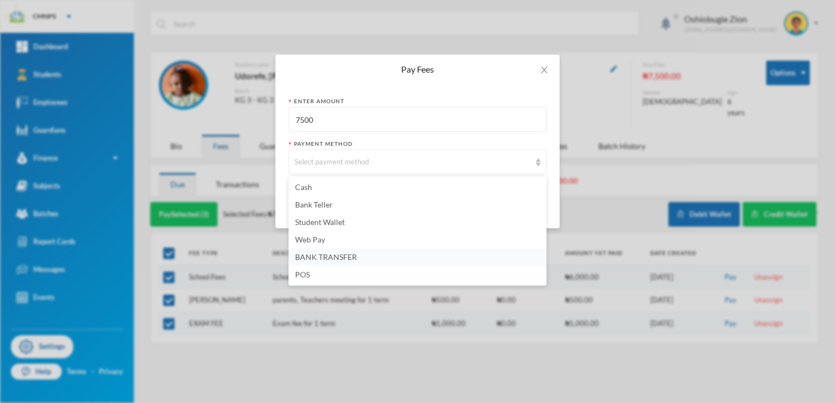
click at [352, 253] on span "BANK TRANSFER" at bounding box center [326, 256] width 62 height 9
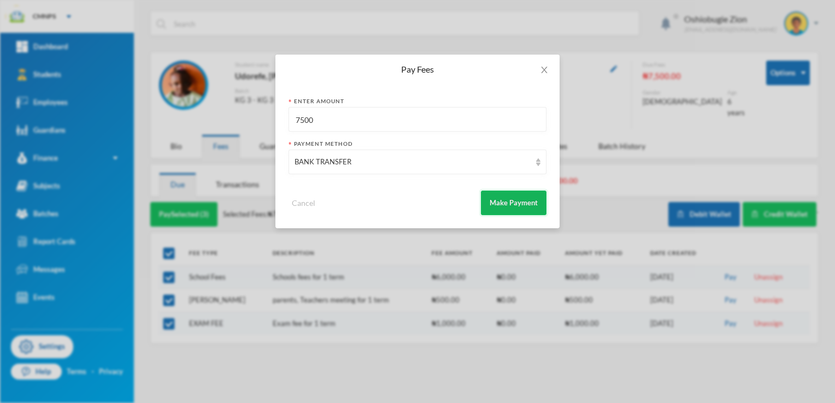
click at [515, 193] on button "Make Payment" at bounding box center [514, 203] width 66 height 25
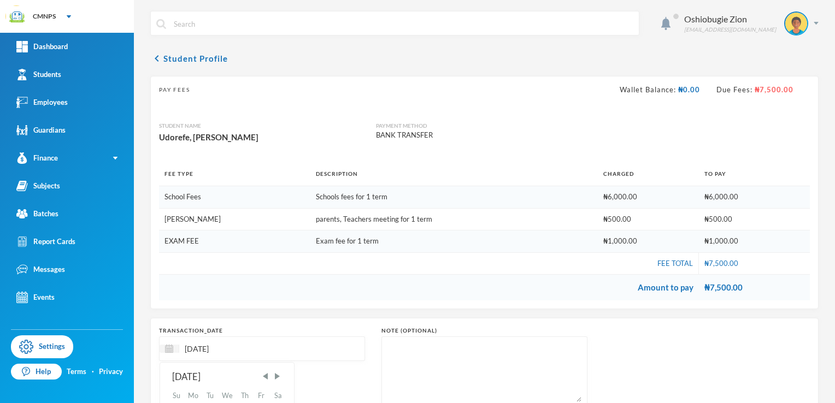
click at [249, 343] on input "[DATE]" at bounding box center [225, 349] width 92 height 13
click at [195, 345] on input "[DATE]" at bounding box center [225, 349] width 92 height 13
click at [192, 347] on input "[DATE]" at bounding box center [225, 349] width 92 height 13
click at [208, 351] on input "[DATE]" at bounding box center [225, 349] width 92 height 13
type input "[DATE]"
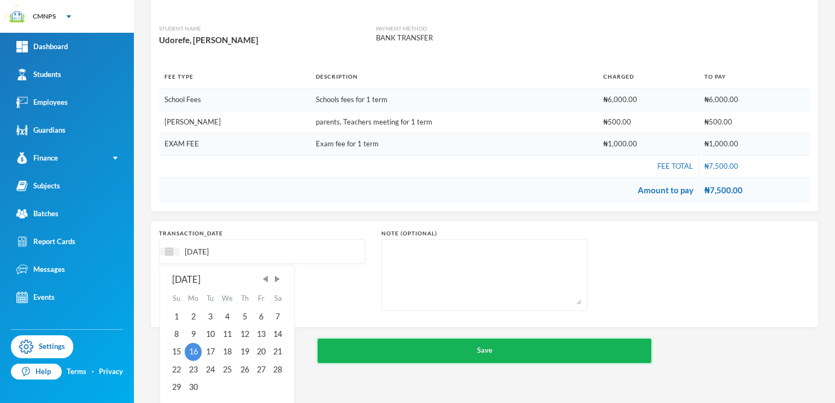
scroll to position [78, 0]
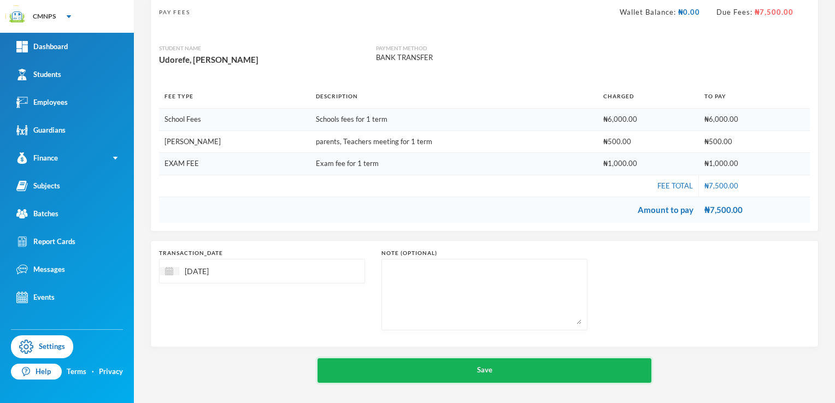
click at [554, 353] on div "chevron_left Student Profile Pay Fees Wallet Balance: ₦0.00 Due Fees: ₦7,500.00…" at bounding box center [484, 178] width 668 height 409
click at [540, 367] on button "Save" at bounding box center [484, 370] width 334 height 25
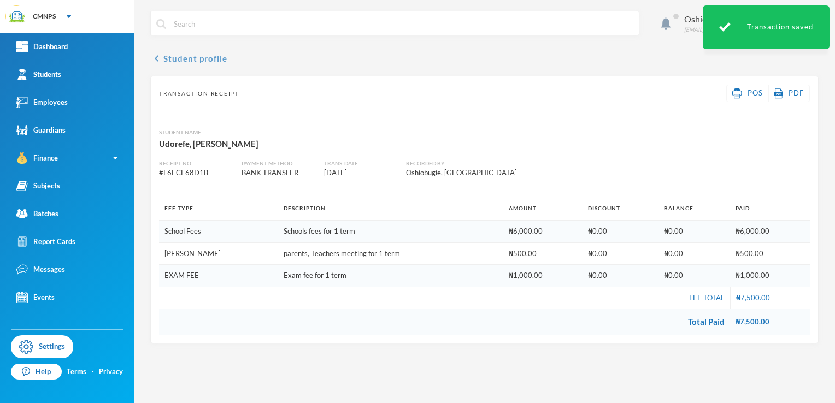
click at [166, 61] on button "chevron_left Student profile" at bounding box center [188, 58] width 77 height 13
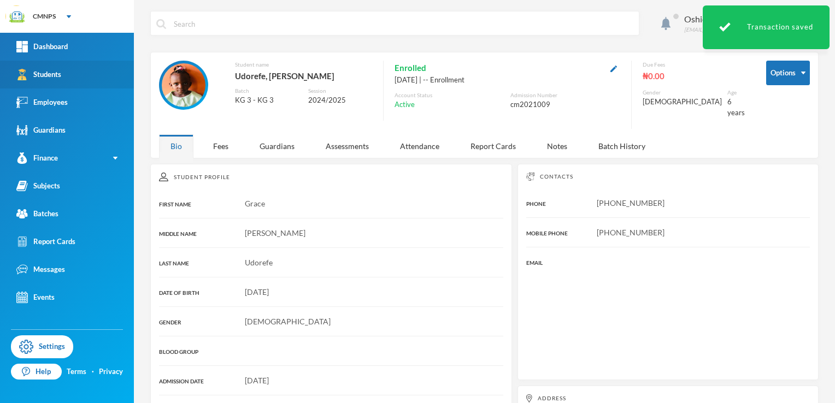
click at [78, 71] on link "Students" at bounding box center [67, 75] width 134 height 28
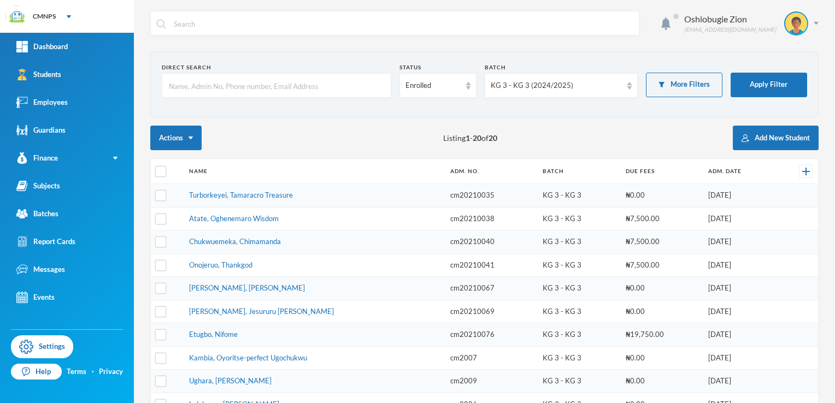
click at [620, 218] on td "₦7,500.00" at bounding box center [661, 218] width 82 height 23
click at [262, 220] on link "Atate, Oghenemaro Wisdom" at bounding box center [234, 218] width 90 height 9
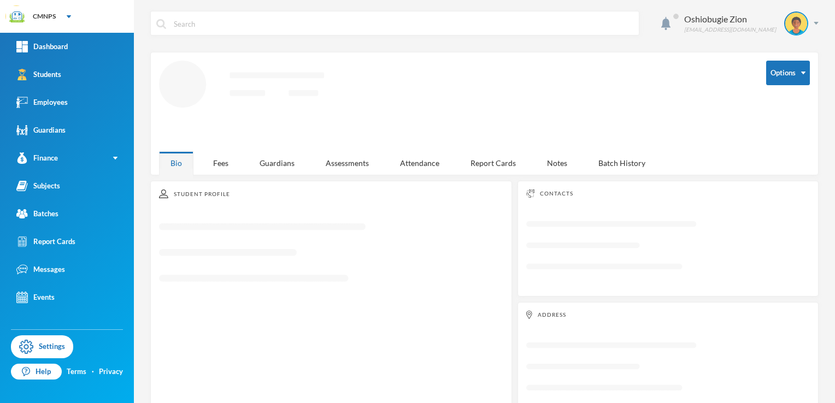
click at [262, 220] on icon "Loading interface..." at bounding box center [331, 258] width 344 height 86
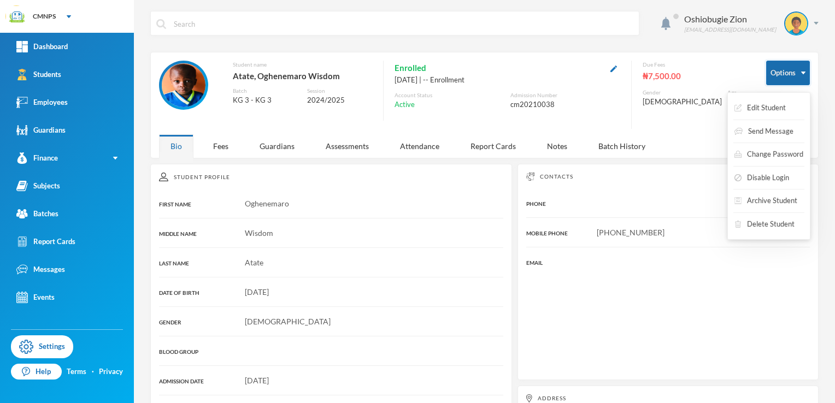
click at [776, 69] on button "Options" at bounding box center [788, 73] width 44 height 25
click at [765, 103] on button "Edit Student" at bounding box center [760, 108] width 54 height 20
